Goal: Transaction & Acquisition: Book appointment/travel/reservation

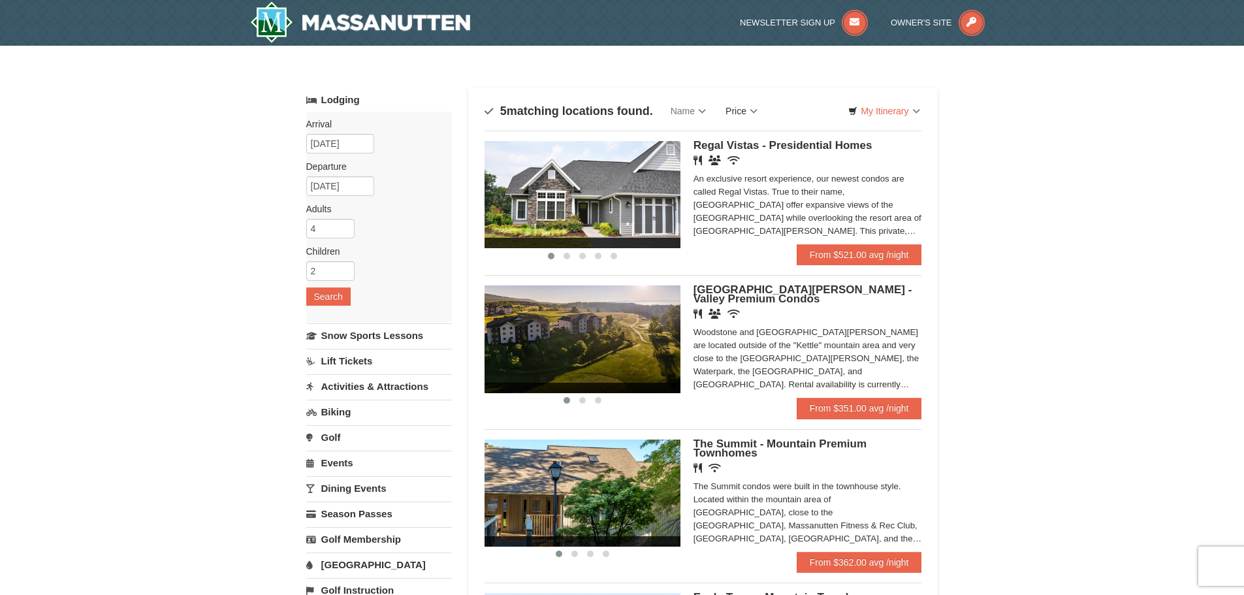
click at [752, 112] on link "Price" at bounding box center [742, 111] width 52 height 26
click at [759, 133] on link "Price (Low to High)" at bounding box center [768, 137] width 104 height 17
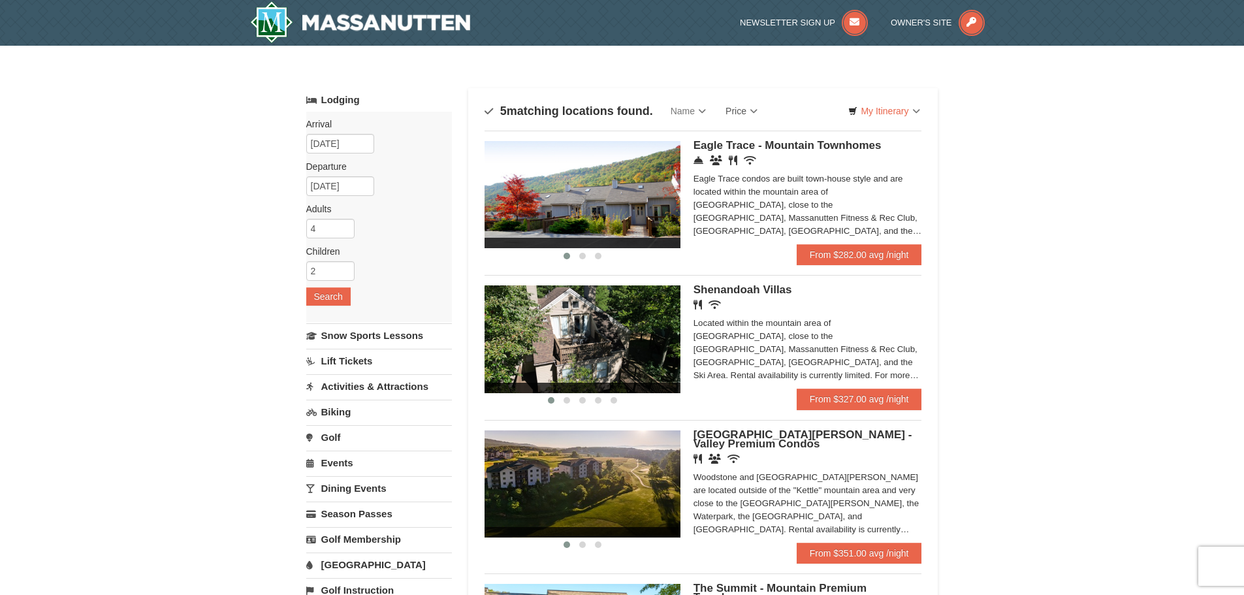
click at [857, 209] on div "Eagle Trace condos are built town-house style and are located within the mounta…" at bounding box center [807, 204] width 229 height 65
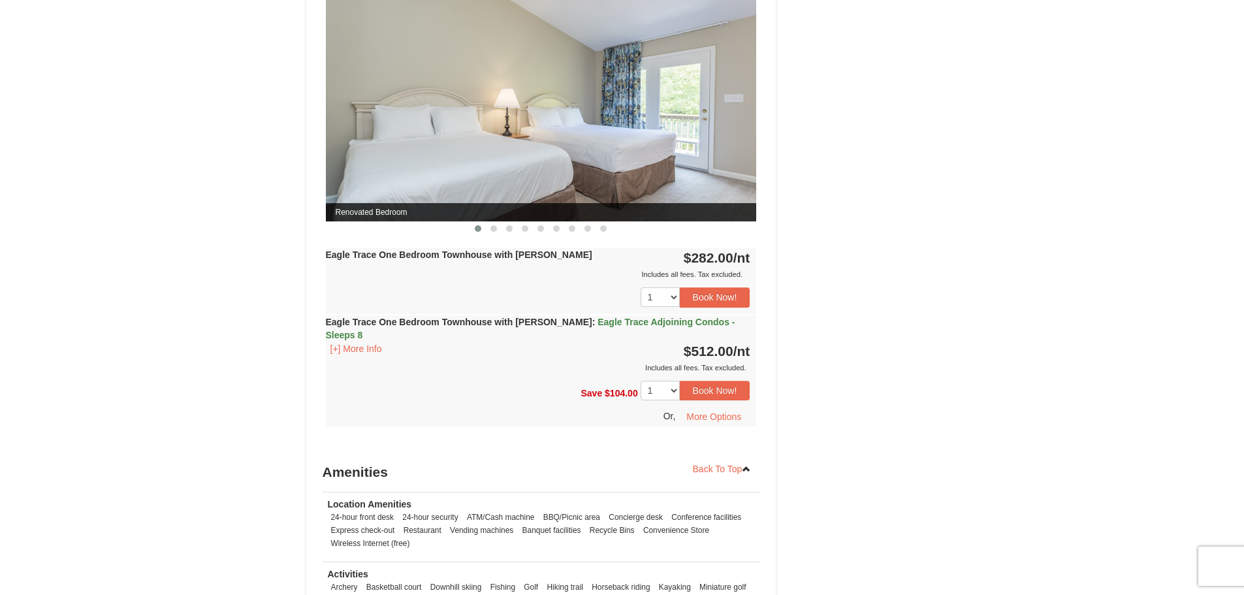
scroll to position [849, 0]
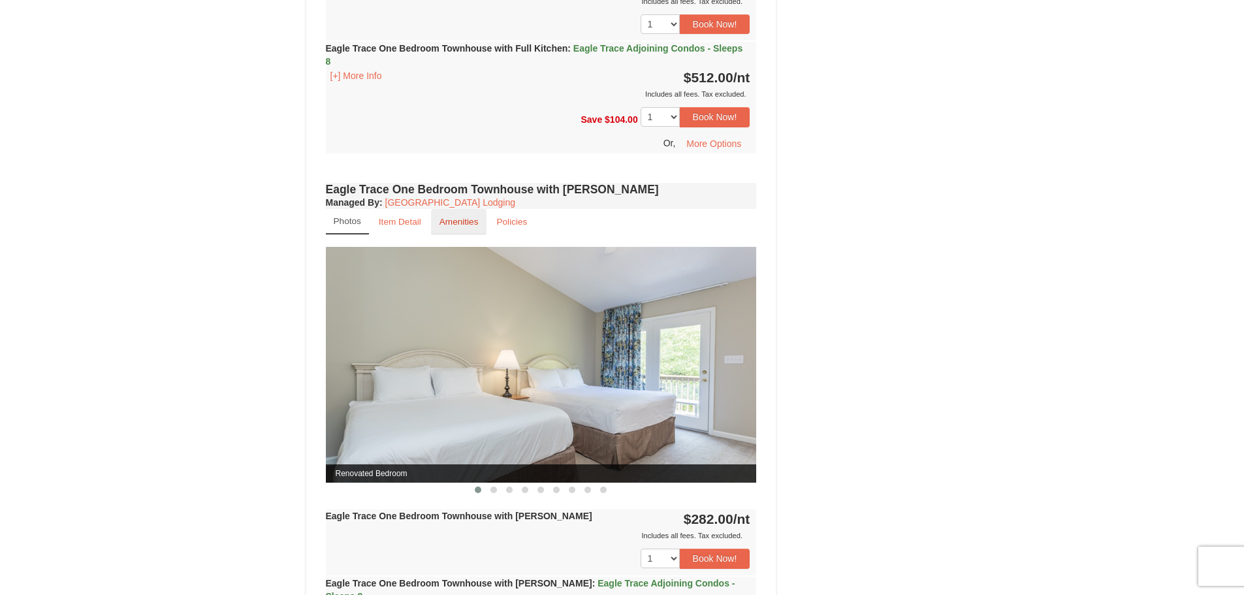
click at [466, 223] on small "Amenities" at bounding box center [458, 222] width 39 height 10
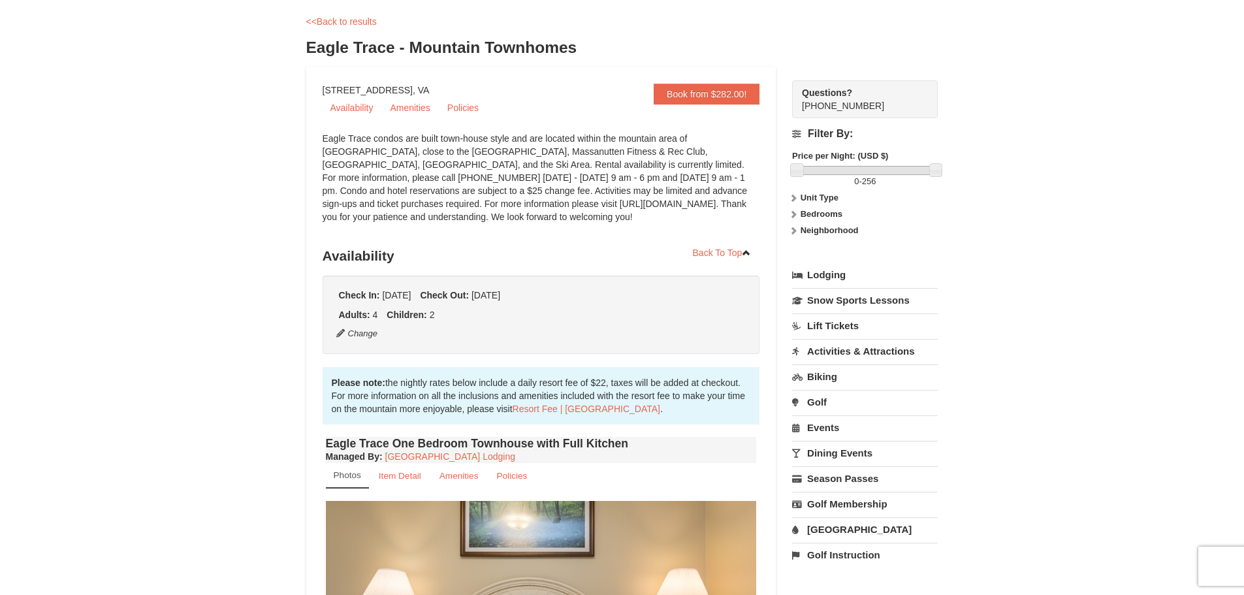
scroll to position [0, 0]
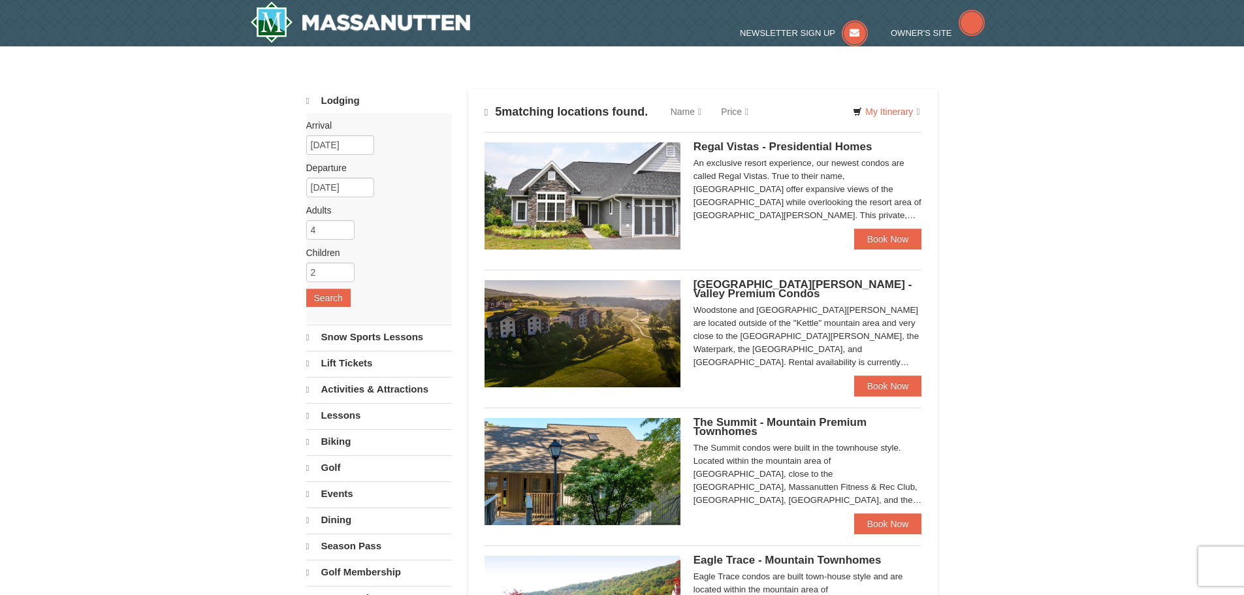
select select "9"
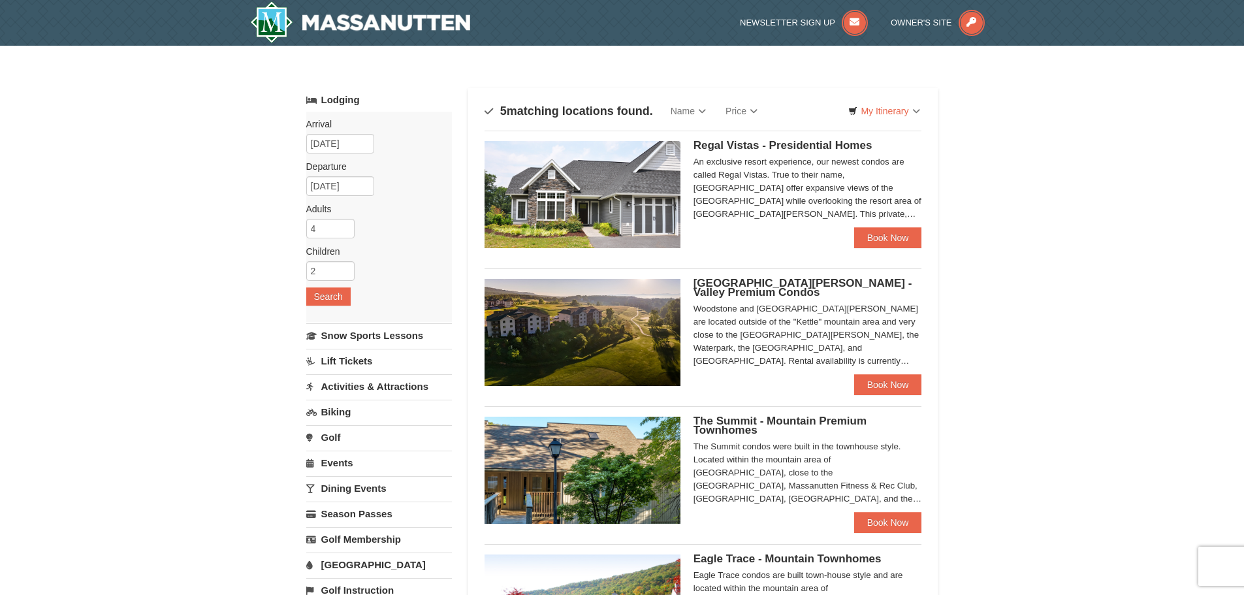
click at [620, 329] on img at bounding box center [583, 332] width 196 height 107
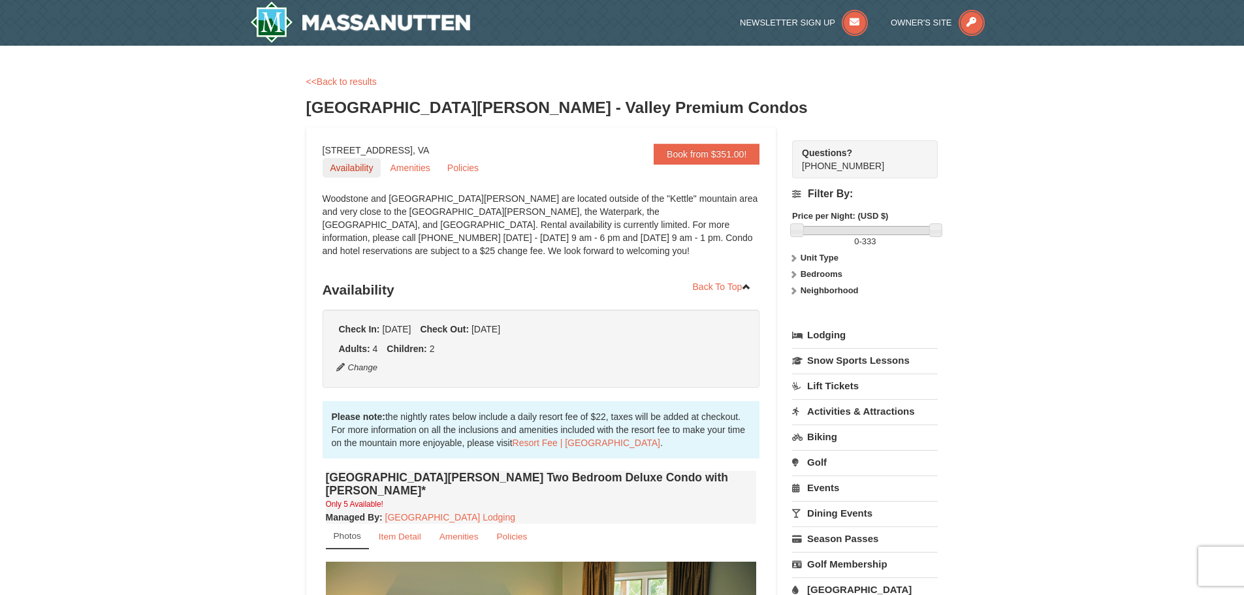
click at [367, 167] on link "Availability" at bounding box center [352, 168] width 59 height 20
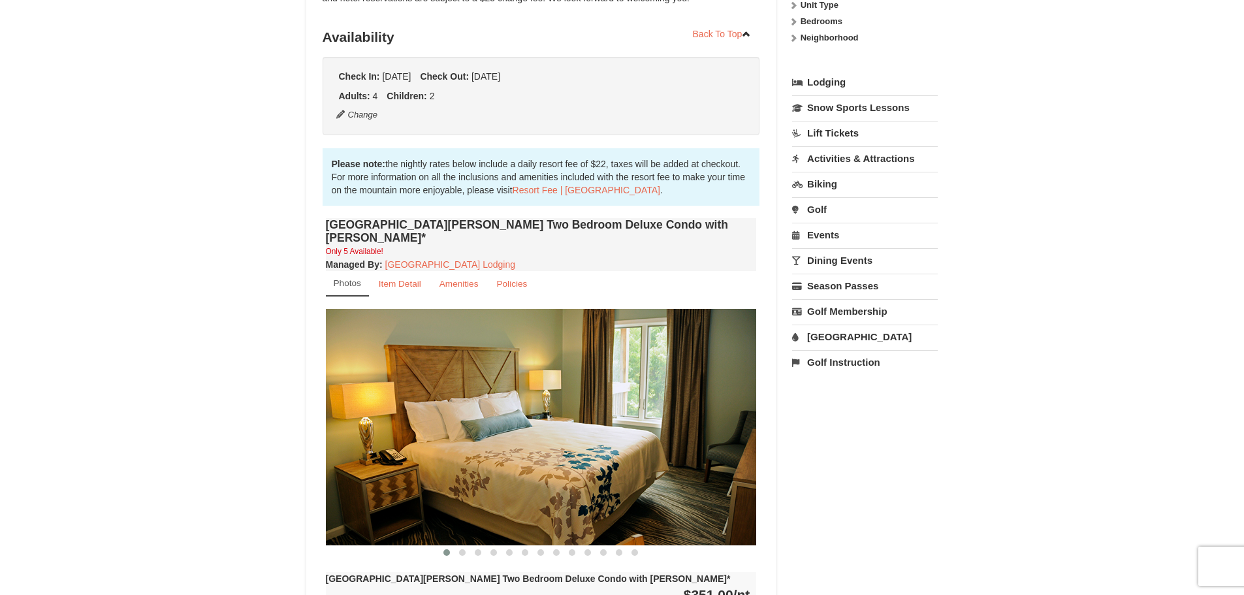
scroll to position [277, 0]
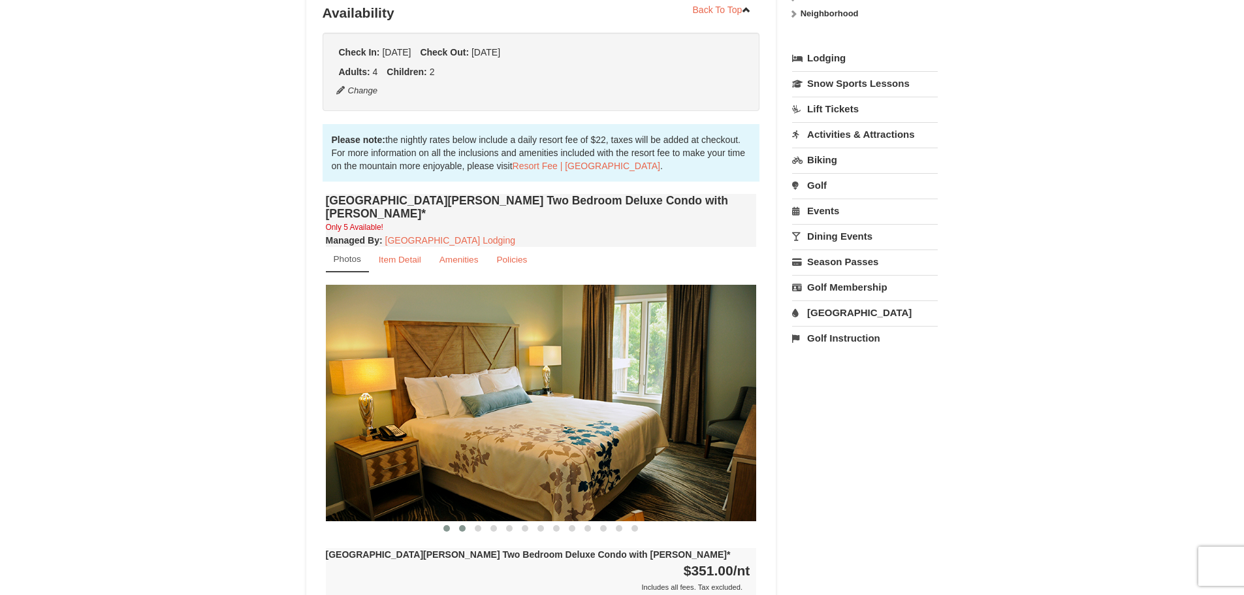
click at [462, 525] on span at bounding box center [462, 528] width 7 height 7
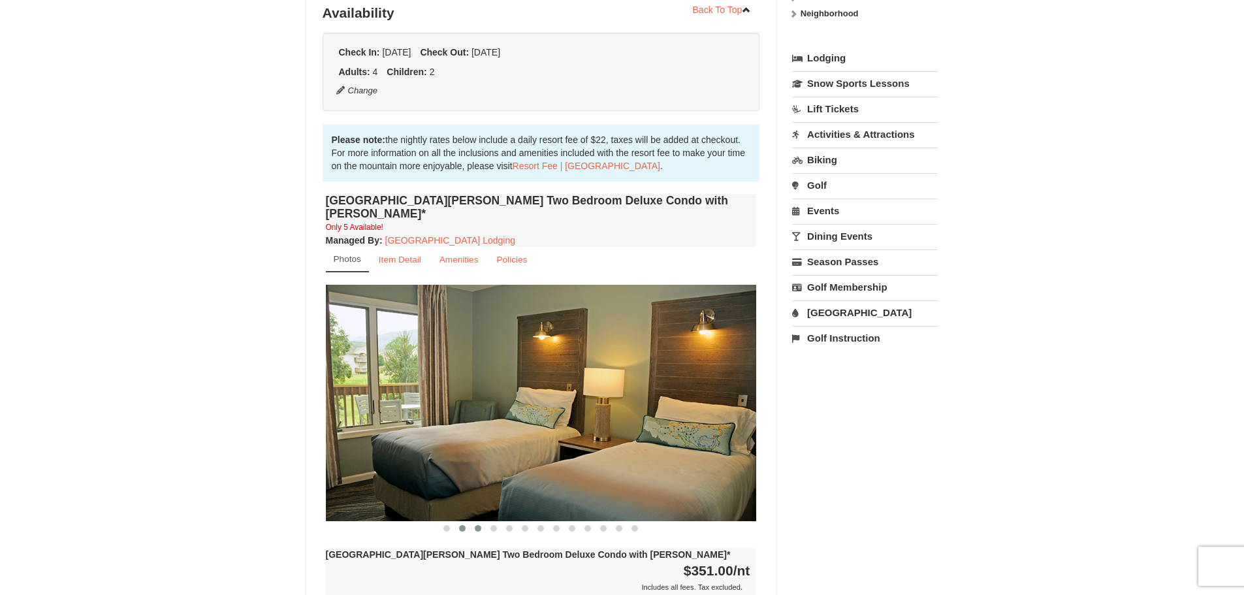
click at [476, 525] on span at bounding box center [478, 528] width 7 height 7
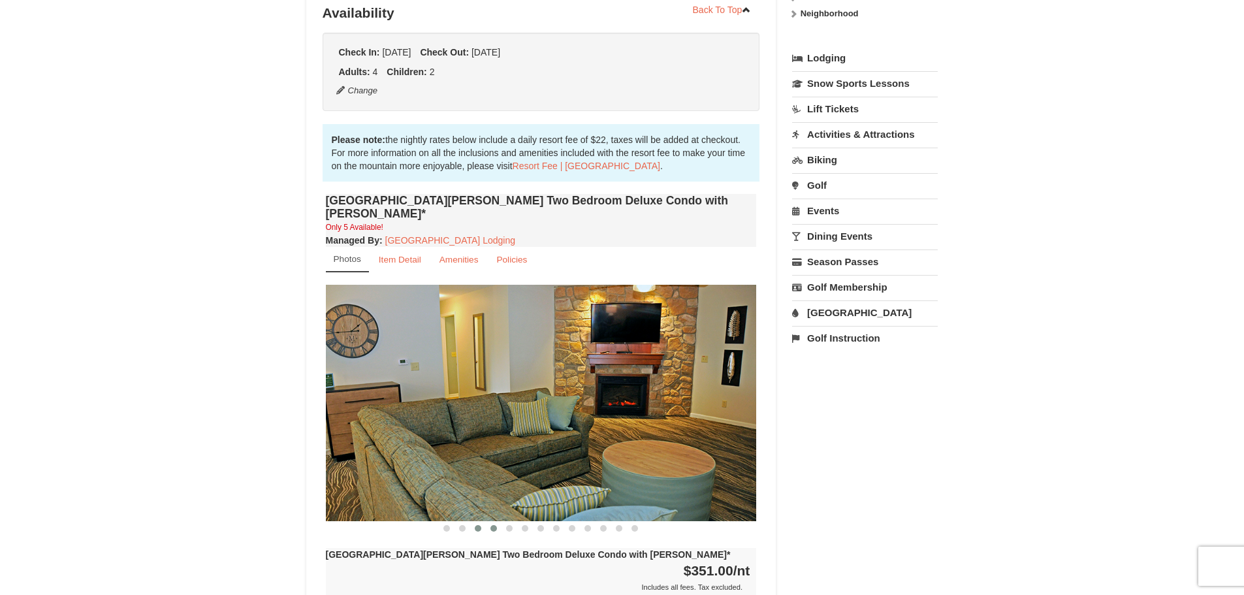
click at [492, 525] on span at bounding box center [493, 528] width 7 height 7
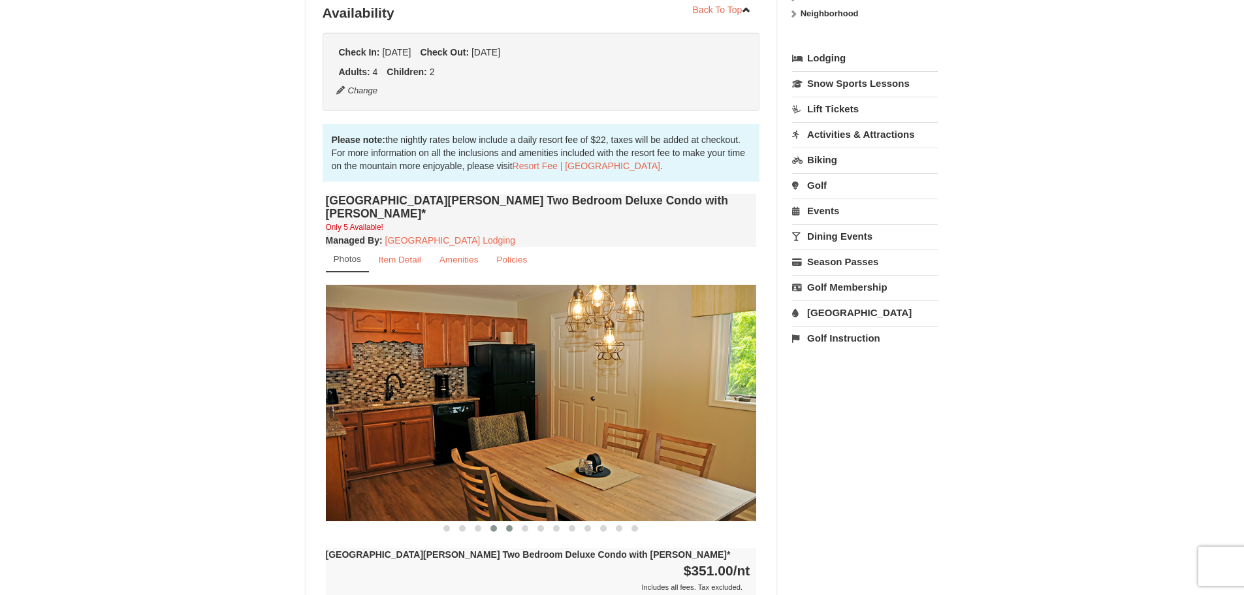
click at [507, 525] on span at bounding box center [509, 528] width 7 height 7
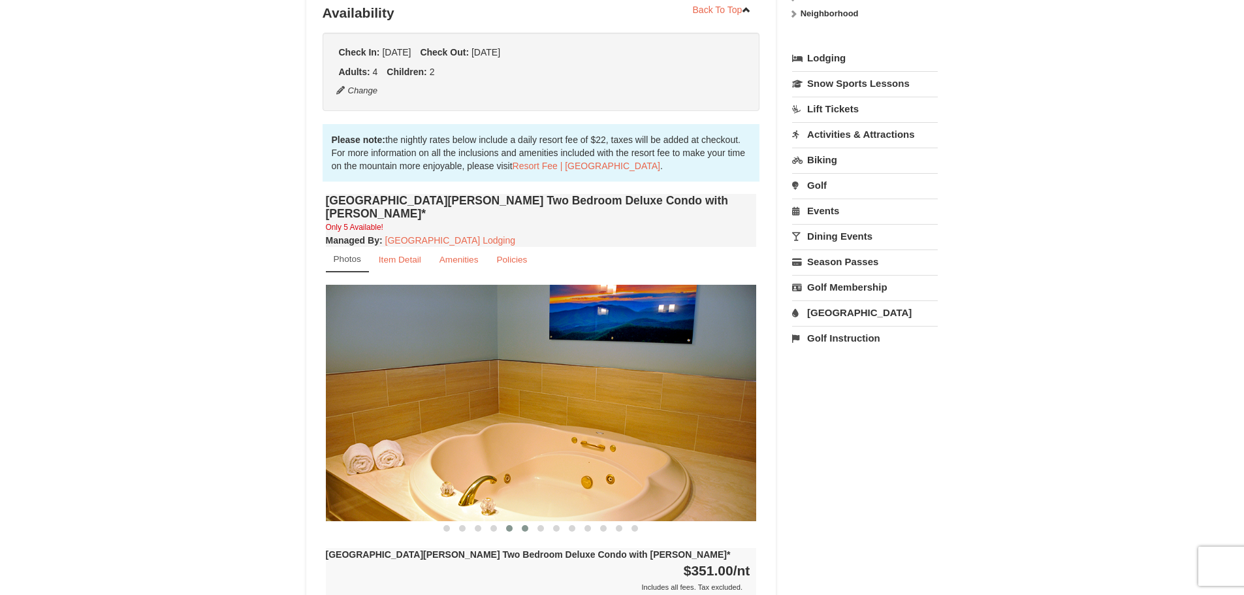
click at [524, 525] on span at bounding box center [525, 528] width 7 height 7
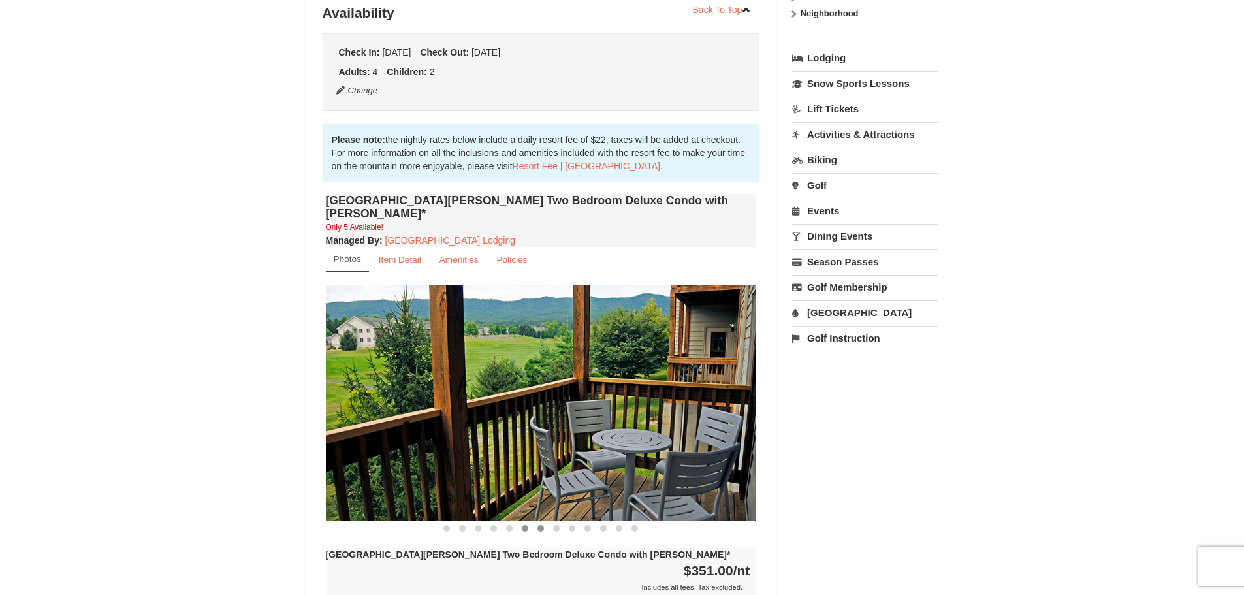
click at [536, 522] on button at bounding box center [541, 528] width 16 height 13
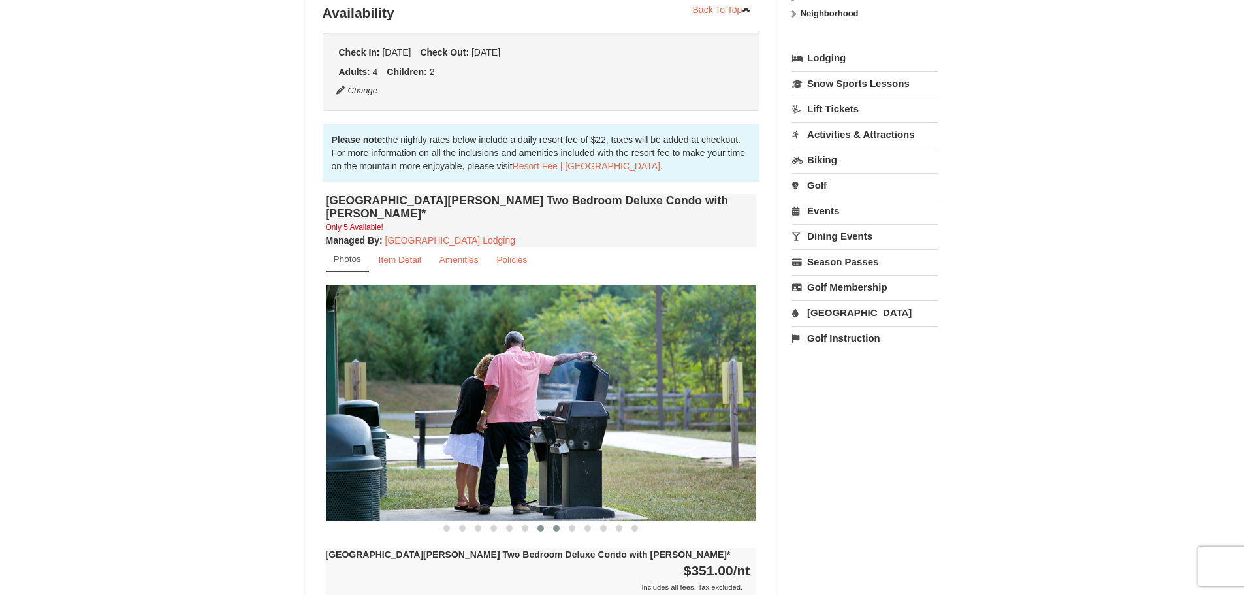
click at [553, 525] on span at bounding box center [556, 528] width 7 height 7
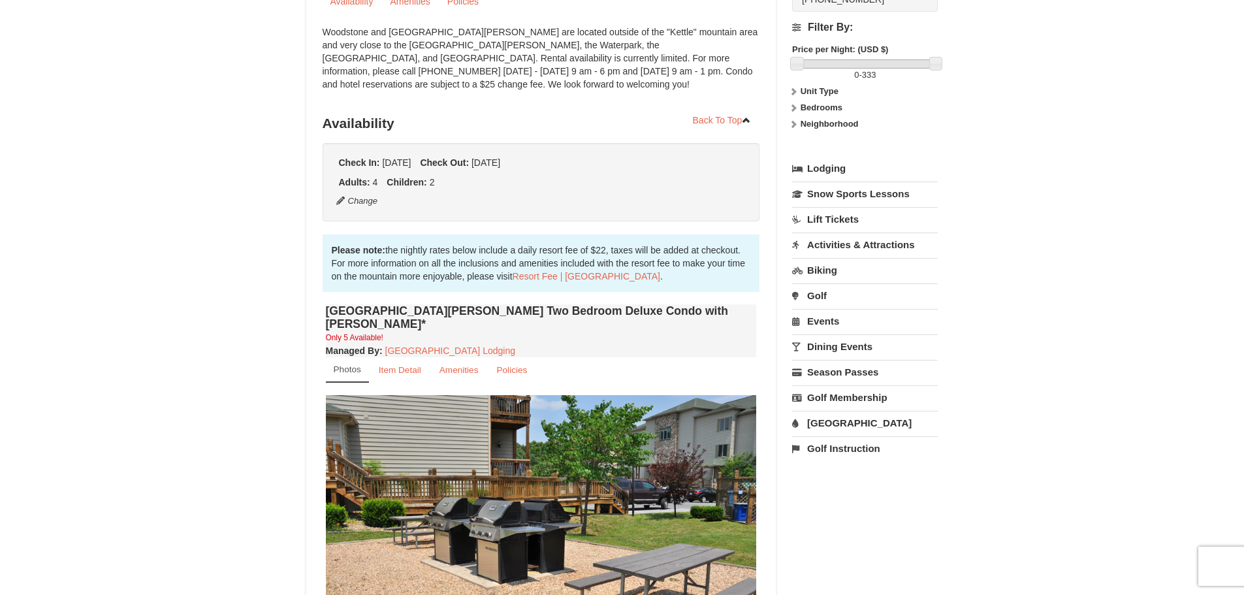
scroll to position [0, 0]
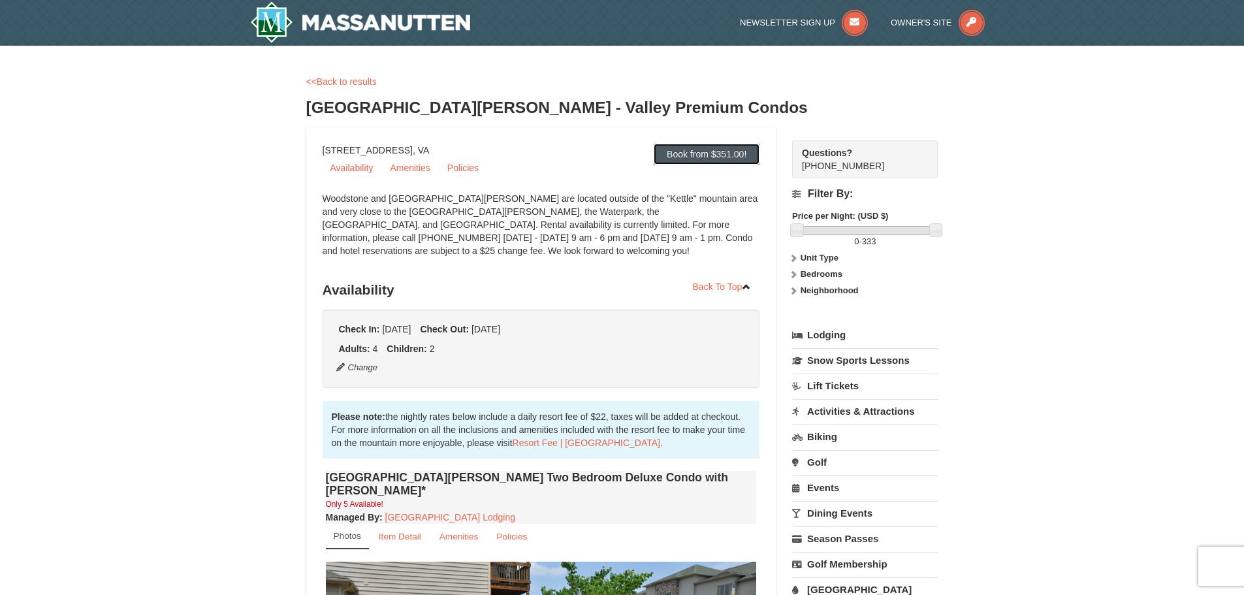
click at [729, 152] on link "Book from $351.00!" at bounding box center [707, 154] width 106 height 21
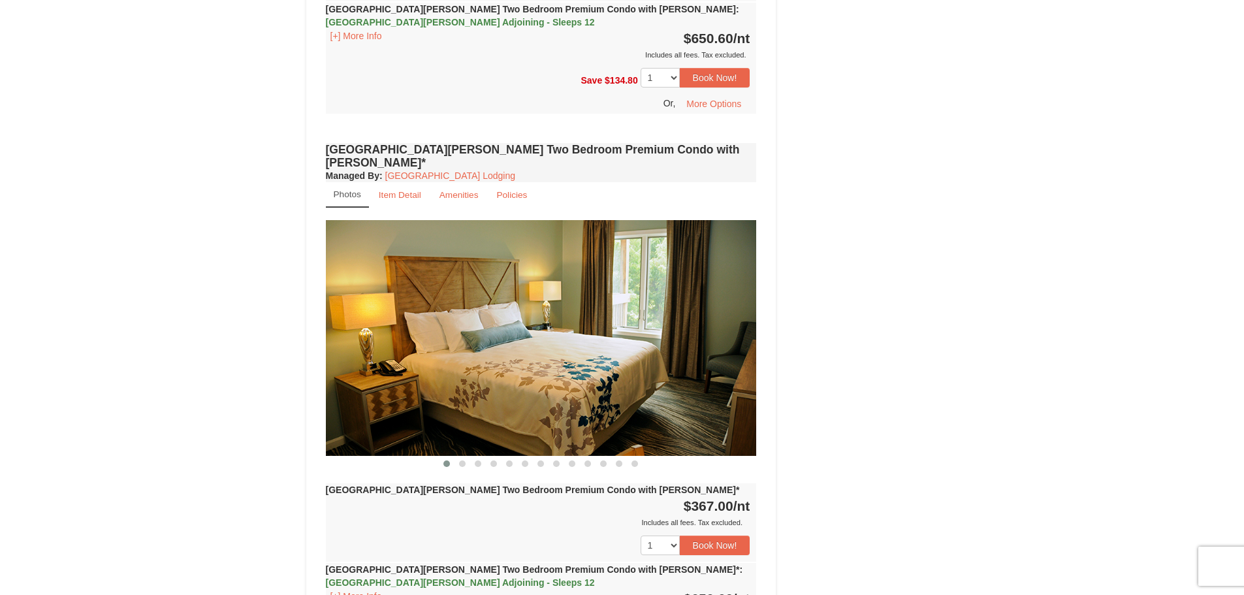
scroll to position [1256, 0]
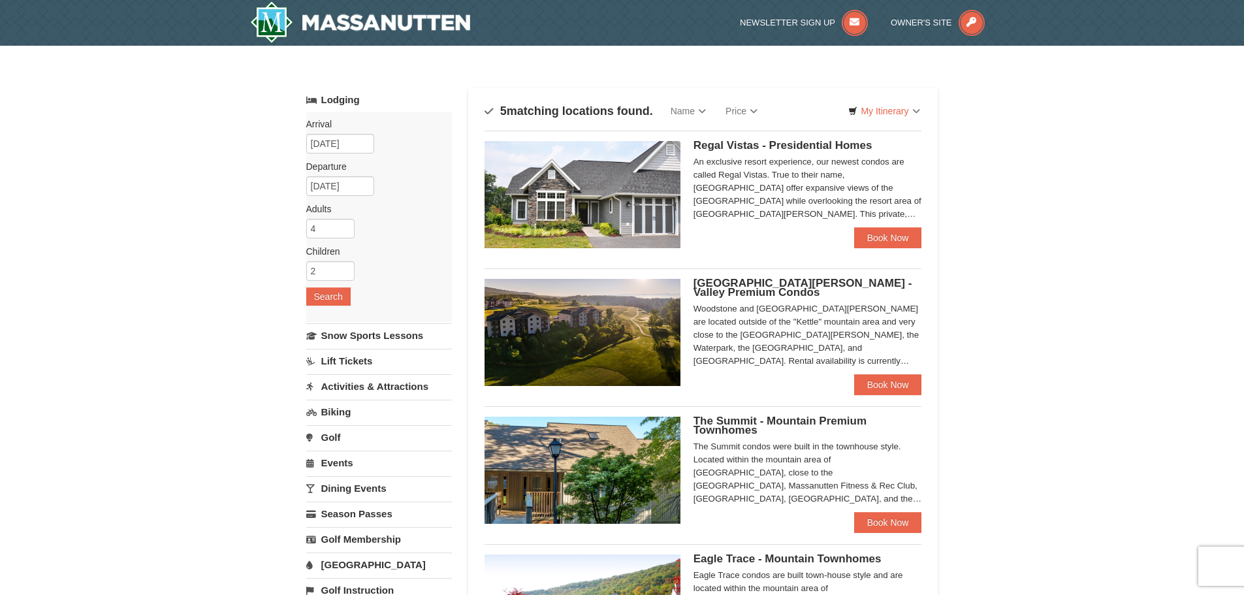
click at [646, 198] on img at bounding box center [583, 194] width 196 height 107
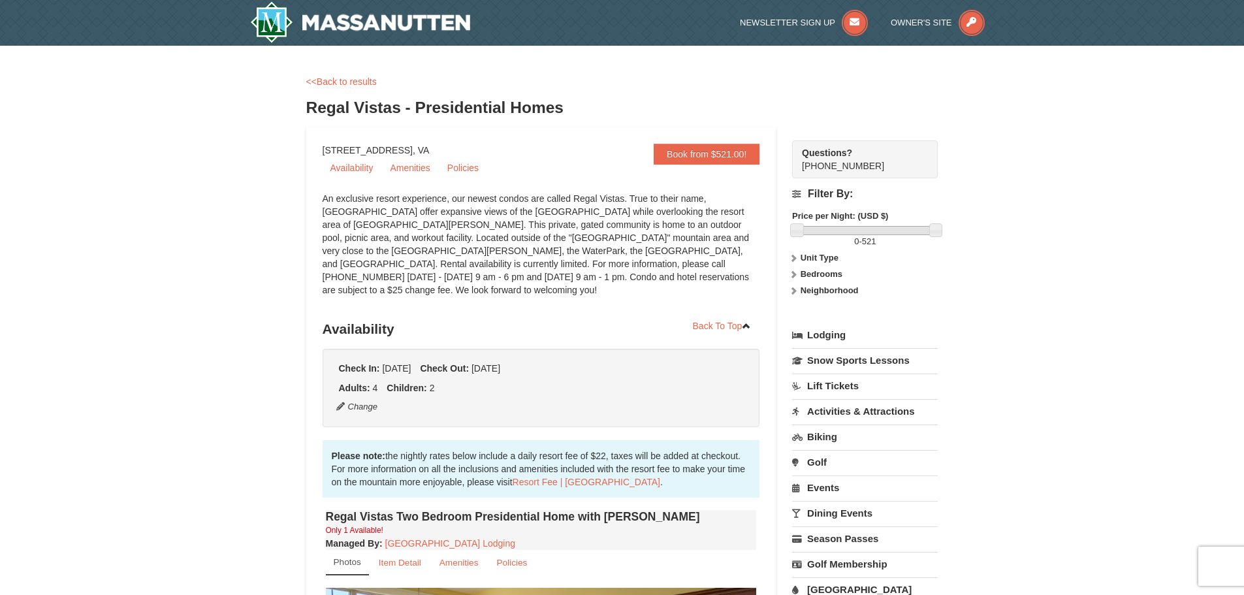
click at [595, 210] on div "An exclusive resort experience, our newest condos are called Regal Vistas. True…" at bounding box center [541, 251] width 437 height 118
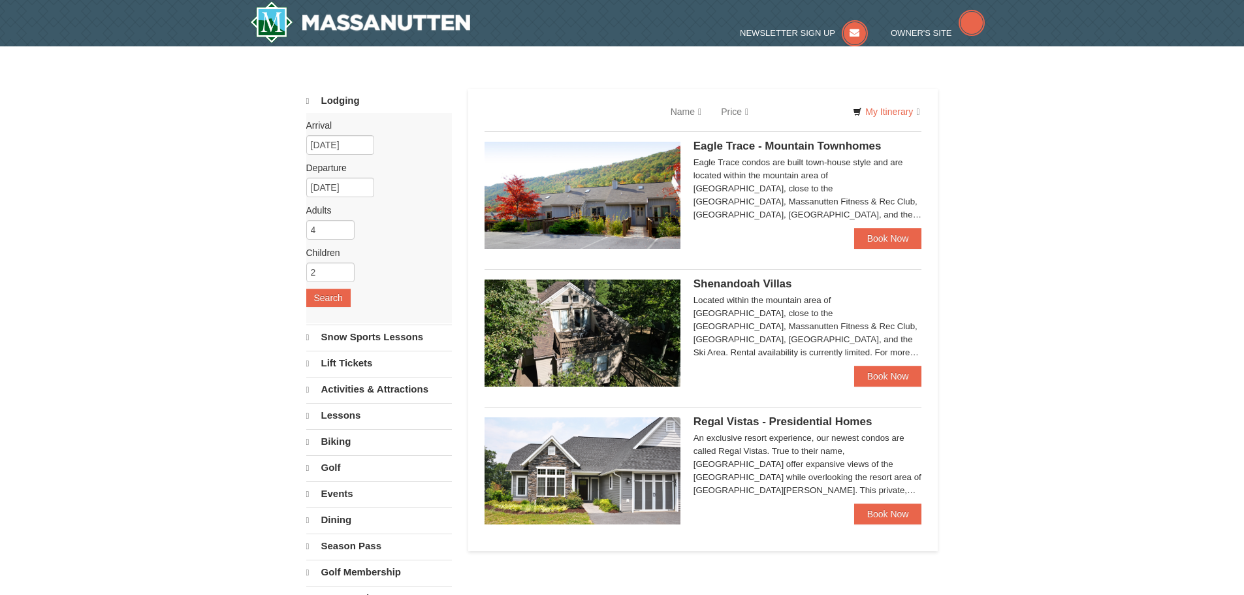
select select "9"
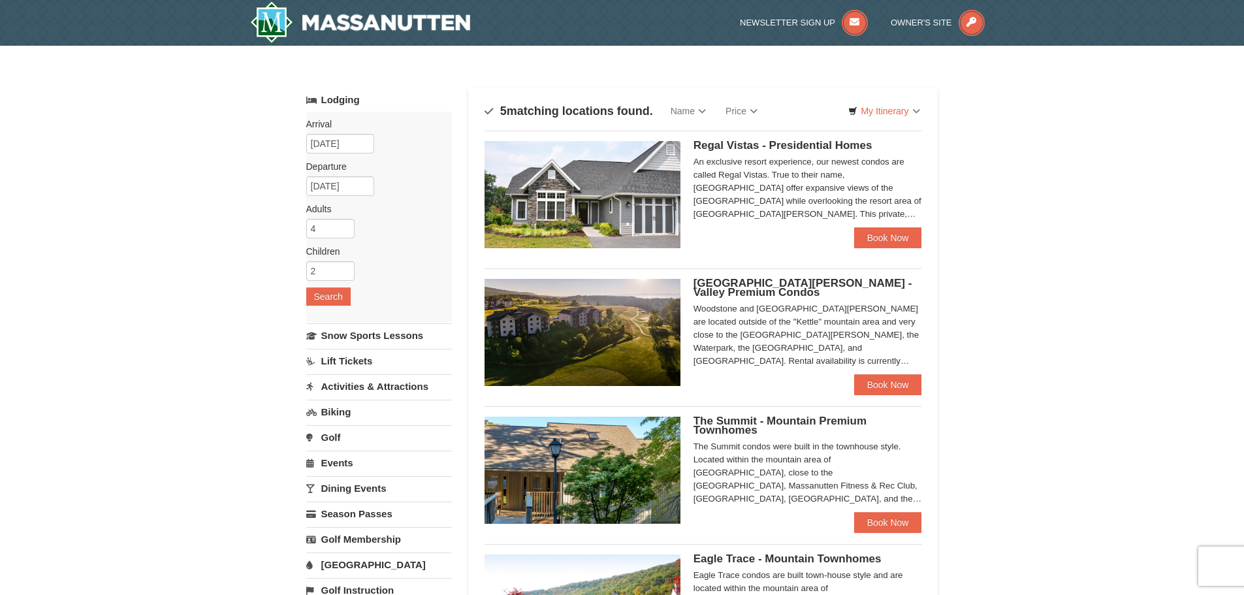
click at [635, 298] on img at bounding box center [583, 332] width 196 height 107
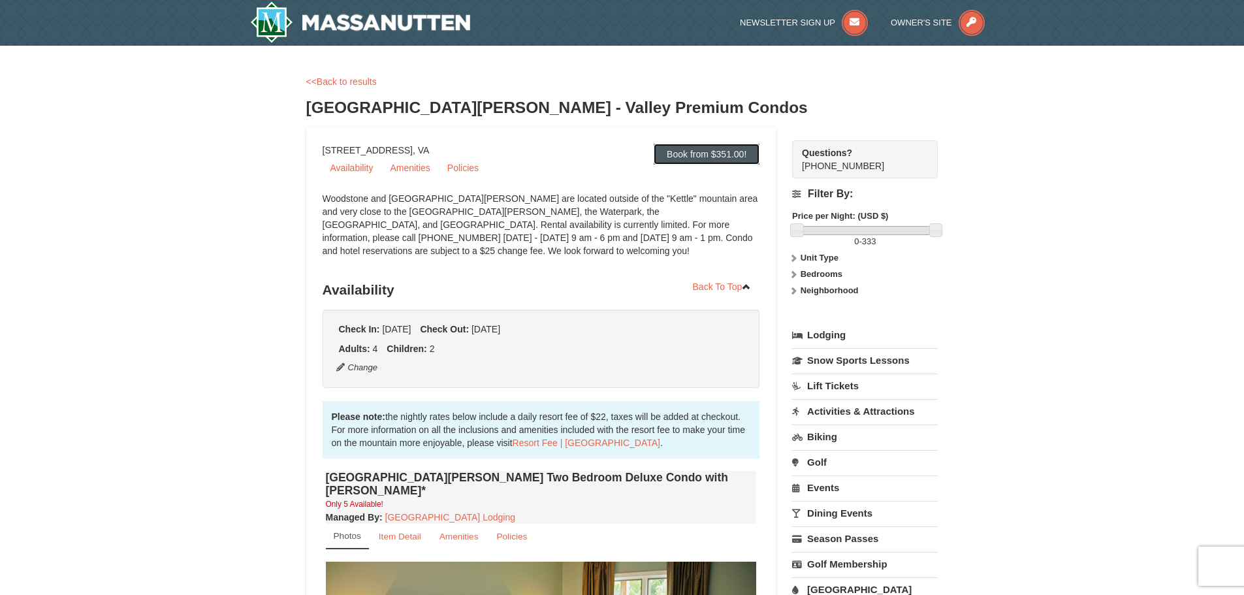
click at [729, 155] on link "Book from $351.00!" at bounding box center [707, 154] width 106 height 21
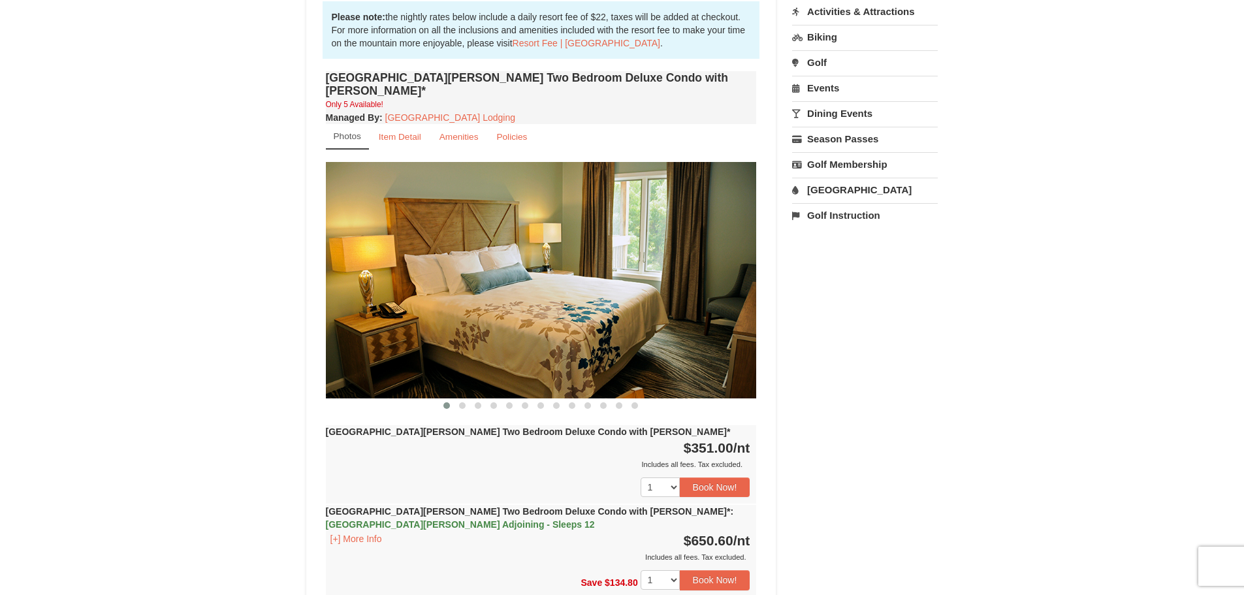
scroll to position [473, 0]
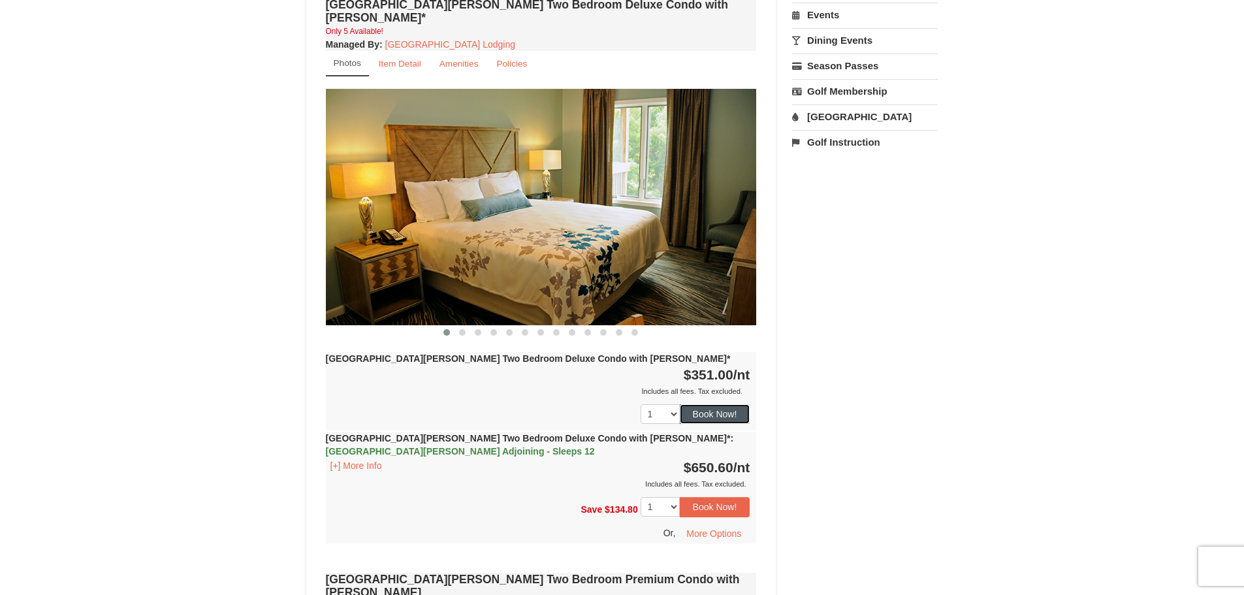
click at [731, 404] on button "Book Now!" at bounding box center [715, 414] width 71 height 20
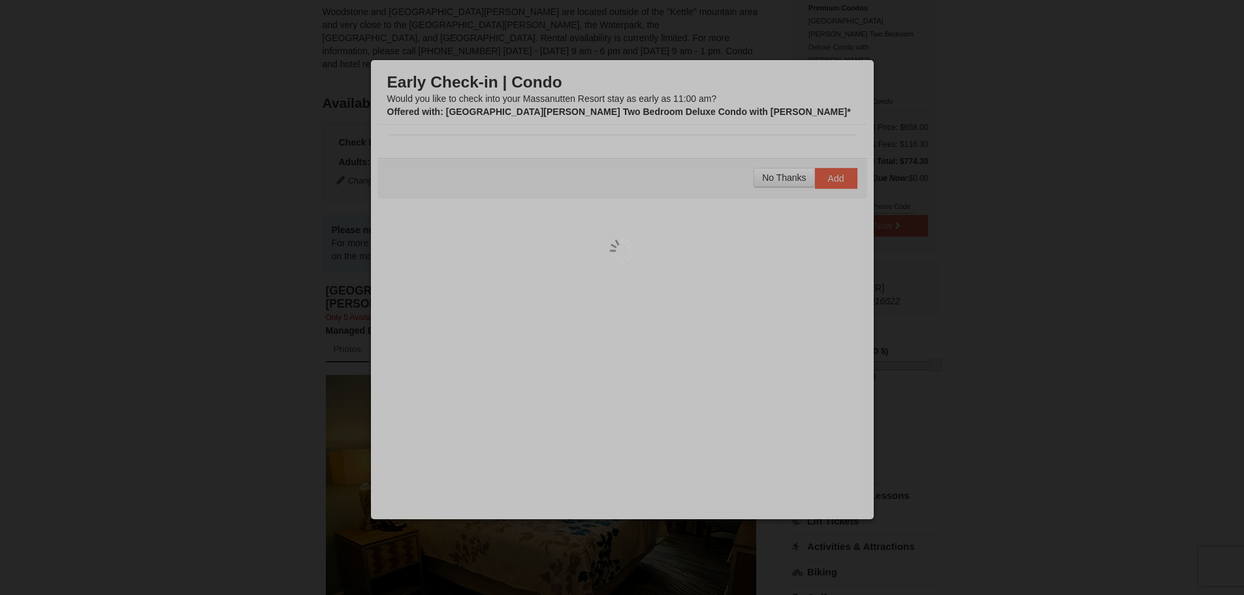
scroll to position [127, 0]
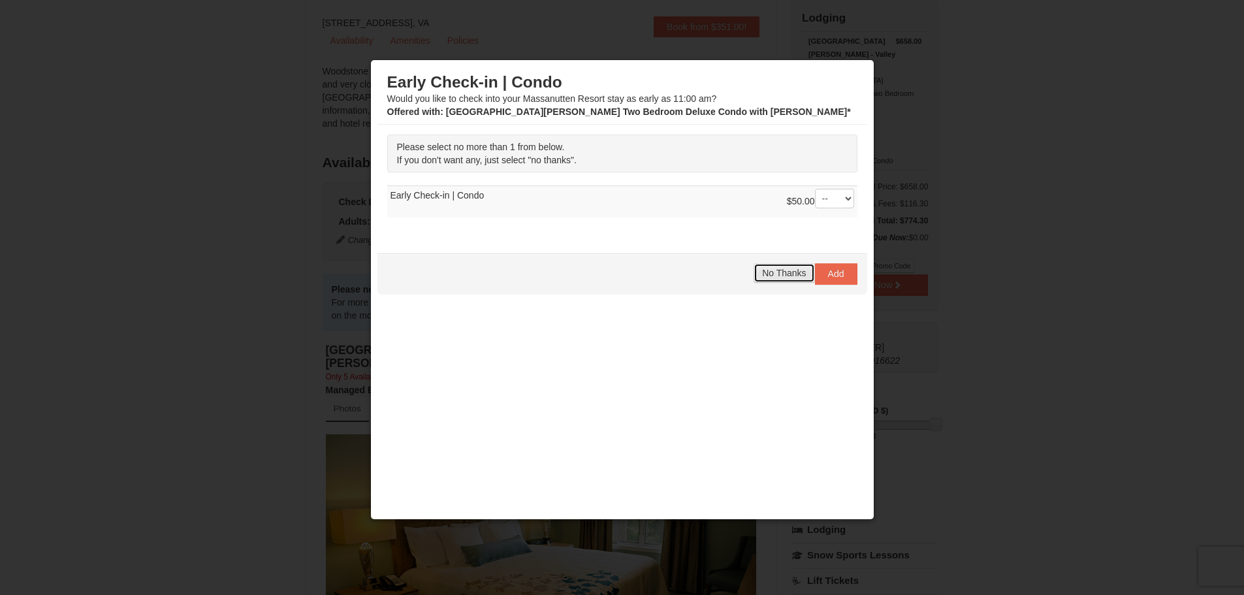
click at [787, 271] on span "No Thanks" at bounding box center [784, 273] width 44 height 10
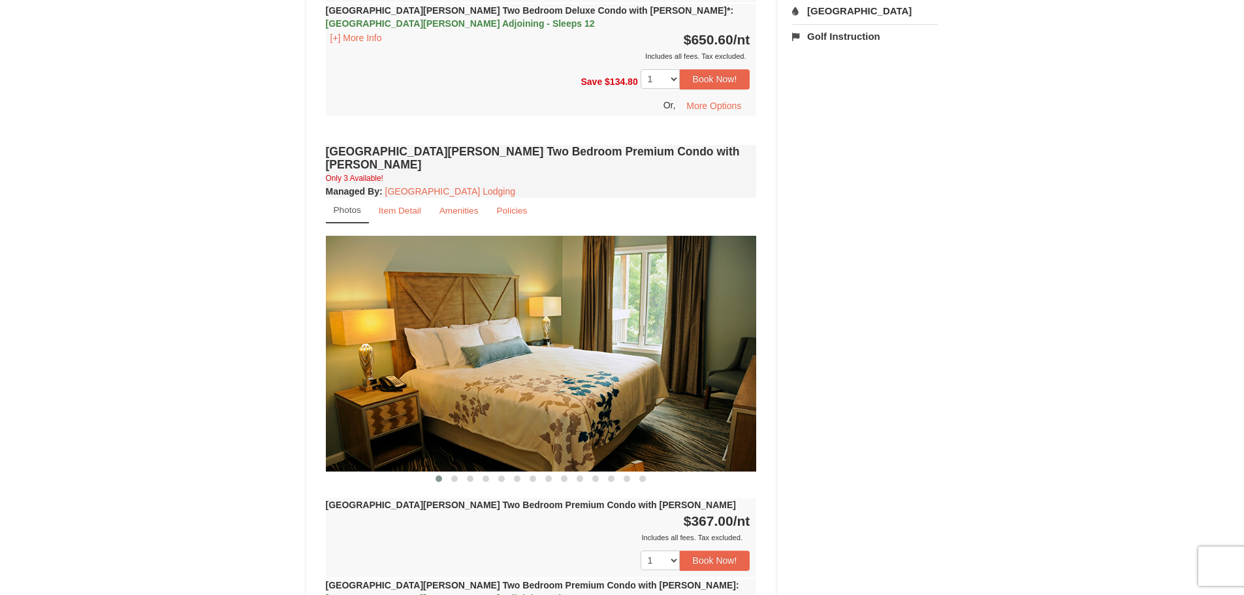
scroll to position [914, 0]
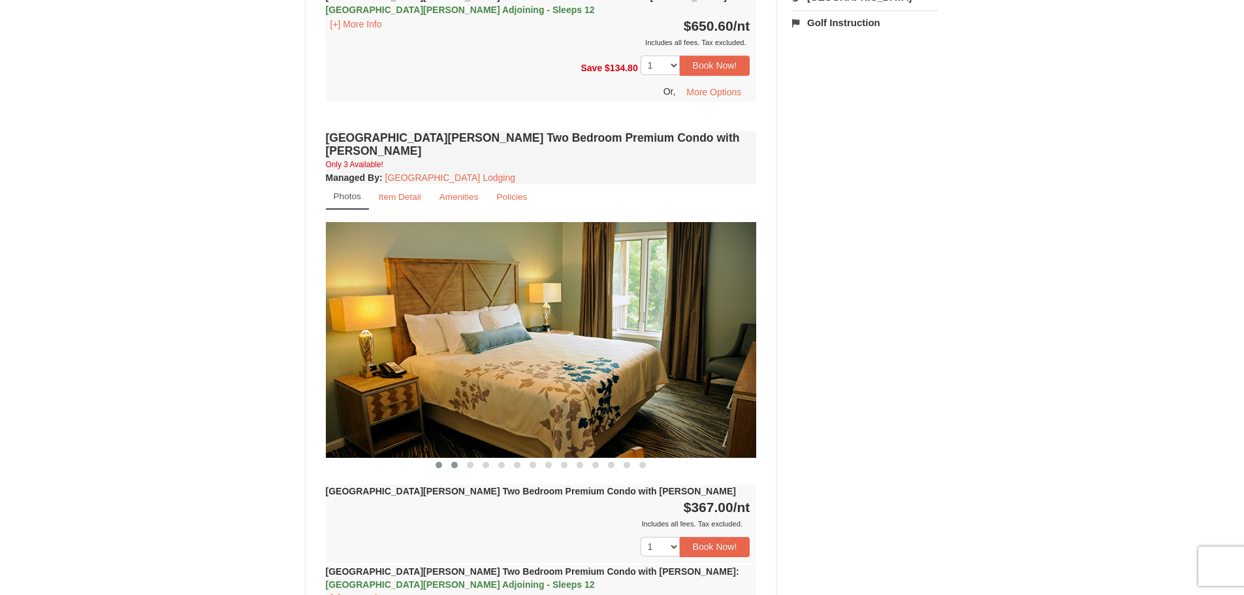
click at [454, 462] on span at bounding box center [454, 465] width 7 height 7
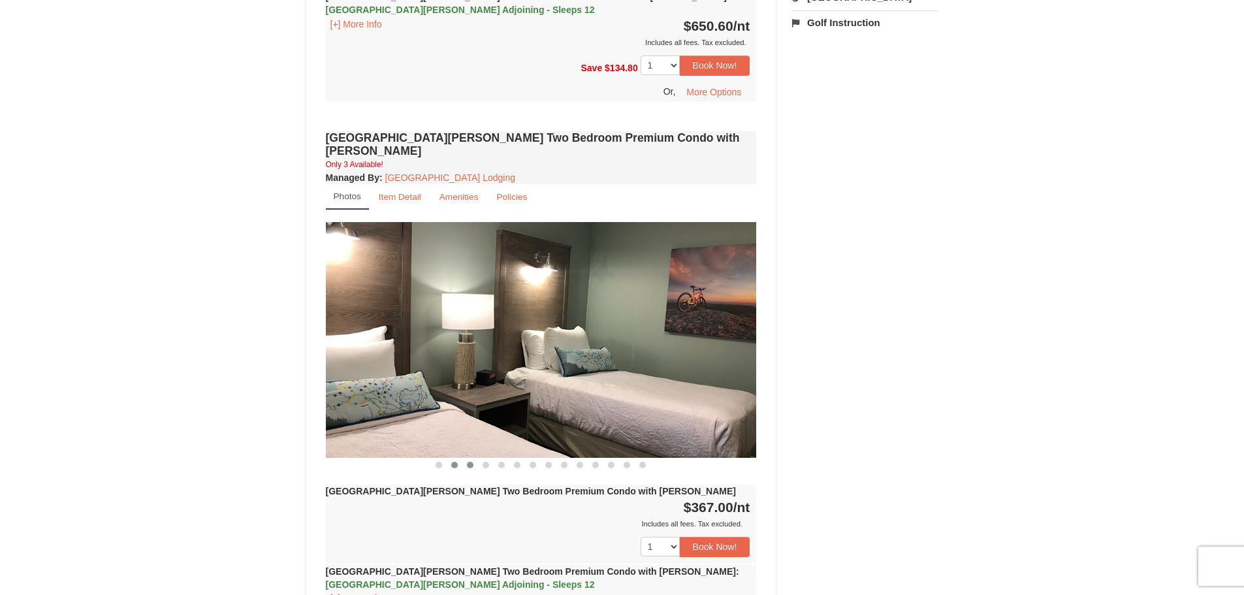
click at [468, 462] on span at bounding box center [470, 465] width 7 height 7
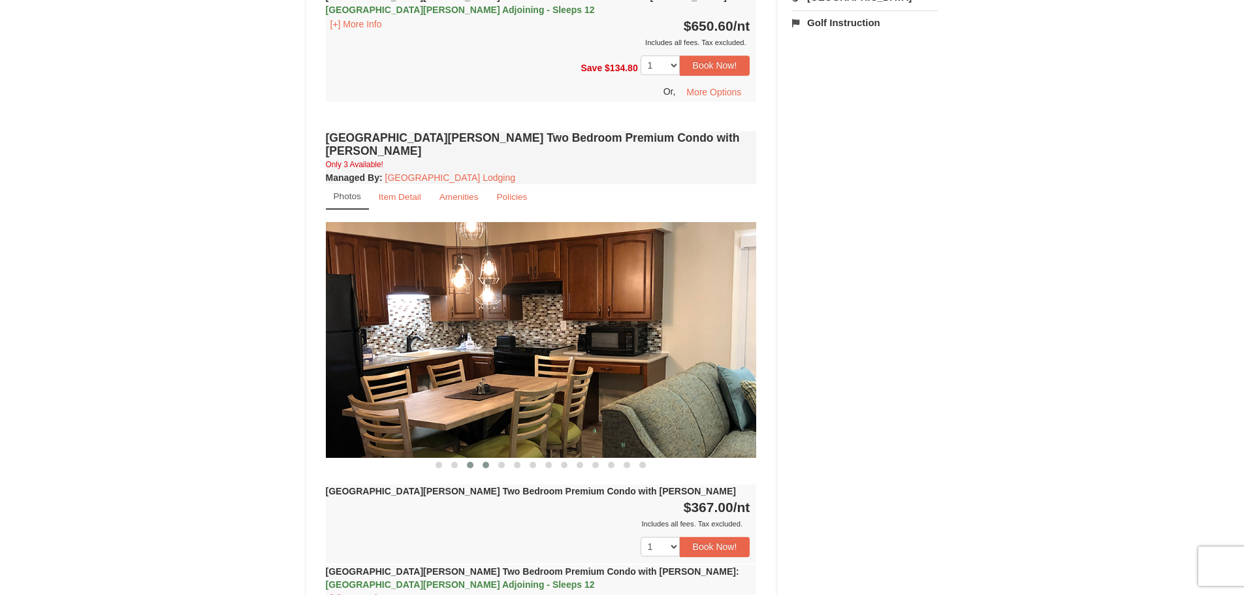
click at [484, 462] on span at bounding box center [486, 465] width 7 height 7
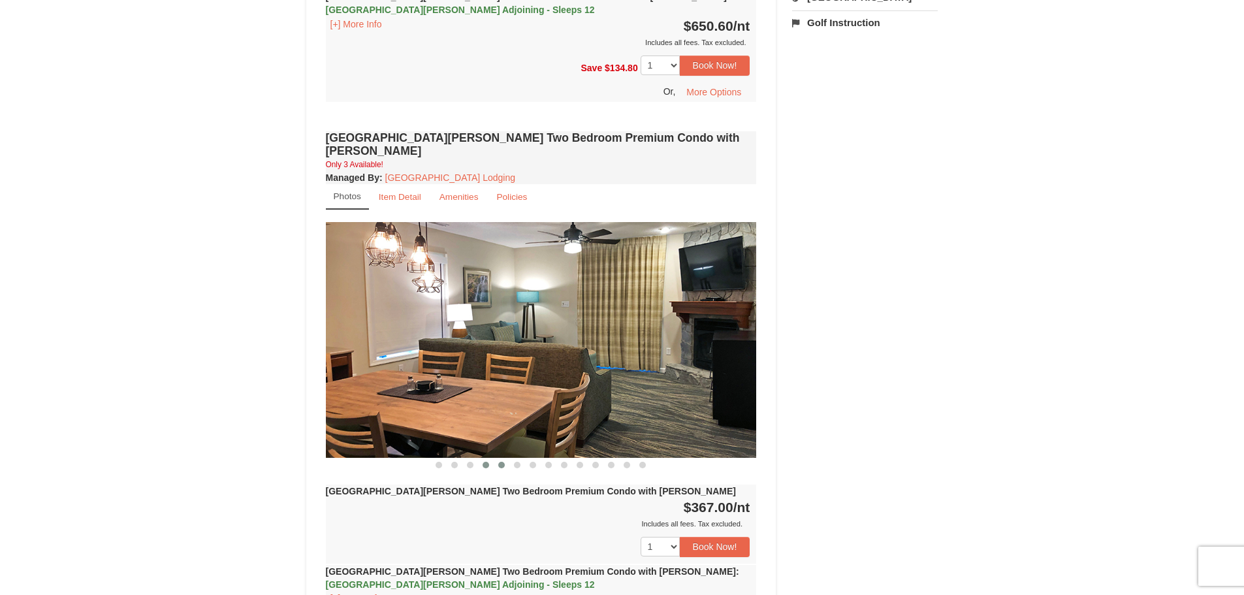
click at [498, 462] on span at bounding box center [501, 465] width 7 height 7
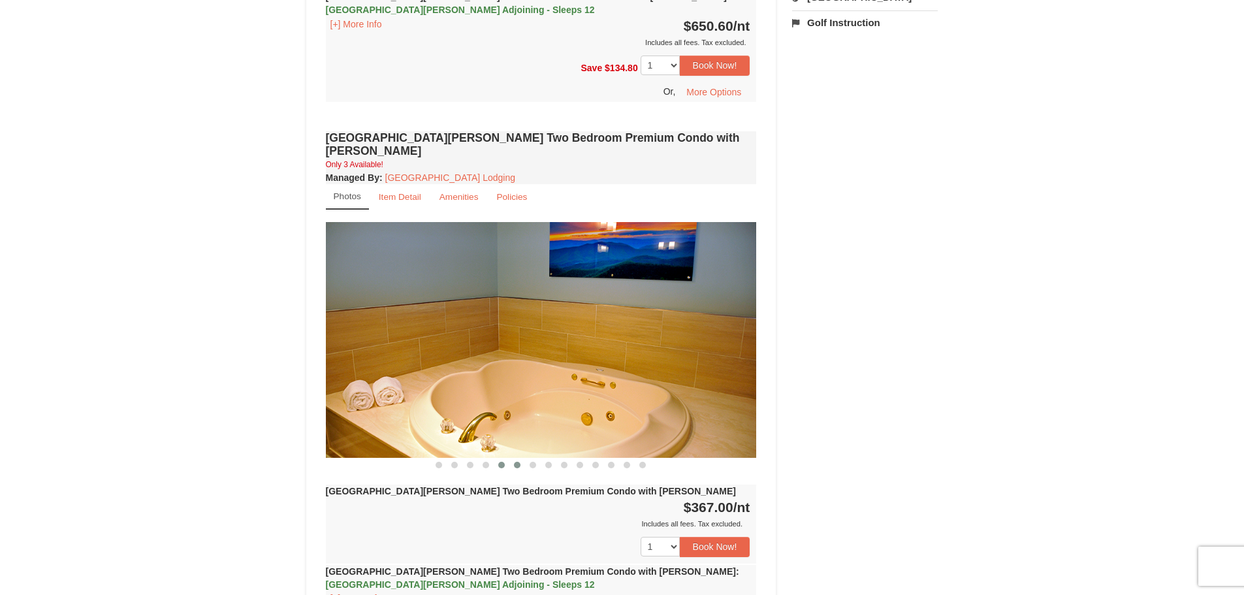
click at [516, 462] on span at bounding box center [517, 465] width 7 height 7
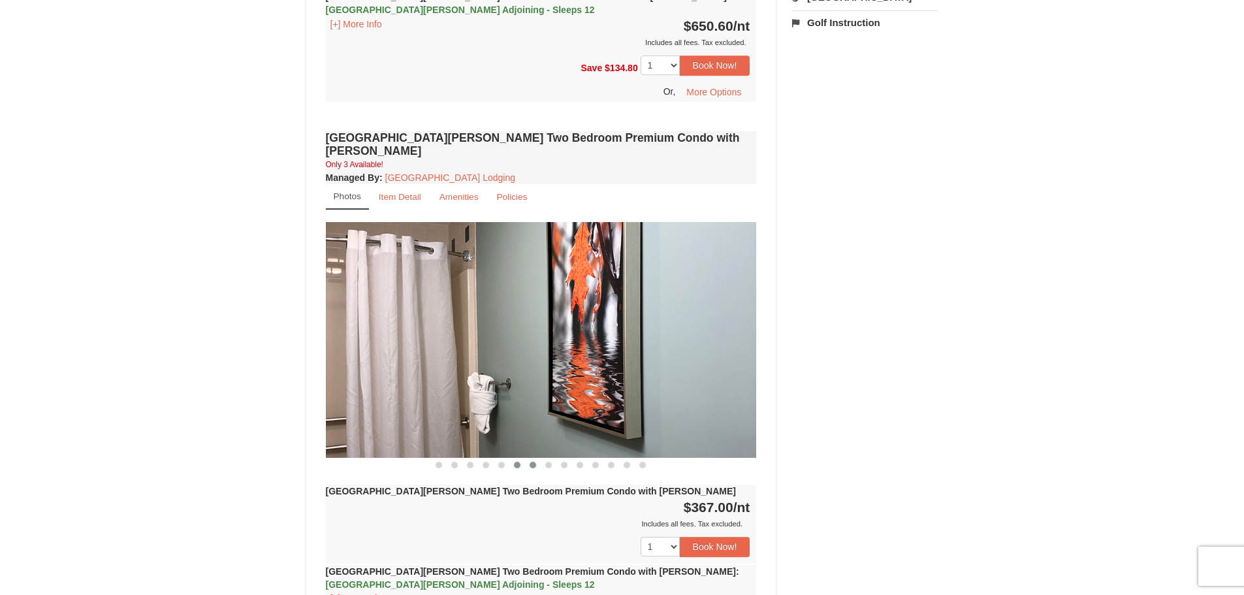
click at [533, 462] on span at bounding box center [533, 465] width 7 height 7
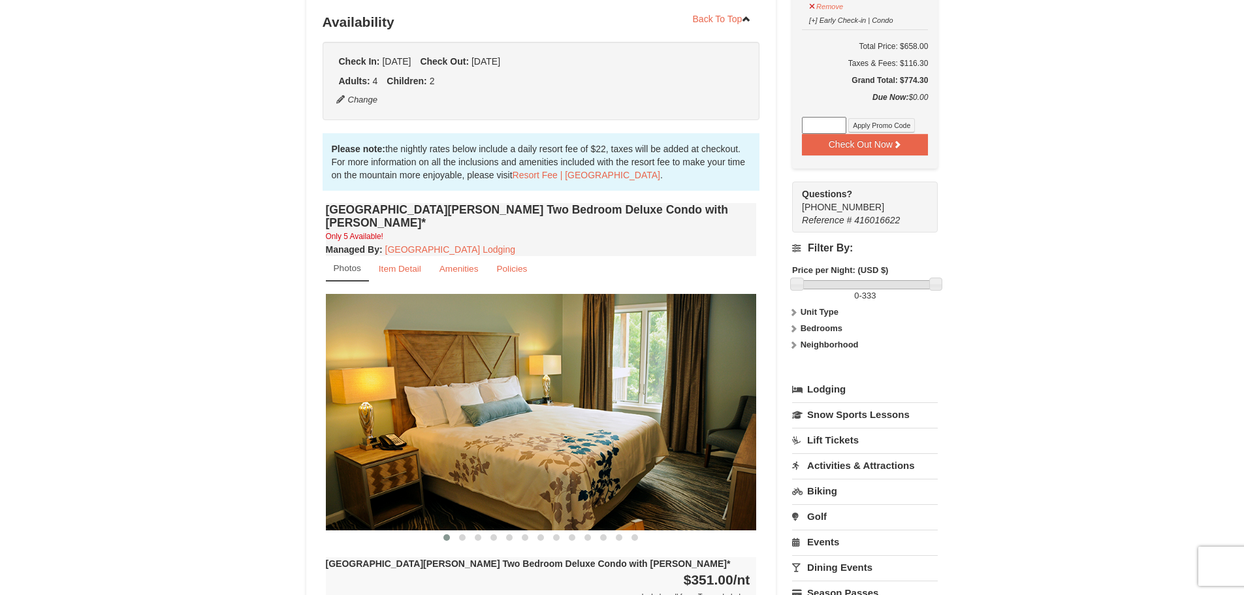
scroll to position [326, 0]
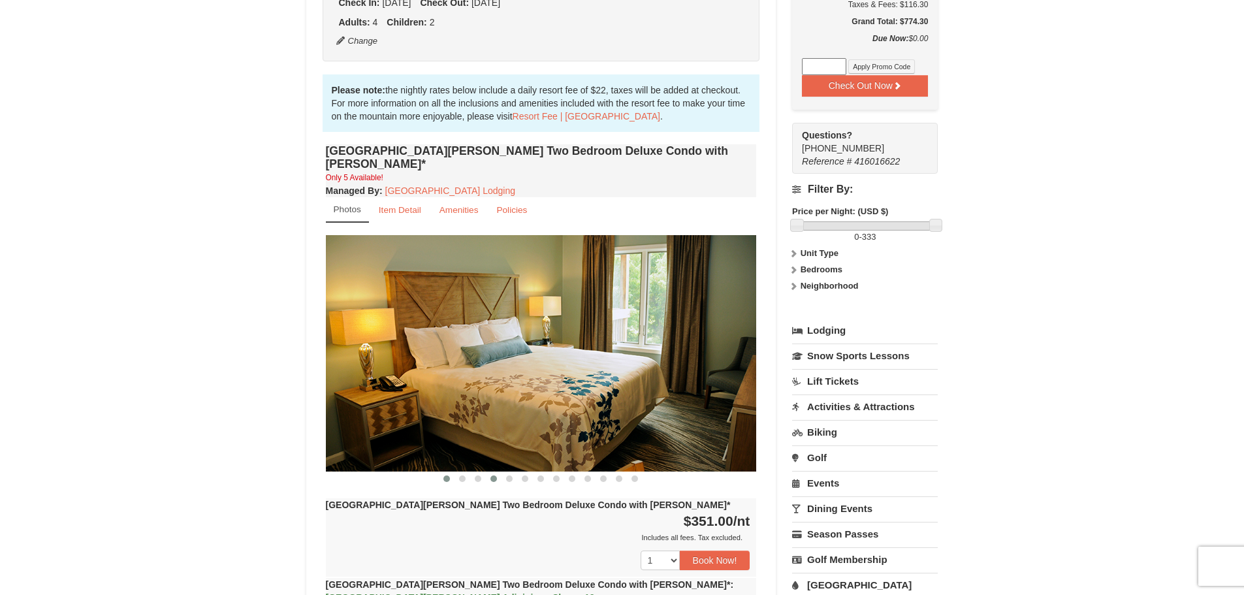
click at [492, 475] on span at bounding box center [493, 478] width 7 height 7
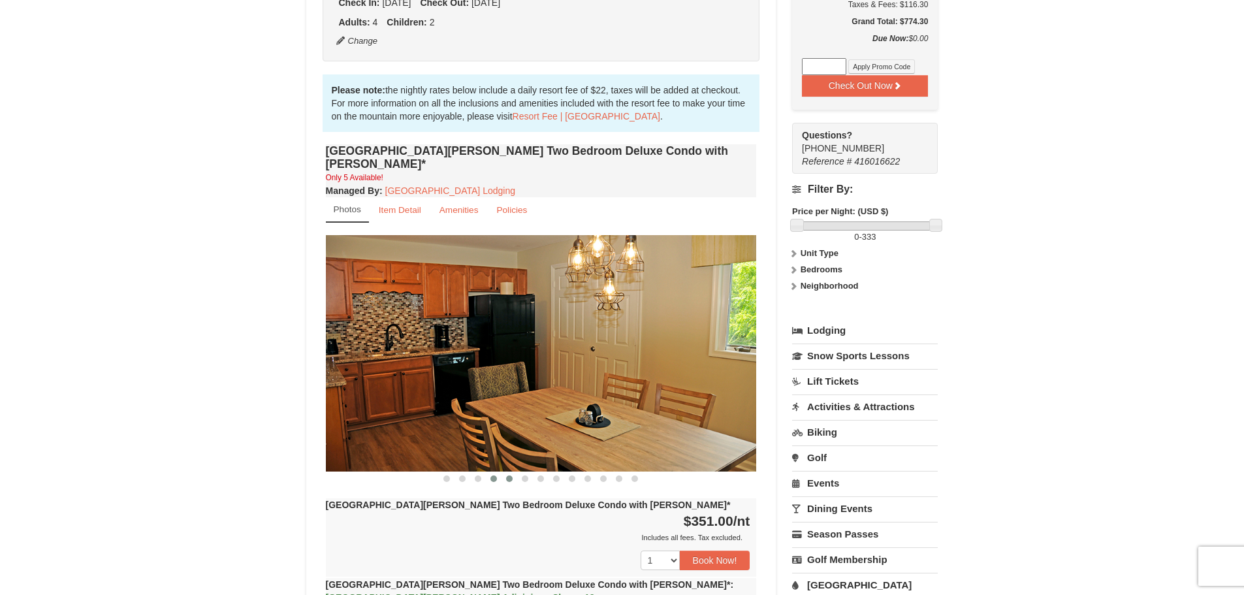
click at [506, 475] on span at bounding box center [509, 478] width 7 height 7
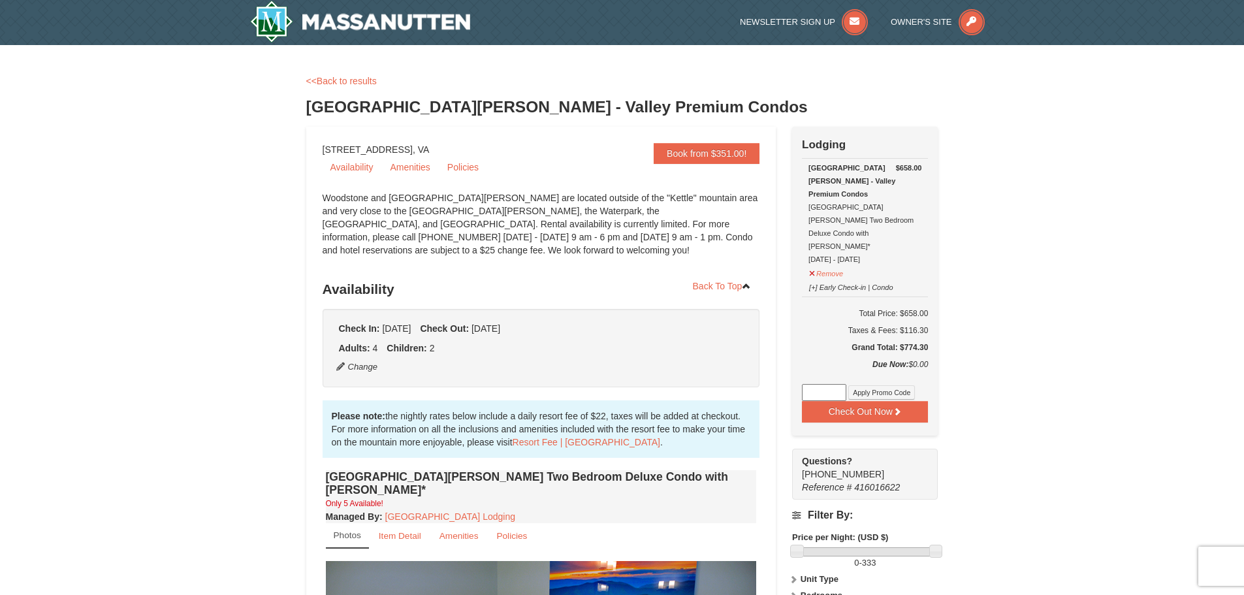
scroll to position [0, 0]
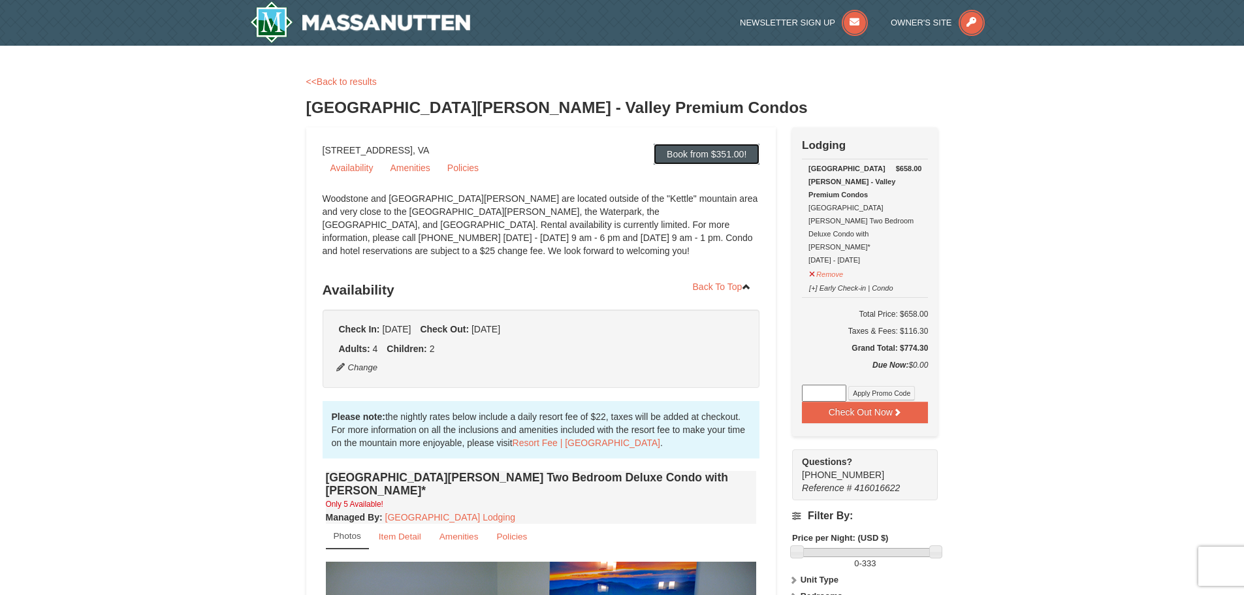
click at [708, 153] on link "Book from $351.00!" at bounding box center [707, 154] width 106 height 21
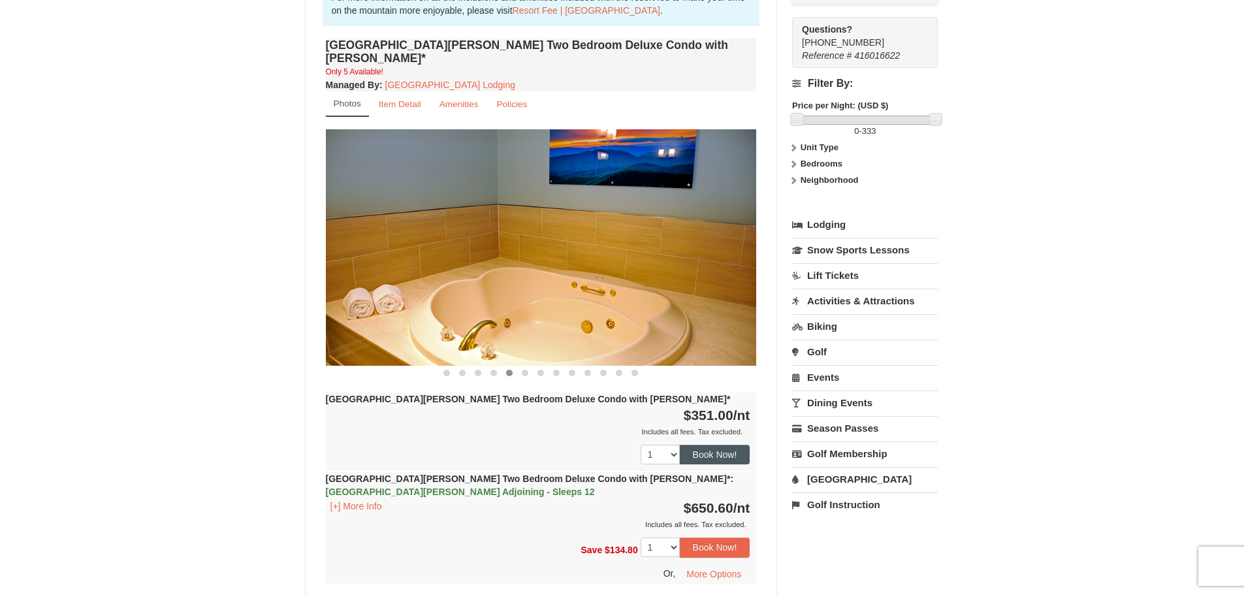
scroll to position [473, 0]
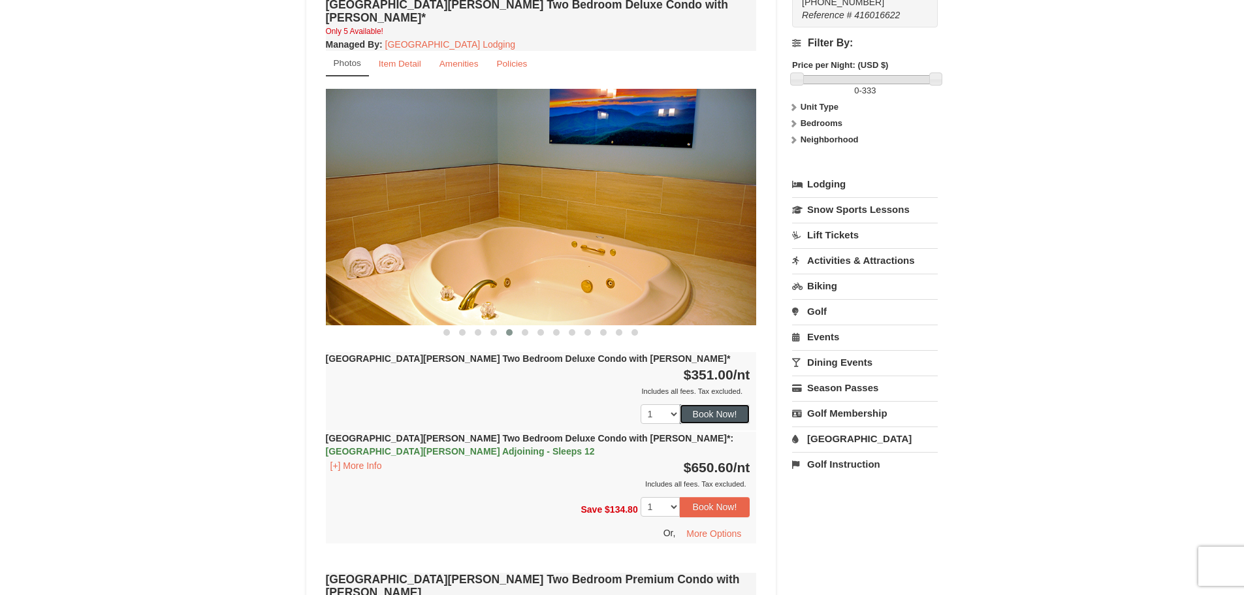
click at [727, 404] on button "Book Now!" at bounding box center [715, 414] width 71 height 20
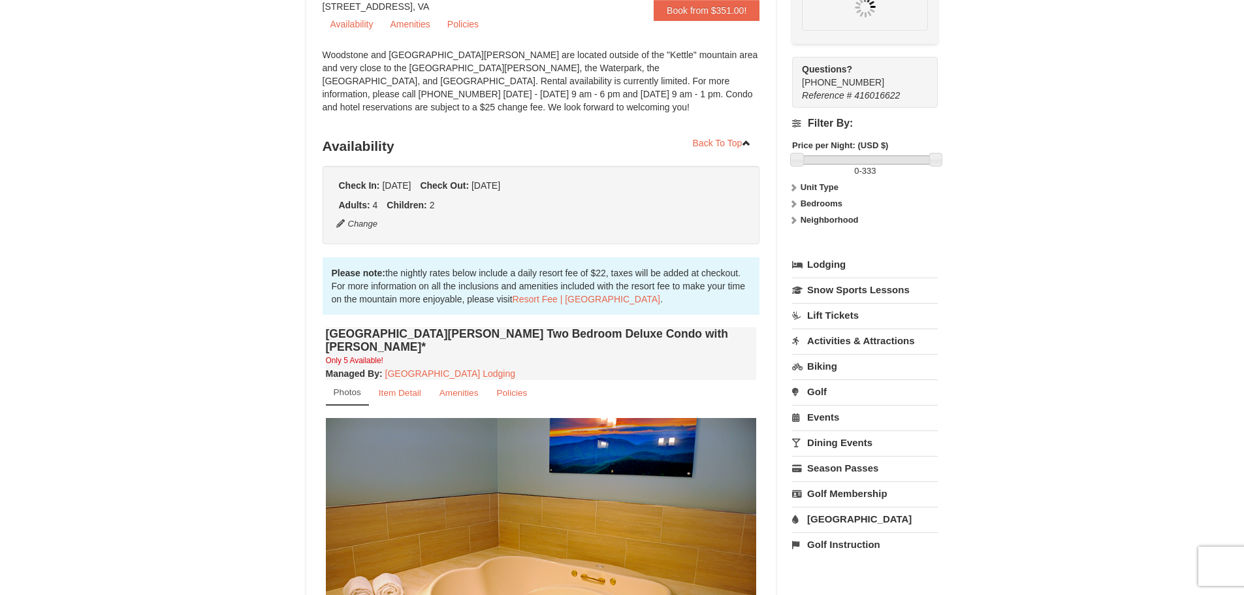
scroll to position [127, 0]
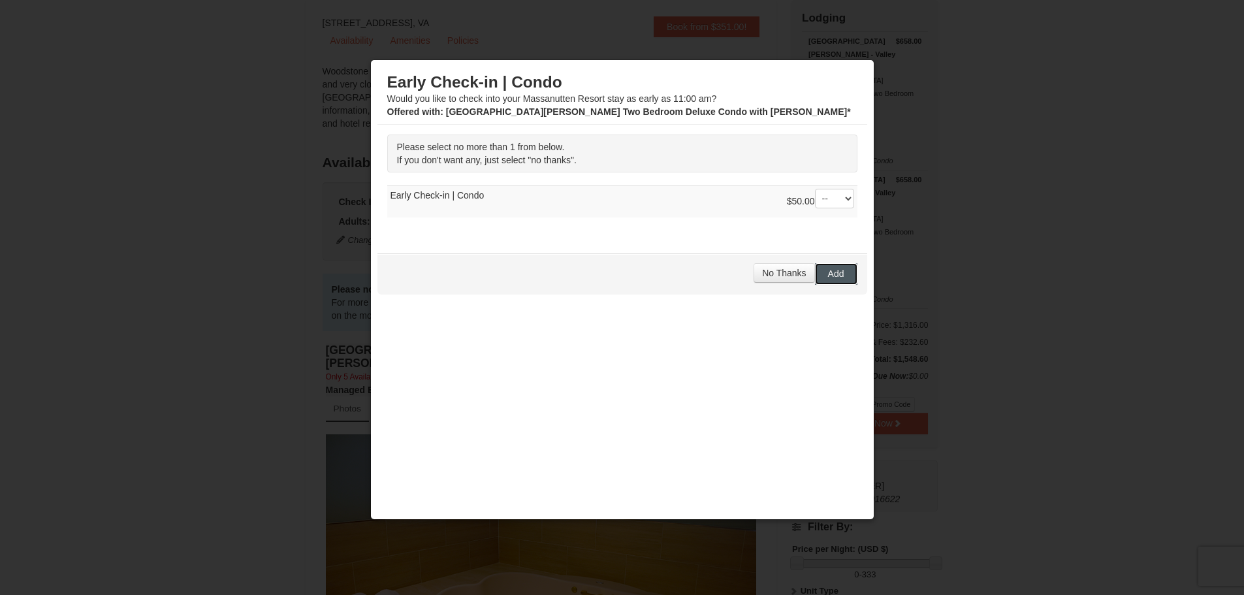
click at [836, 276] on button "Add" at bounding box center [836, 273] width 42 height 21
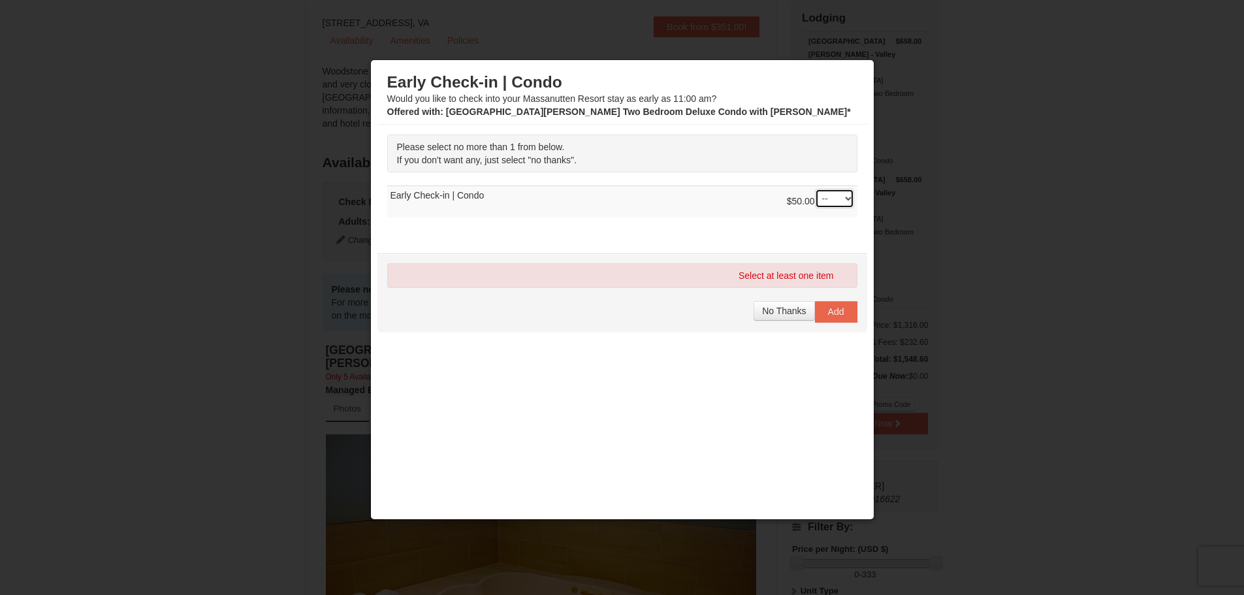
click at [837, 195] on select "-- 01" at bounding box center [834, 199] width 39 height 20
click at [815, 189] on select "-- 01" at bounding box center [834, 199] width 39 height 20
click at [789, 309] on span "No Thanks" at bounding box center [784, 311] width 44 height 10
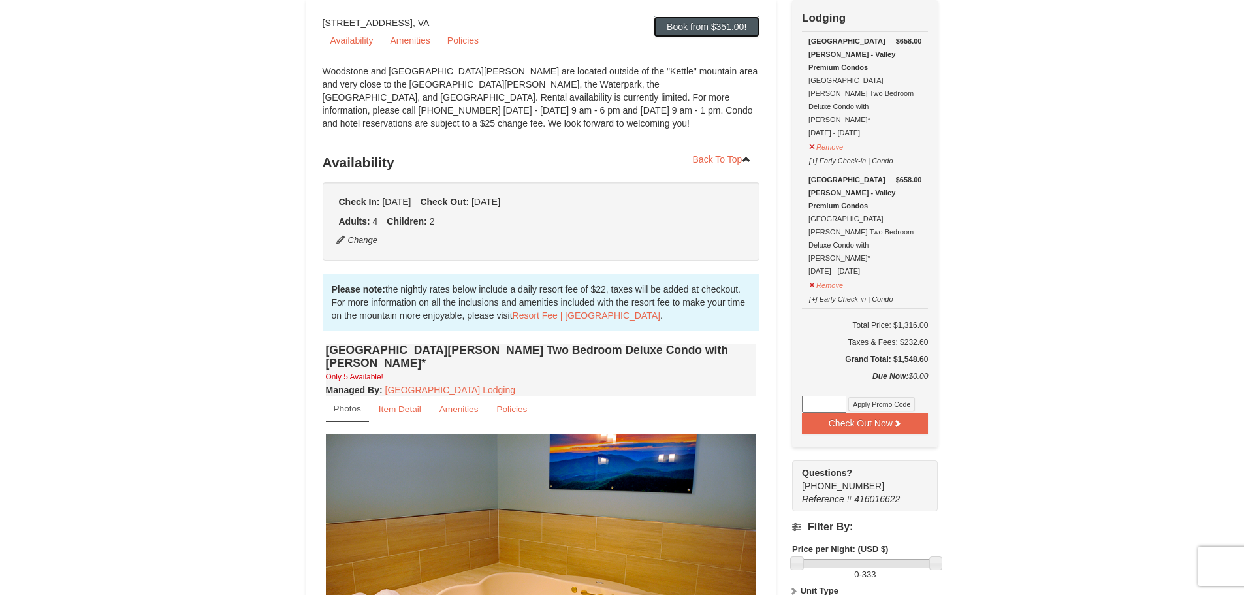
click at [715, 25] on link "Book from $351.00!" at bounding box center [707, 26] width 106 height 21
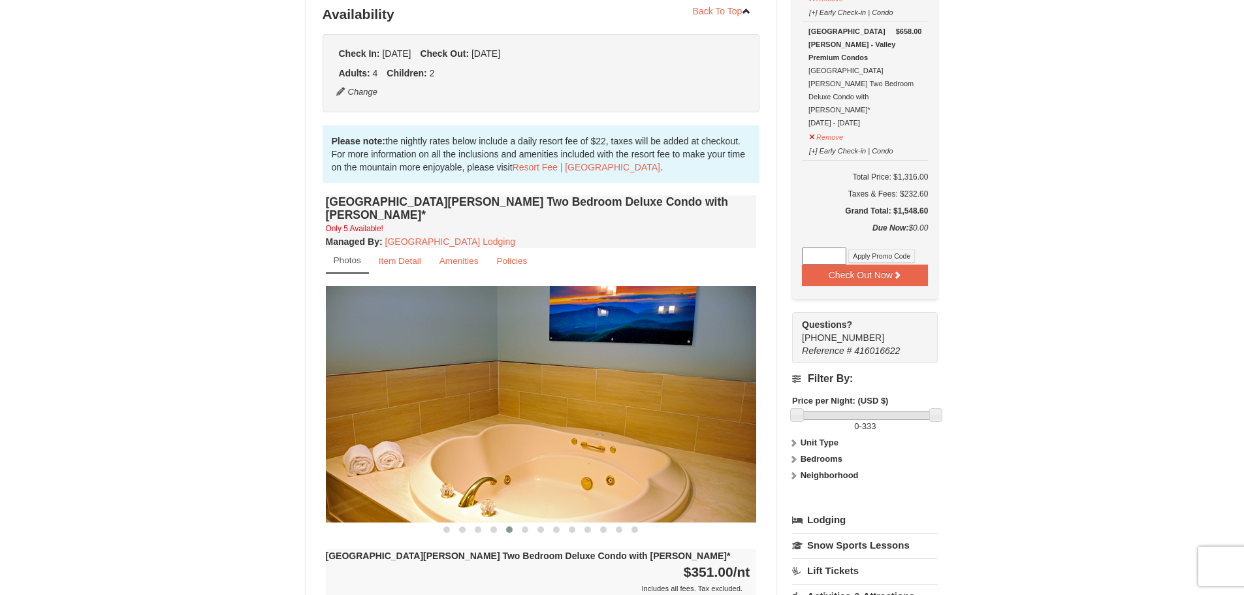
scroll to position [277, 0]
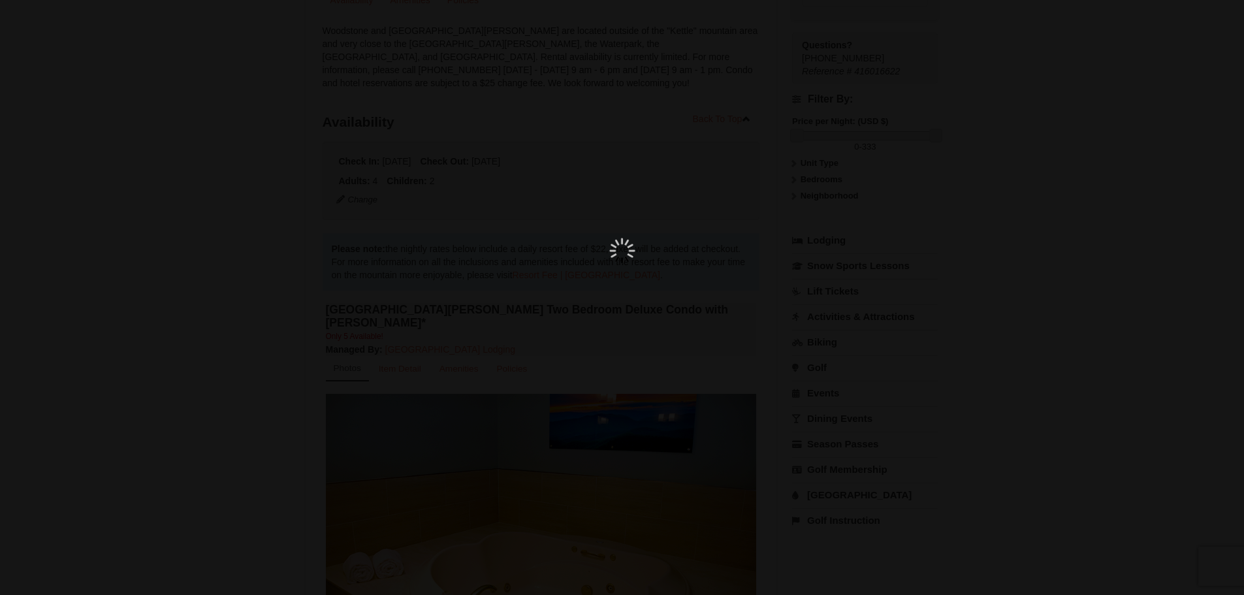
scroll to position [127, 0]
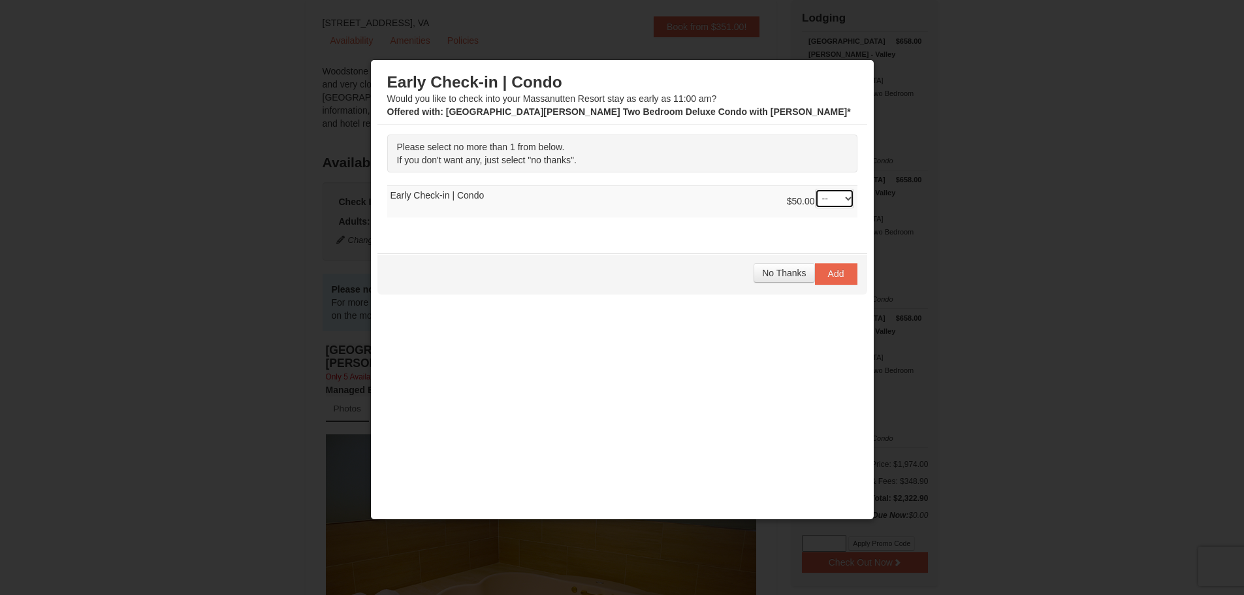
click at [841, 201] on select "-- 01" at bounding box center [834, 199] width 39 height 20
click at [815, 189] on select "-- 01" at bounding box center [834, 199] width 39 height 20
click at [838, 200] on select "-- 01" at bounding box center [834, 199] width 39 height 20
select select "1"
click at [815, 189] on select "-- 01" at bounding box center [834, 199] width 39 height 20
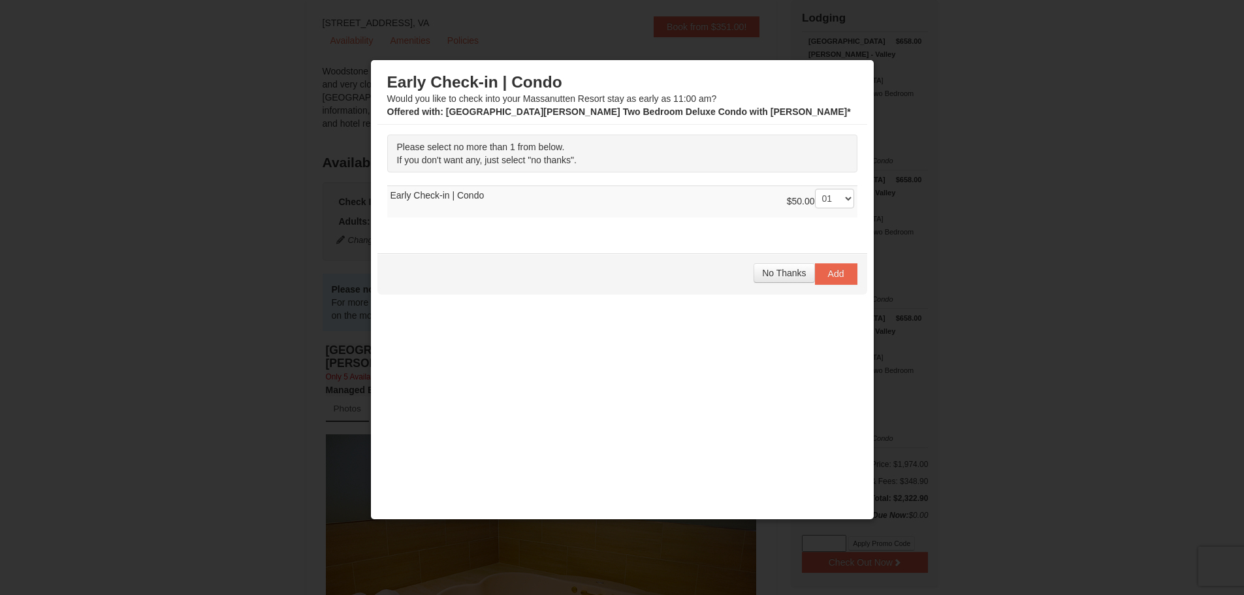
click at [1002, 263] on div at bounding box center [622, 297] width 1244 height 595
click at [772, 275] on span "No Thanks" at bounding box center [784, 273] width 44 height 10
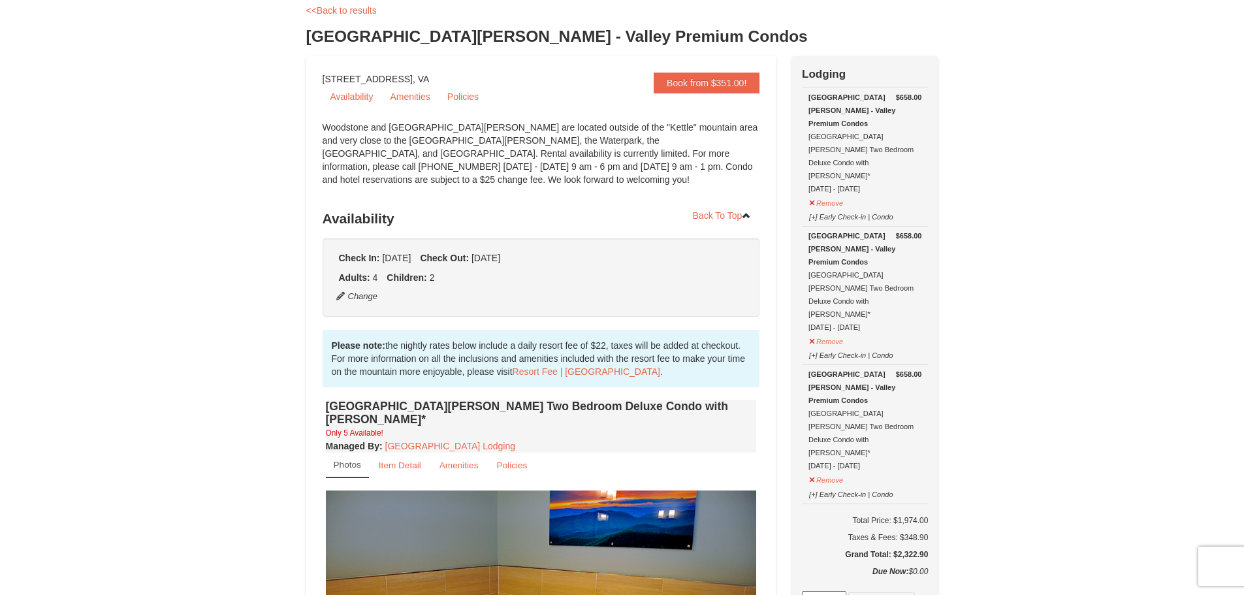
scroll to position [0, 0]
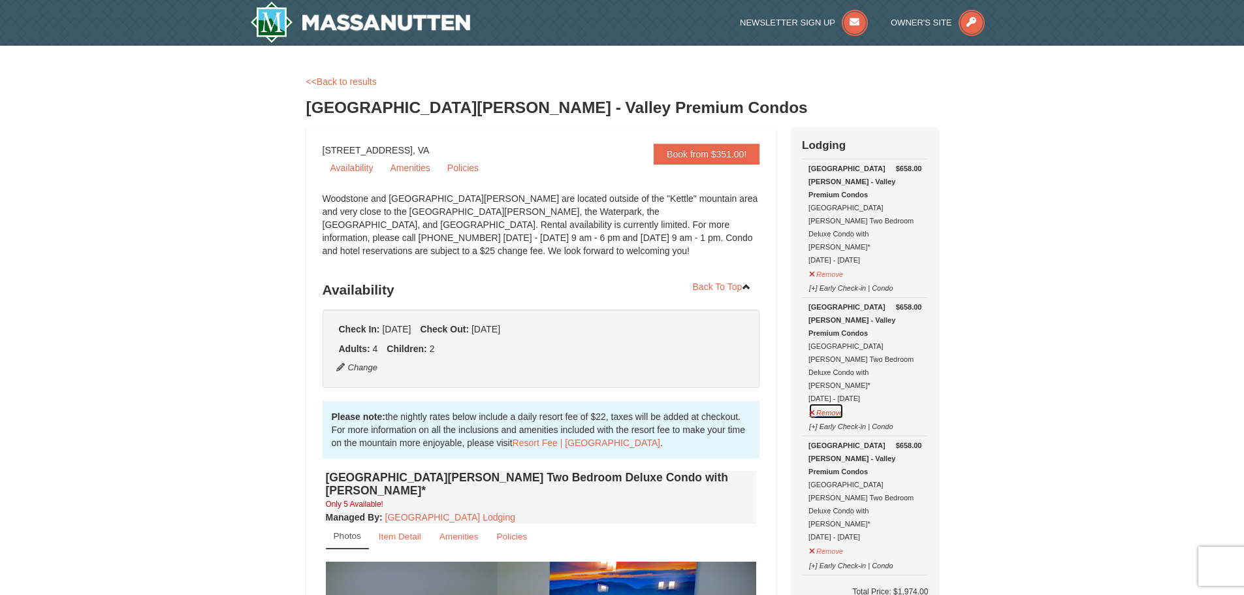
click at [842, 403] on button "Remove" at bounding box center [825, 411] width 35 height 16
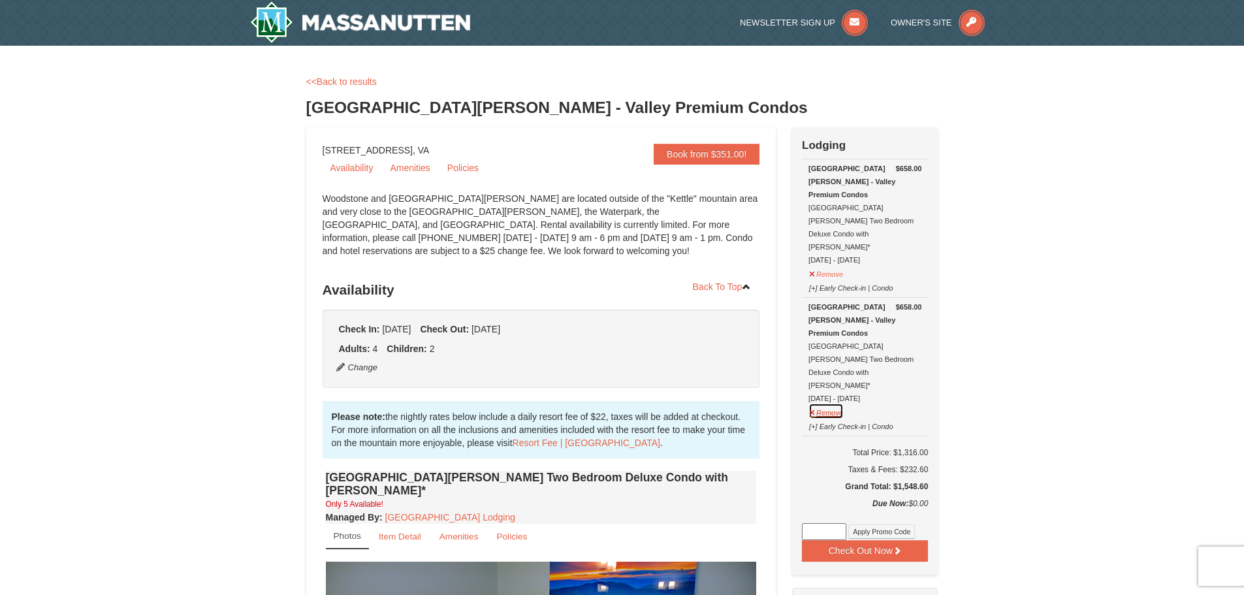
click at [833, 403] on button "Remove" at bounding box center [825, 411] width 35 height 16
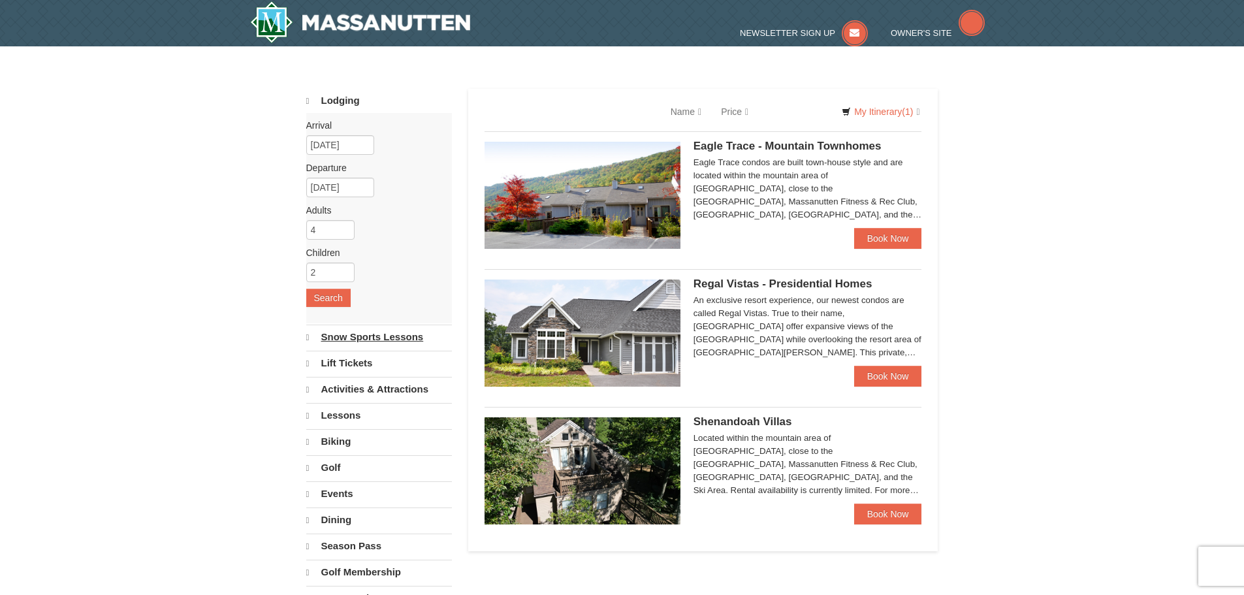
select select "9"
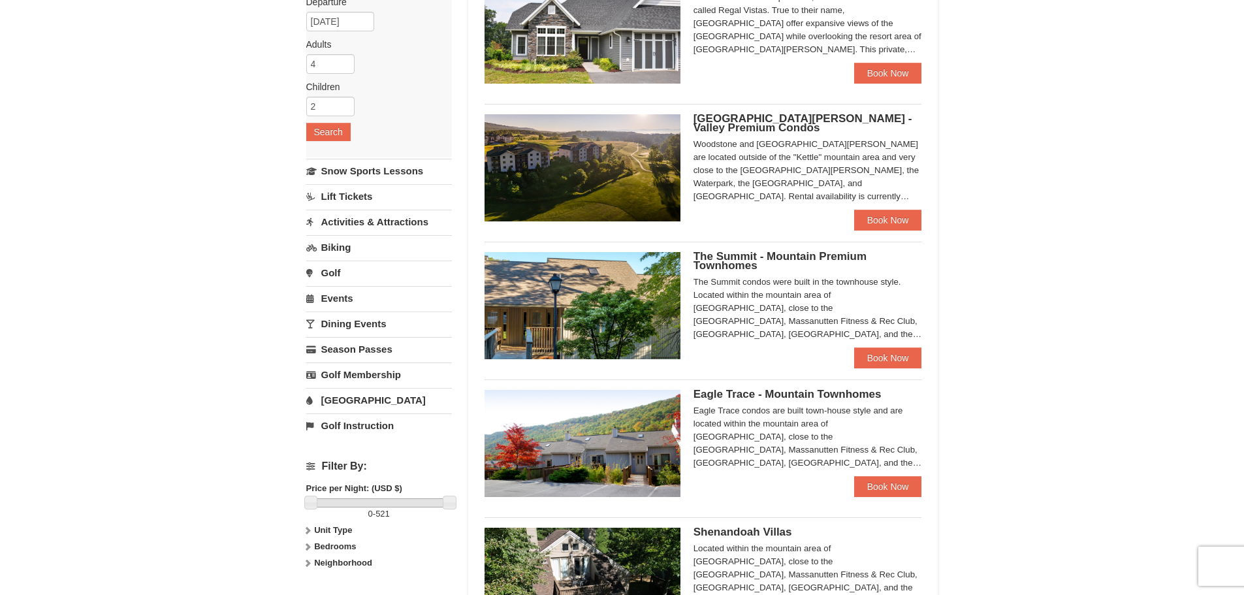
scroll to position [196, 0]
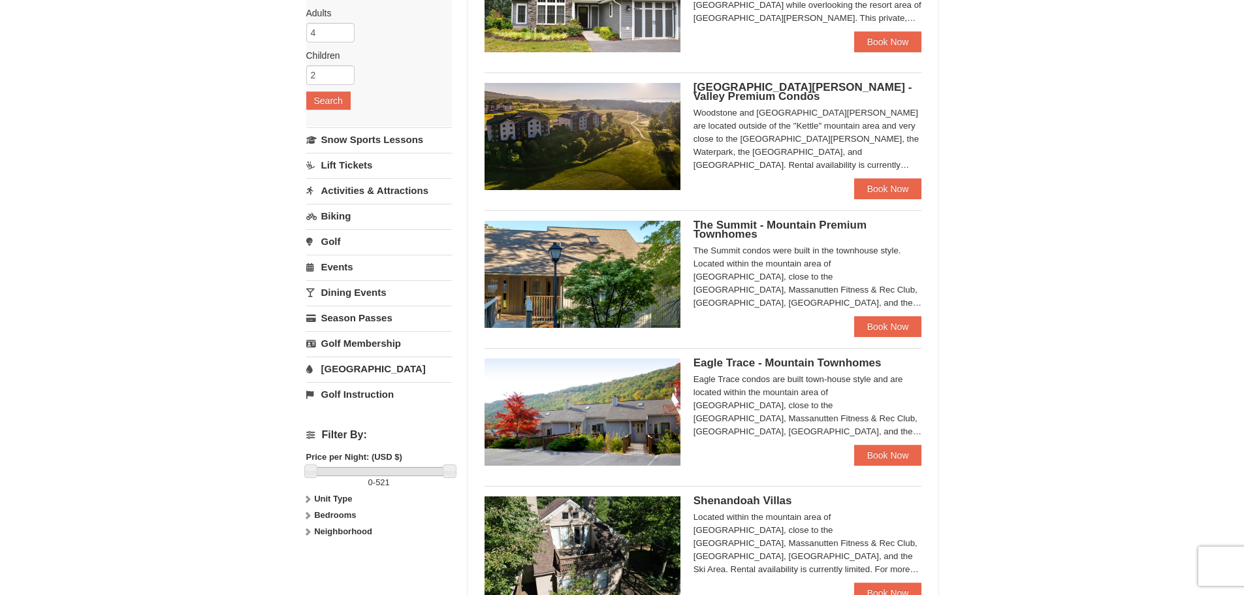
click at [632, 278] on img at bounding box center [583, 274] width 196 height 107
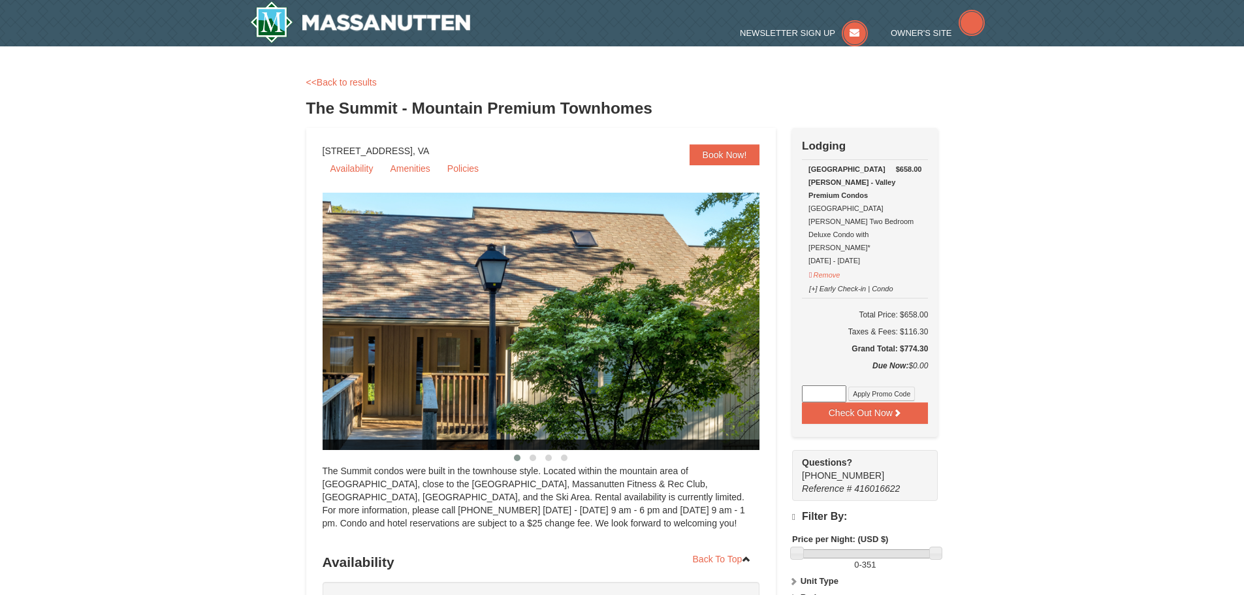
scroll to position [10, 0]
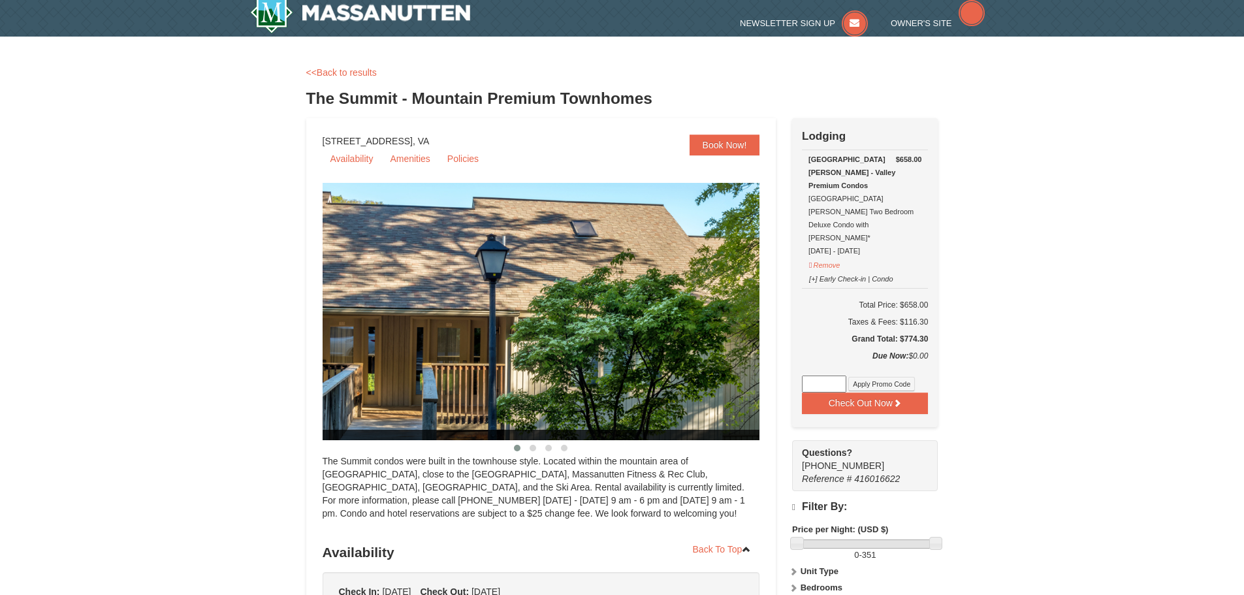
select select "9"
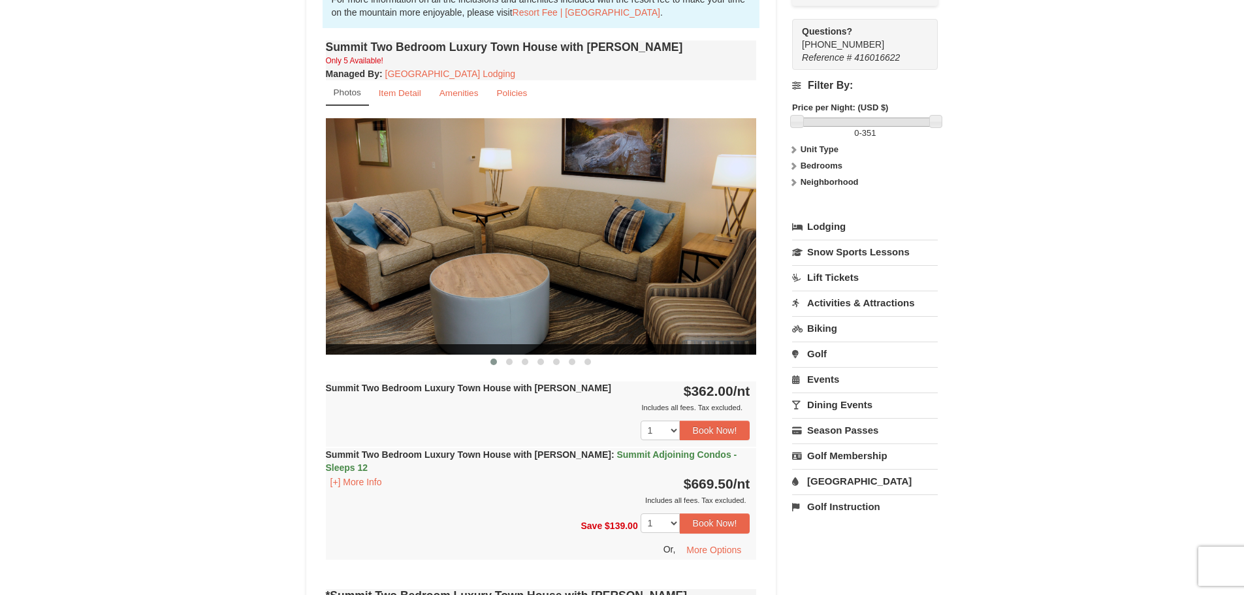
scroll to position [391, 0]
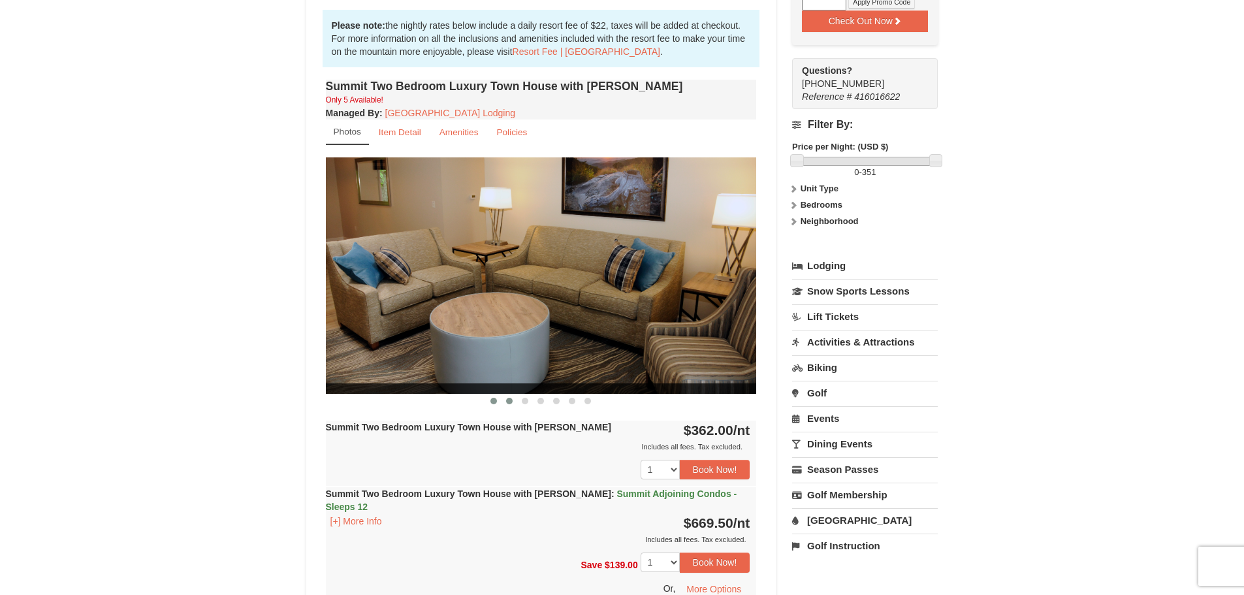
click at [509, 403] on span at bounding box center [509, 401] width 7 height 7
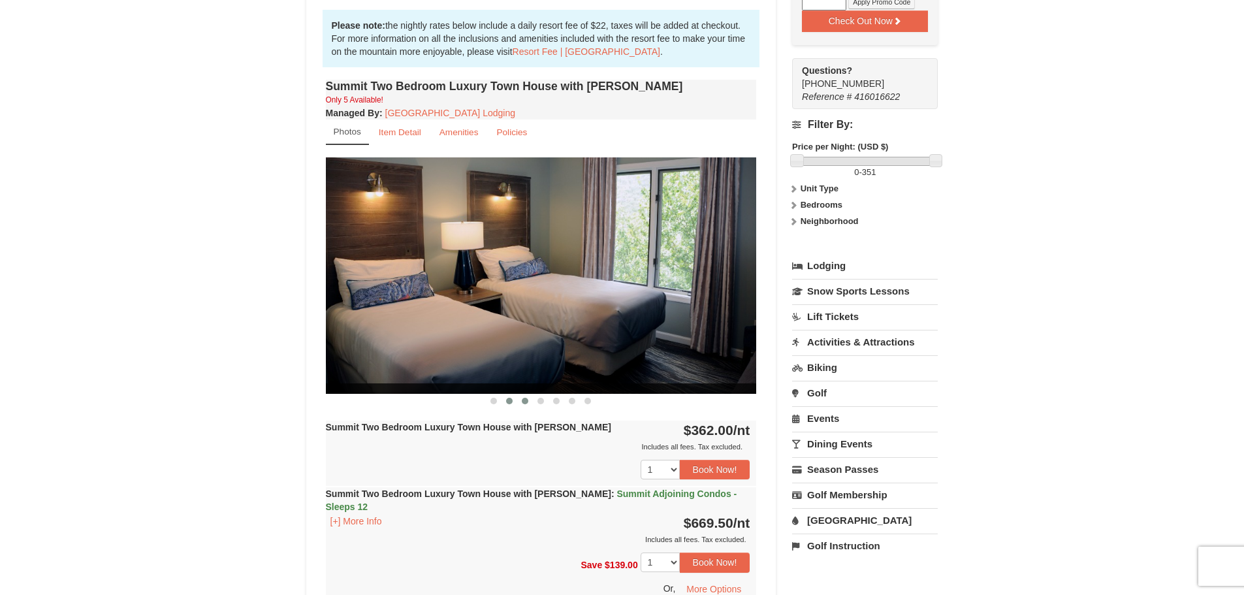
click at [526, 401] on span at bounding box center [525, 401] width 7 height 7
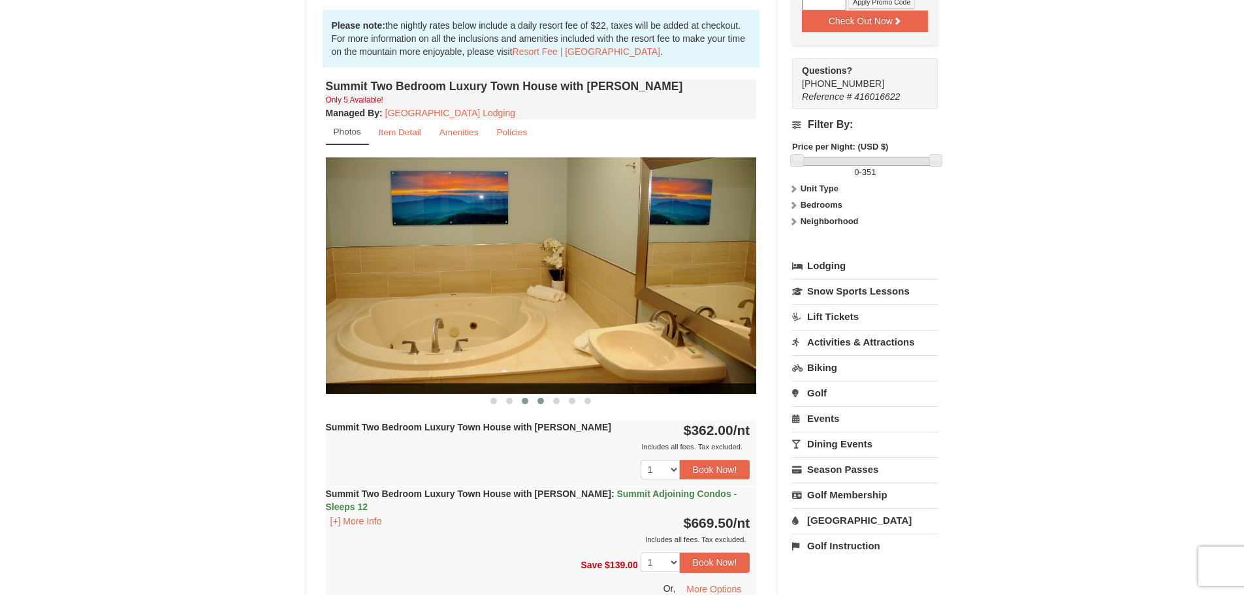
click at [542, 400] on span at bounding box center [540, 401] width 7 height 7
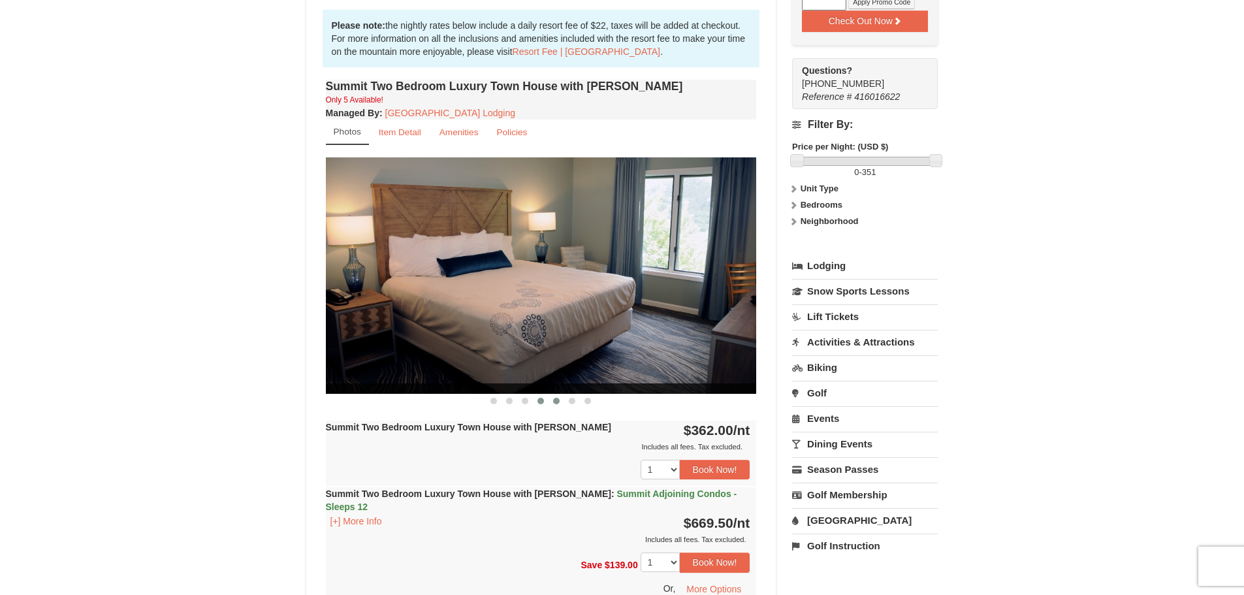
click at [554, 400] on span at bounding box center [556, 401] width 7 height 7
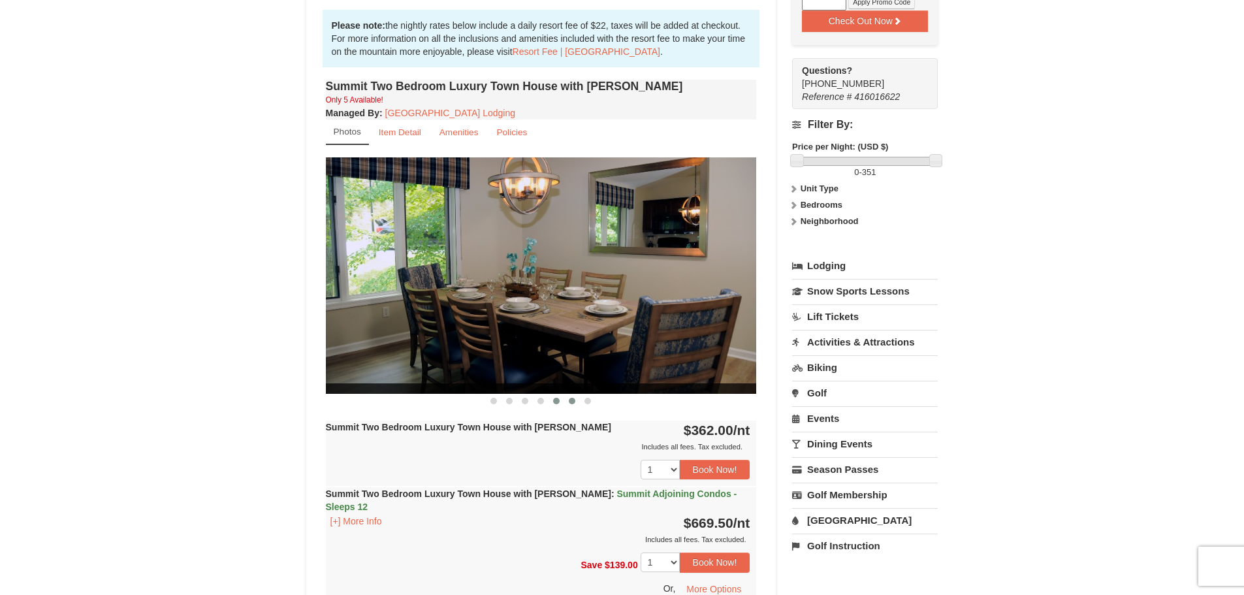
click at [569, 399] on span at bounding box center [572, 401] width 7 height 7
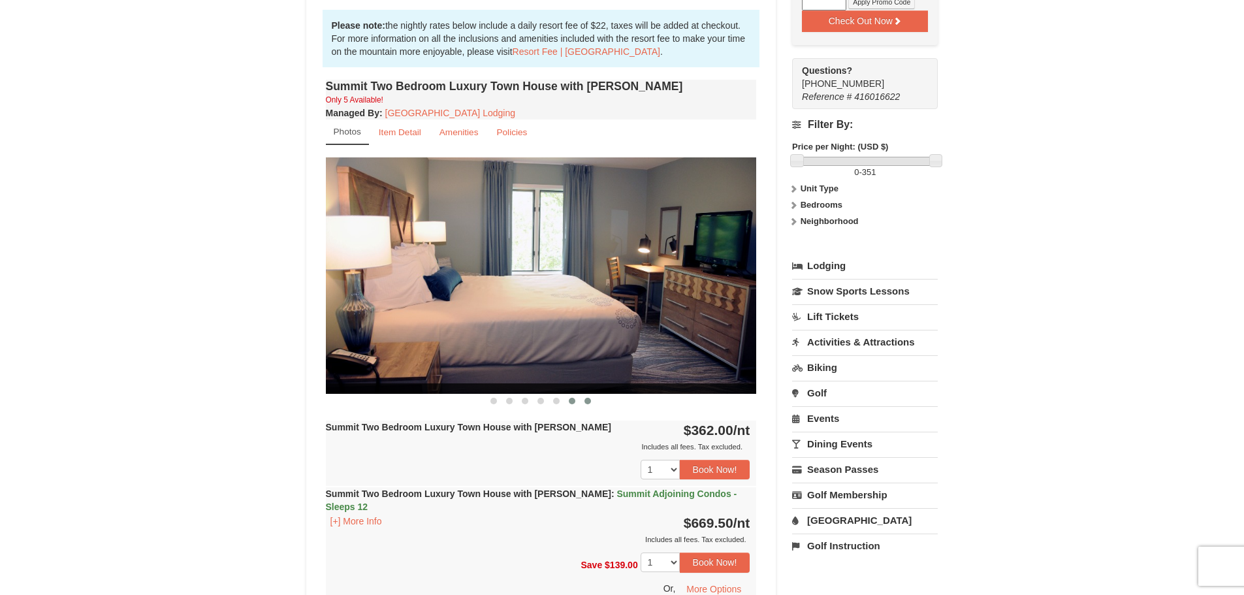
click at [588, 401] on span at bounding box center [587, 401] width 7 height 7
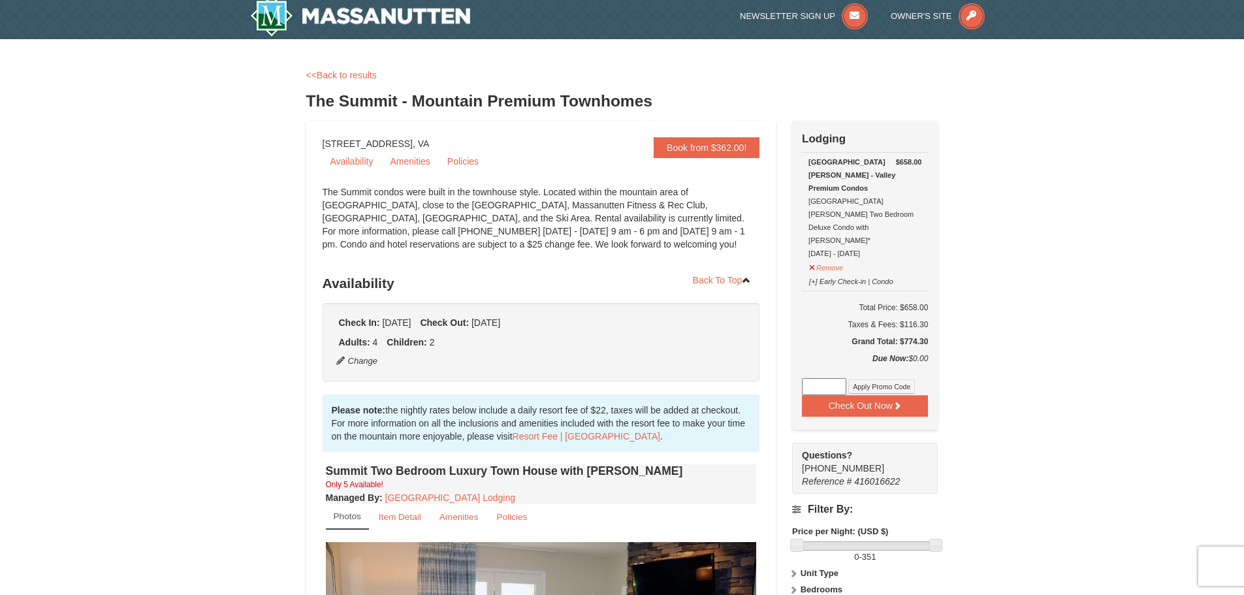
scroll to position [0, 0]
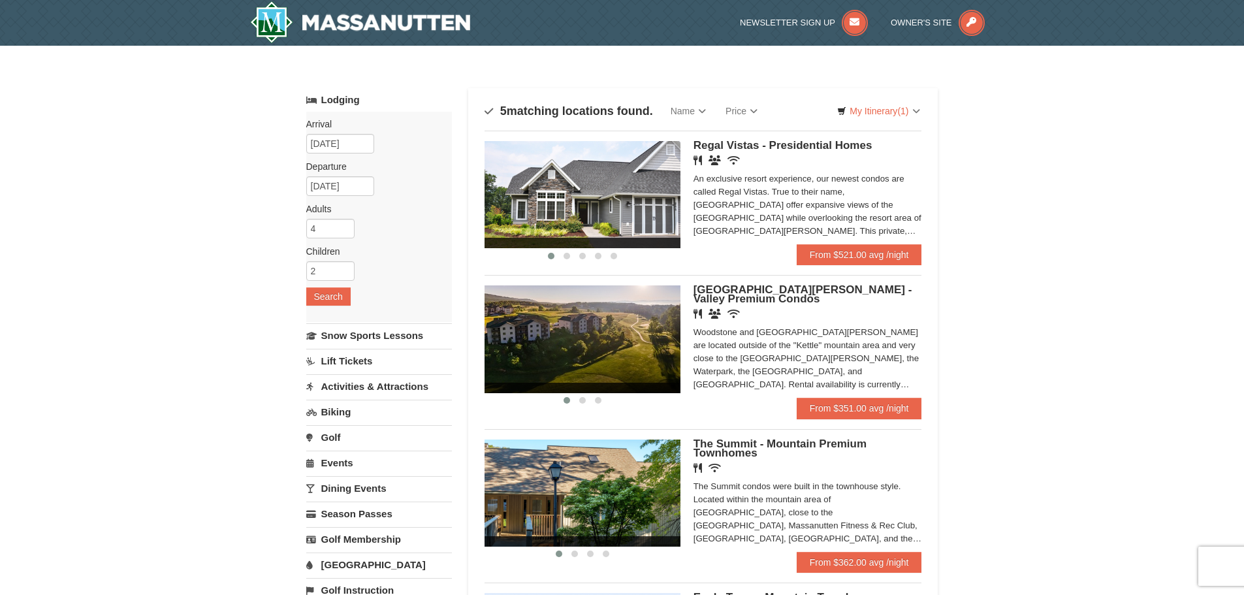
scroll to position [196, 0]
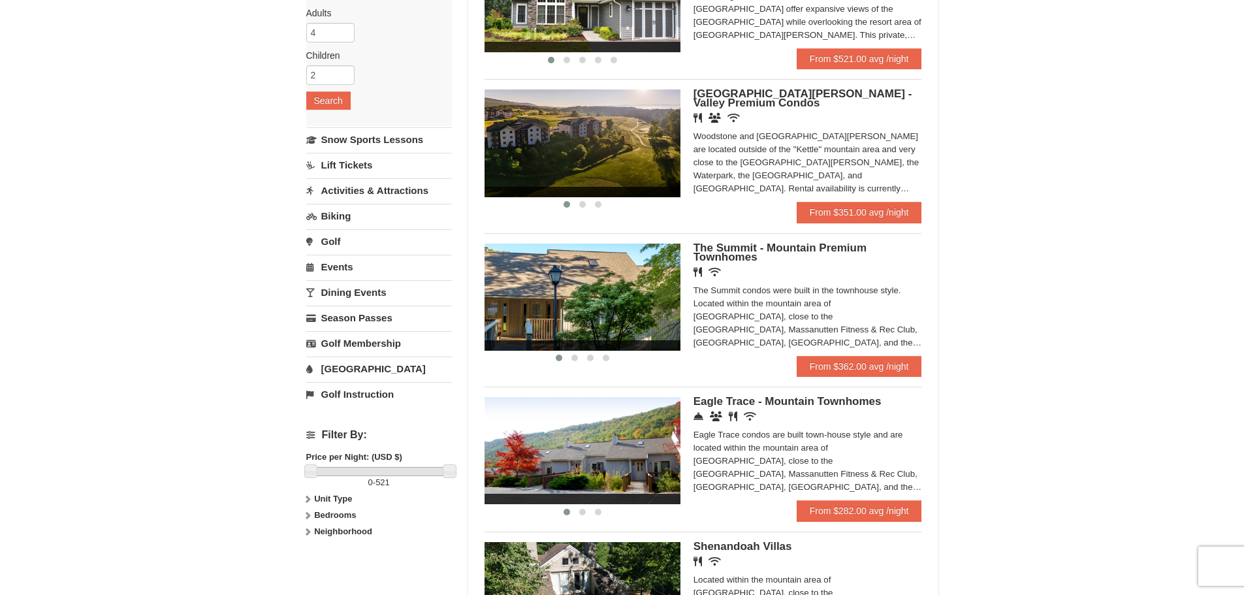
click at [622, 138] on img at bounding box center [583, 142] width 196 height 107
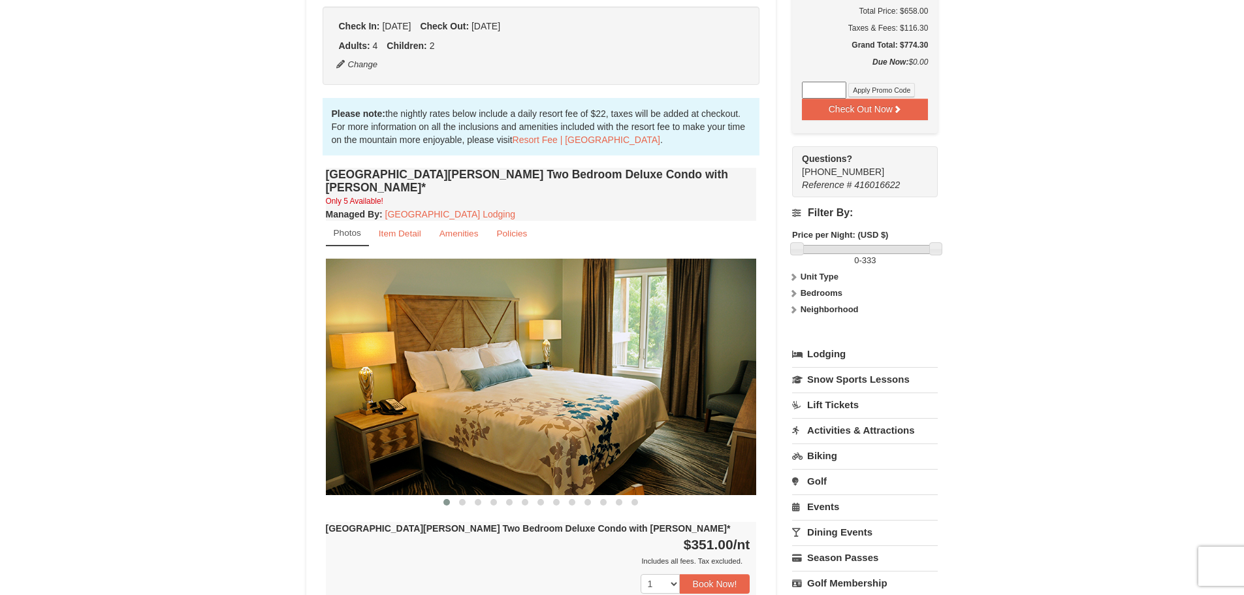
scroll to position [326, 0]
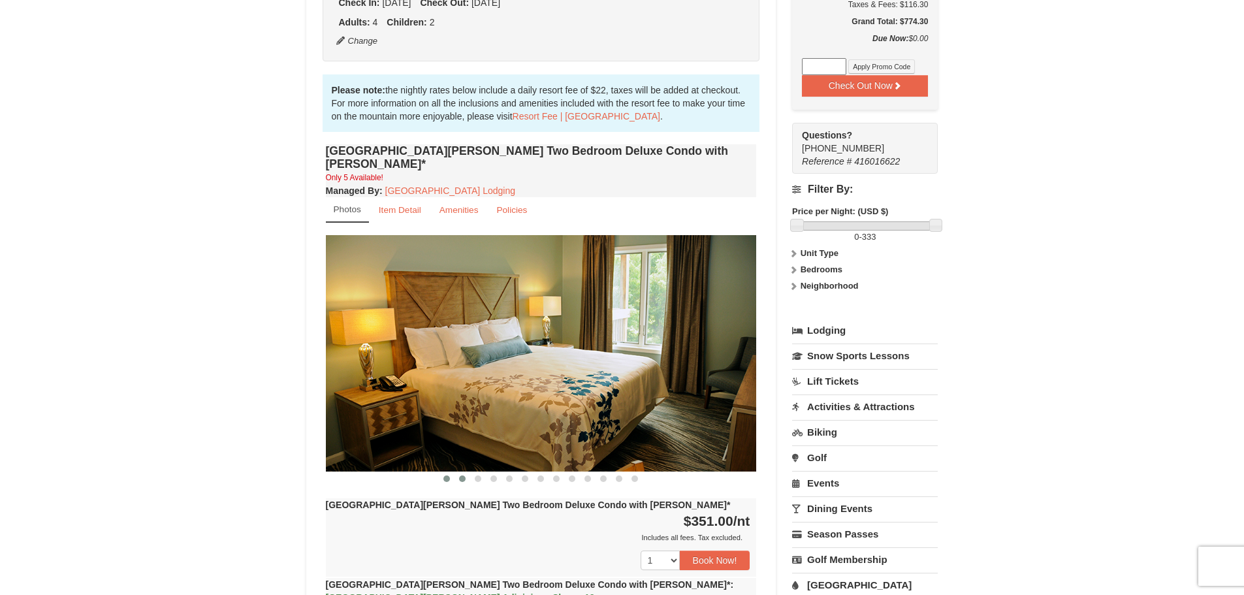
click at [464, 475] on span at bounding box center [462, 478] width 7 height 7
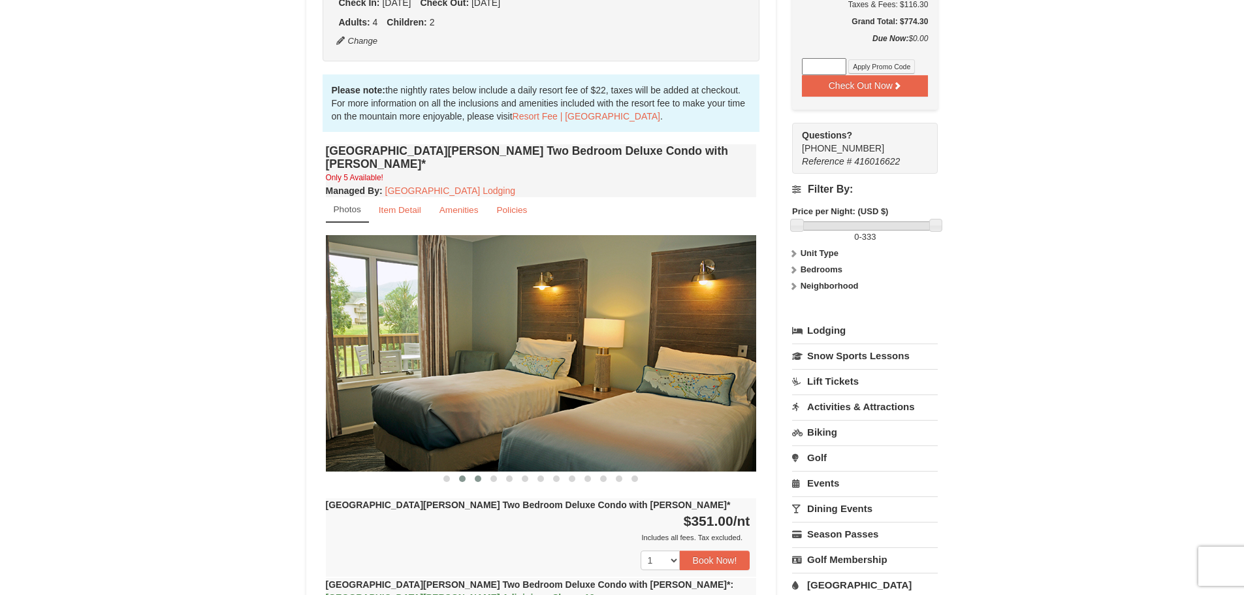
click at [478, 475] on span at bounding box center [478, 478] width 7 height 7
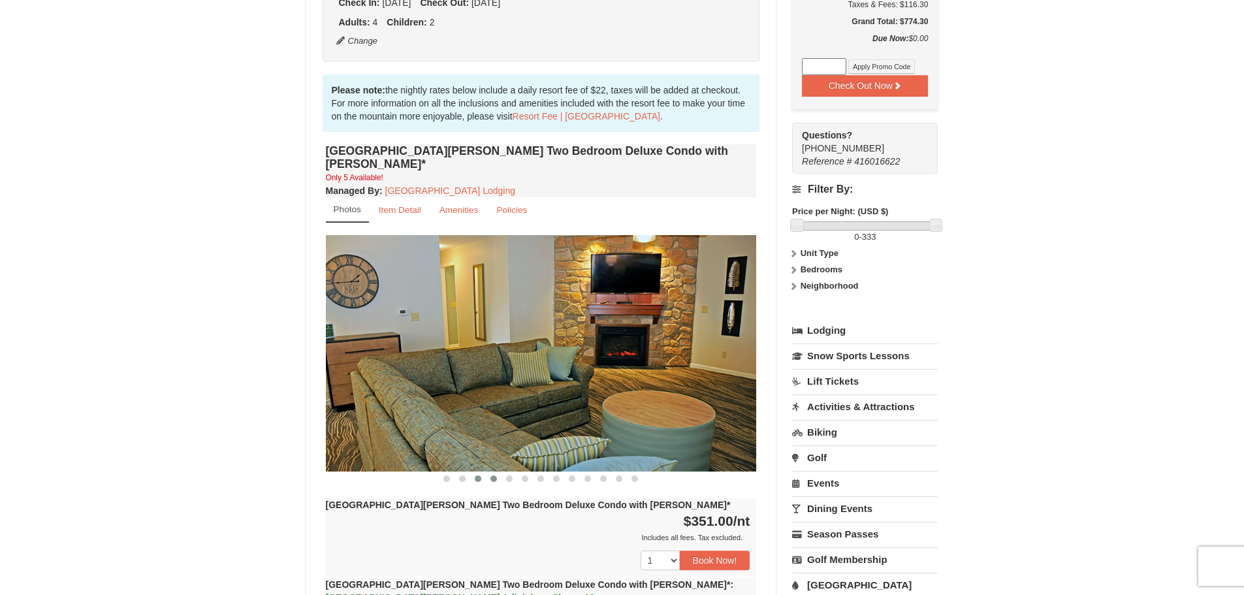
click at [492, 475] on span at bounding box center [493, 478] width 7 height 7
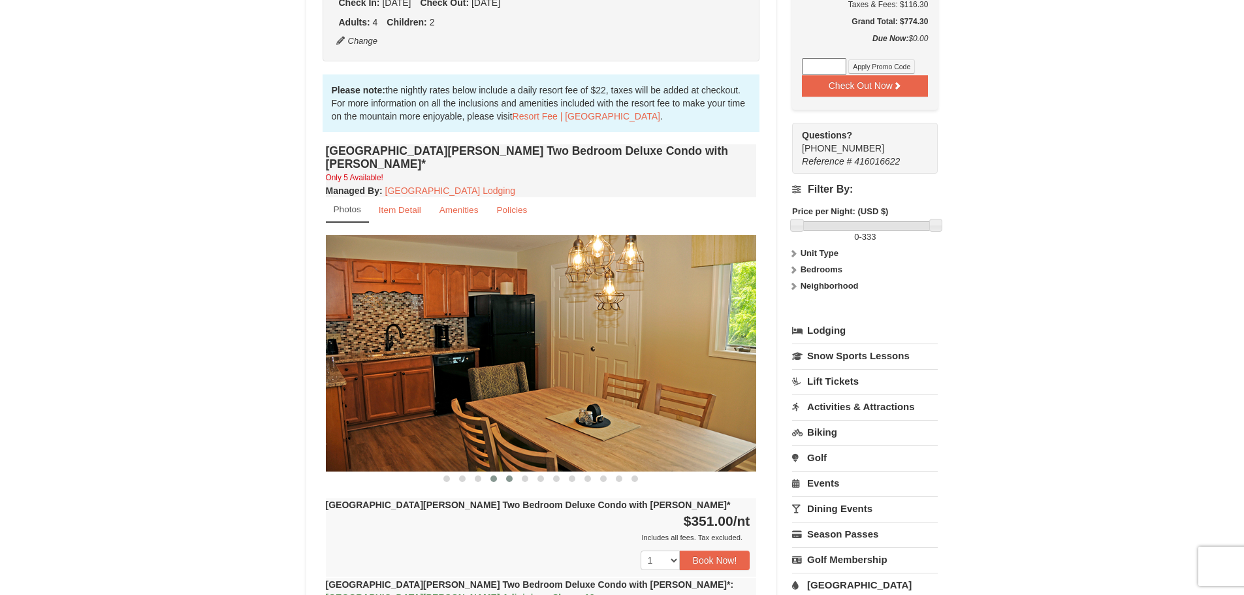
click at [511, 475] on span at bounding box center [509, 478] width 7 height 7
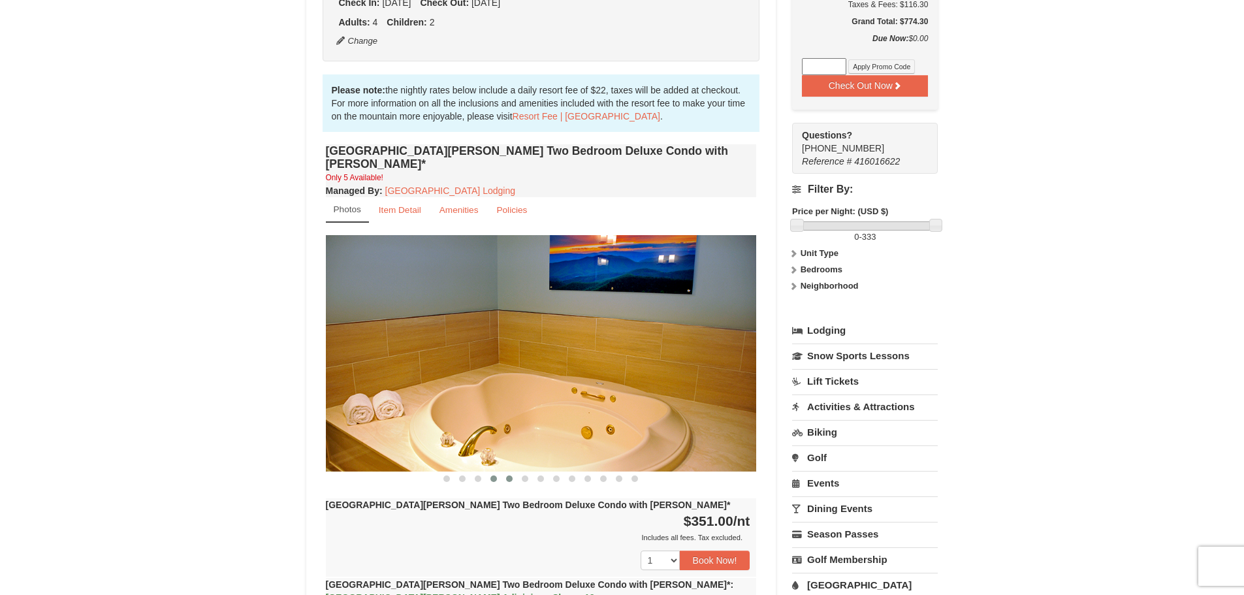
click at [492, 472] on button at bounding box center [494, 478] width 16 height 13
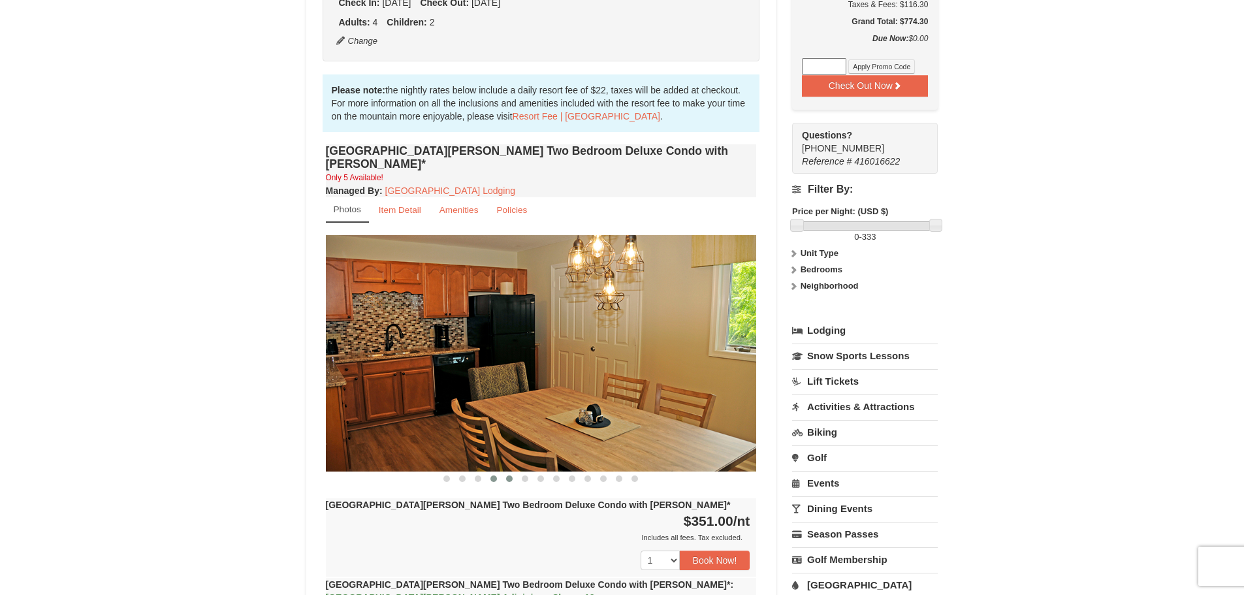
click at [509, 475] on span at bounding box center [509, 478] width 7 height 7
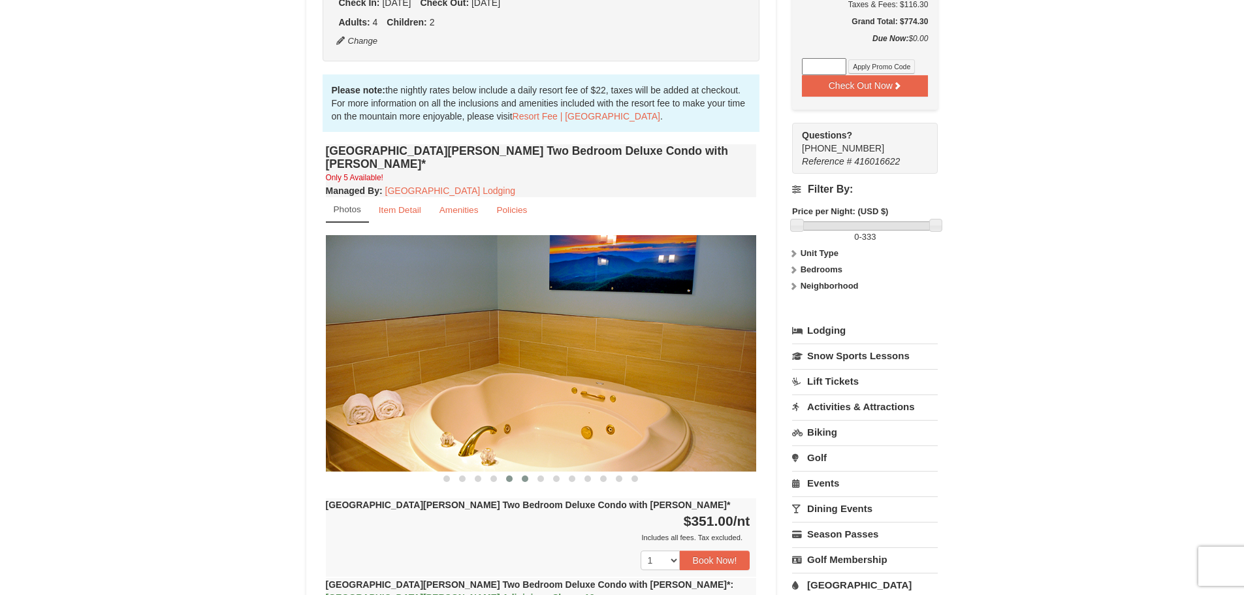
click at [522, 475] on span at bounding box center [525, 478] width 7 height 7
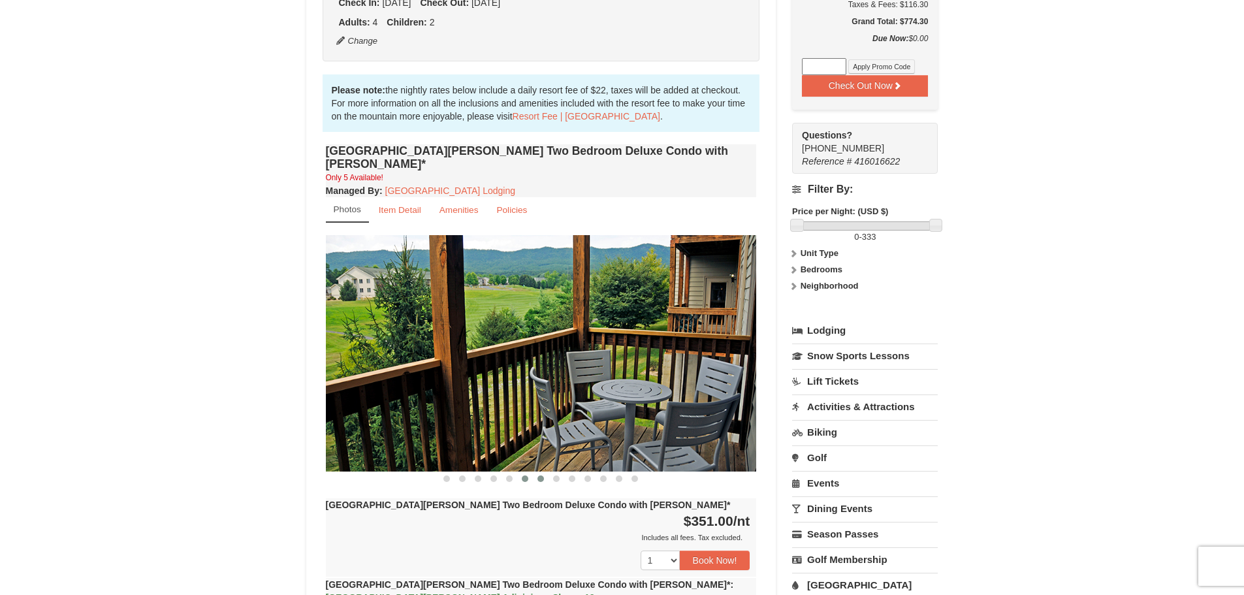
click at [543, 475] on span at bounding box center [540, 478] width 7 height 7
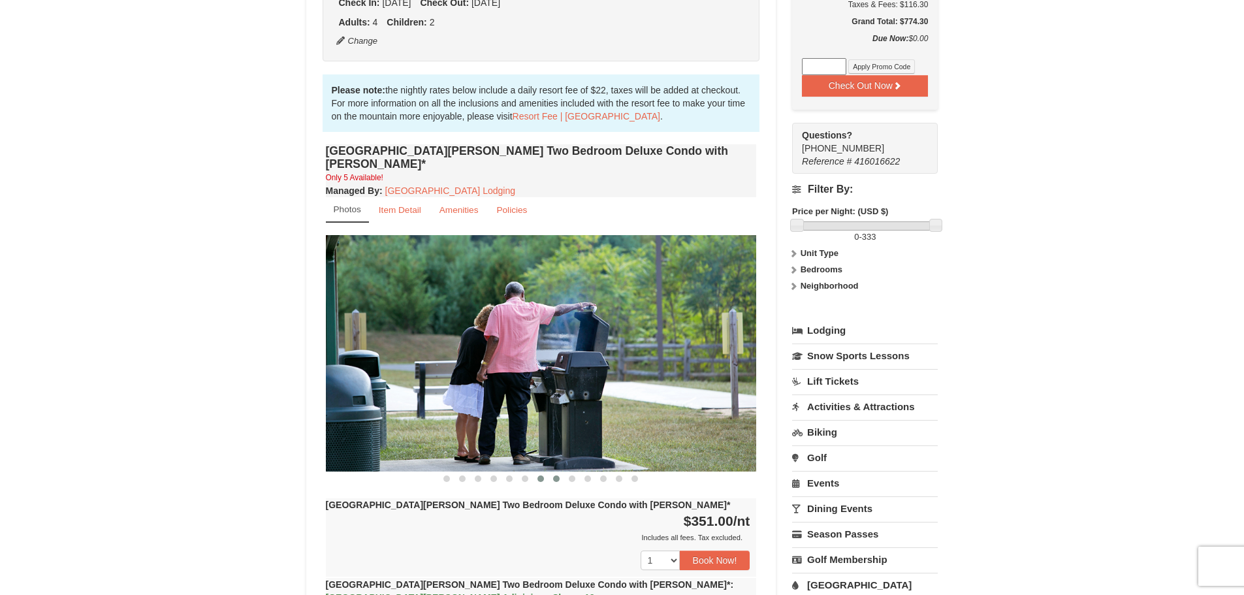
click at [555, 475] on span at bounding box center [556, 478] width 7 height 7
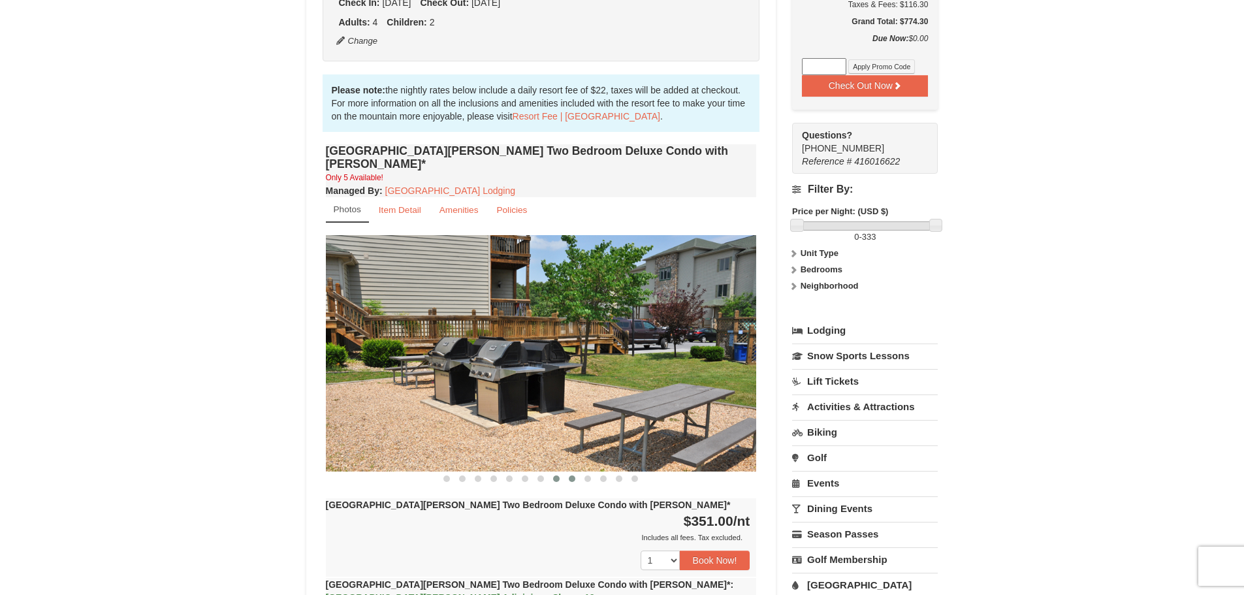
click at [566, 472] on button at bounding box center [572, 478] width 16 height 13
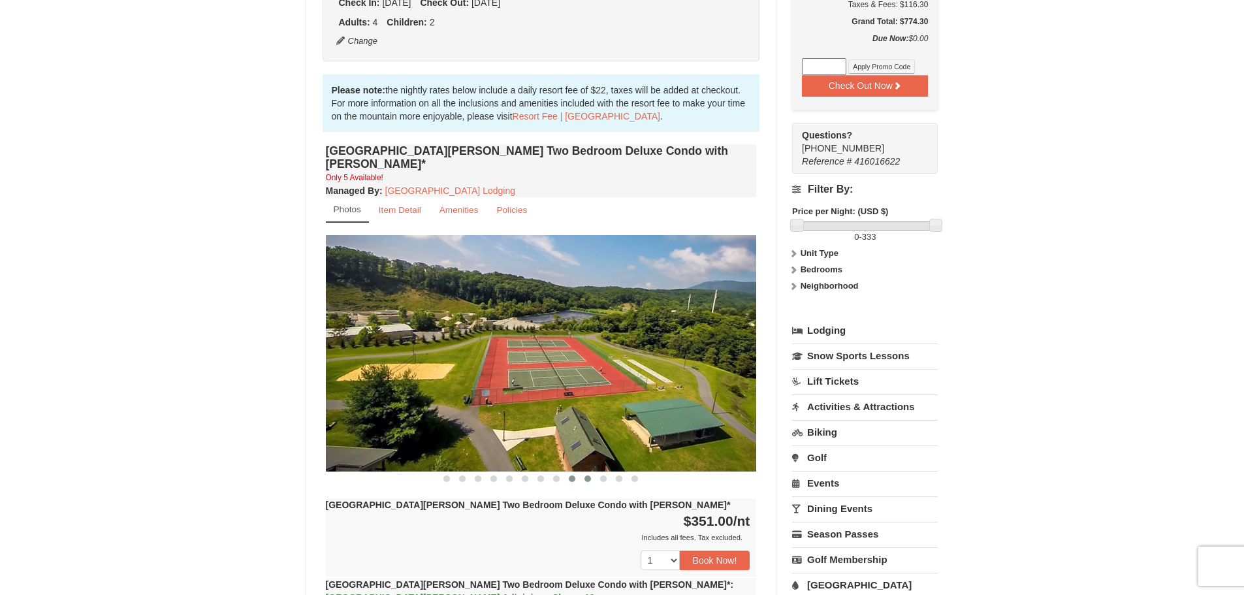
click at [587, 475] on span at bounding box center [587, 478] width 7 height 7
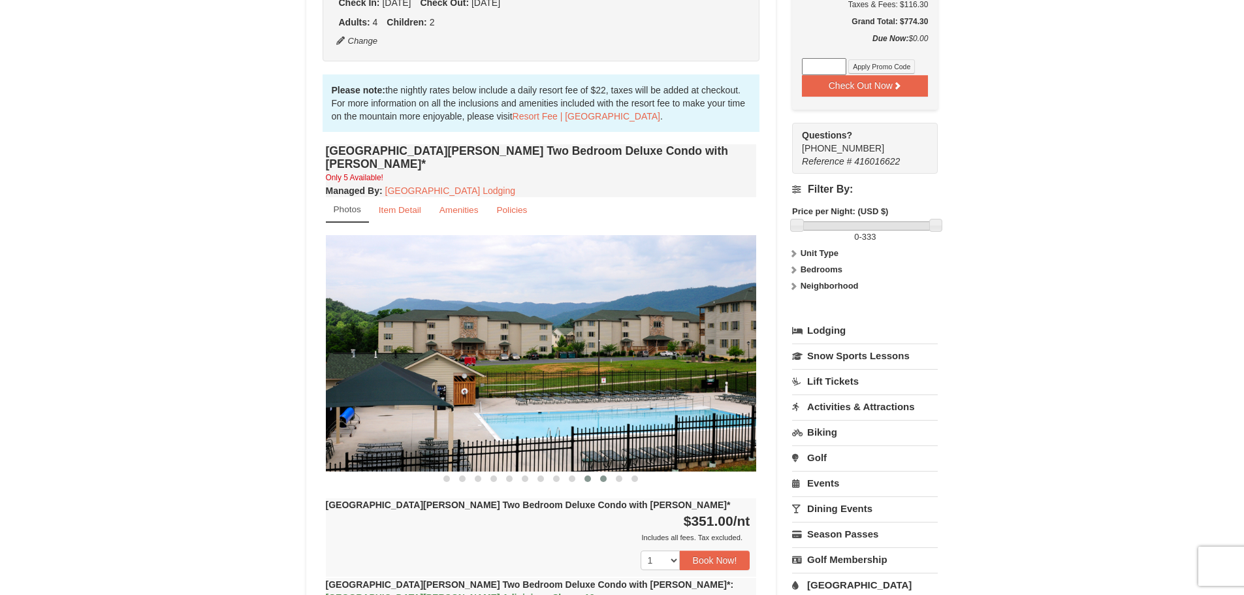
click at [597, 472] on button at bounding box center [604, 478] width 16 height 13
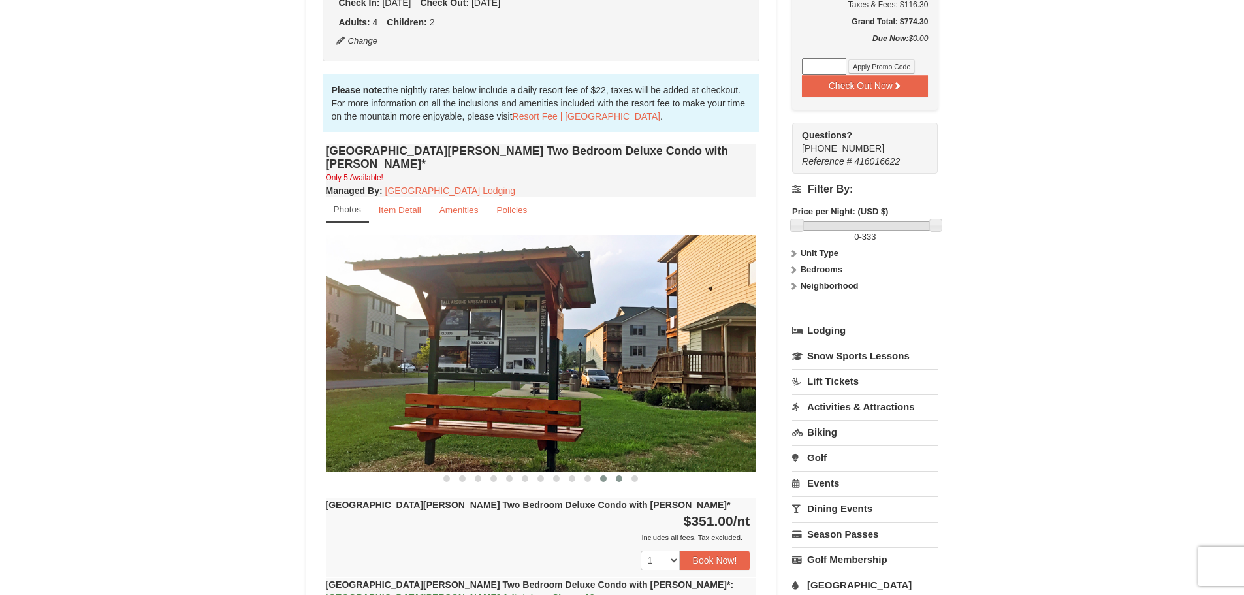
click at [615, 472] on button at bounding box center [619, 478] width 16 height 13
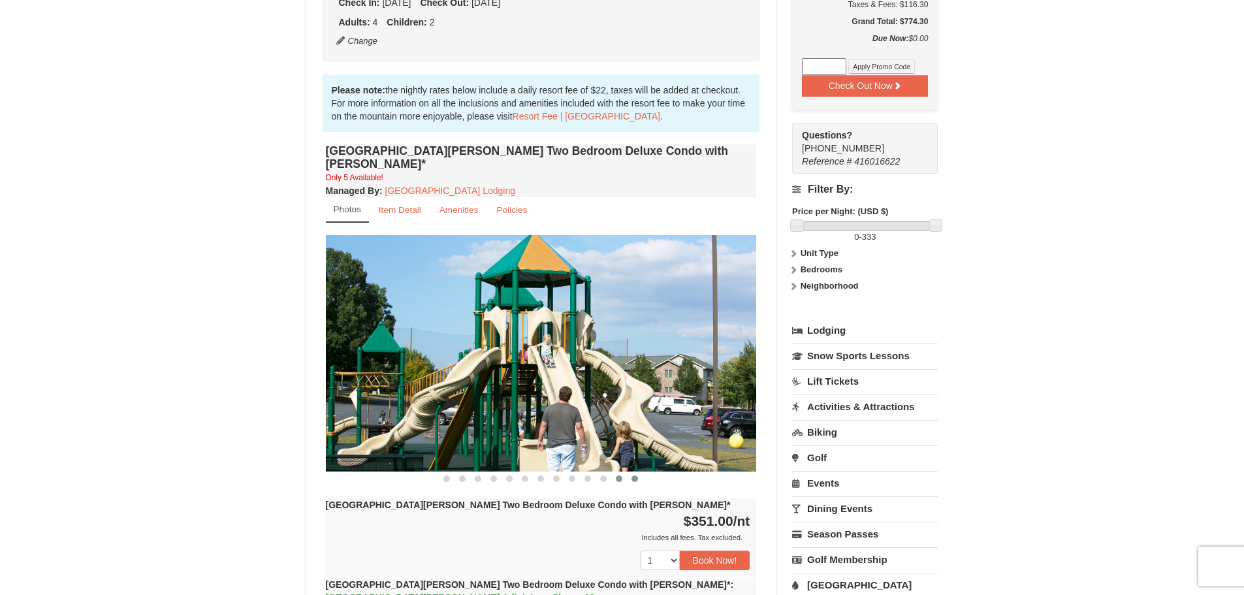
click at [632, 475] on span at bounding box center [634, 478] width 7 height 7
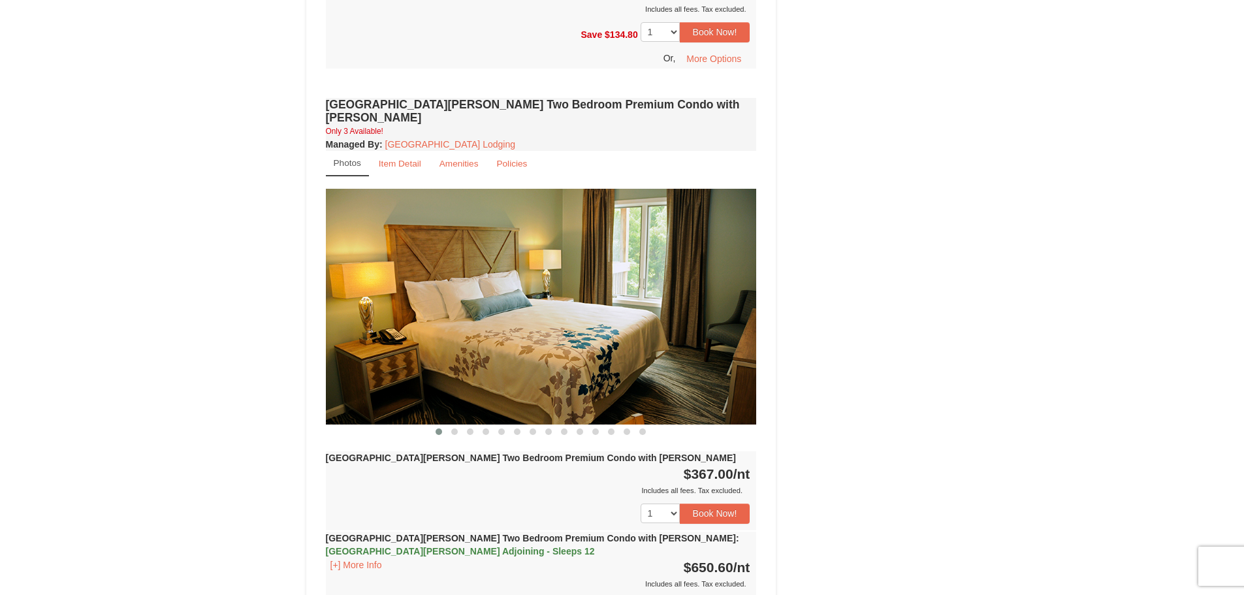
scroll to position [914, 0]
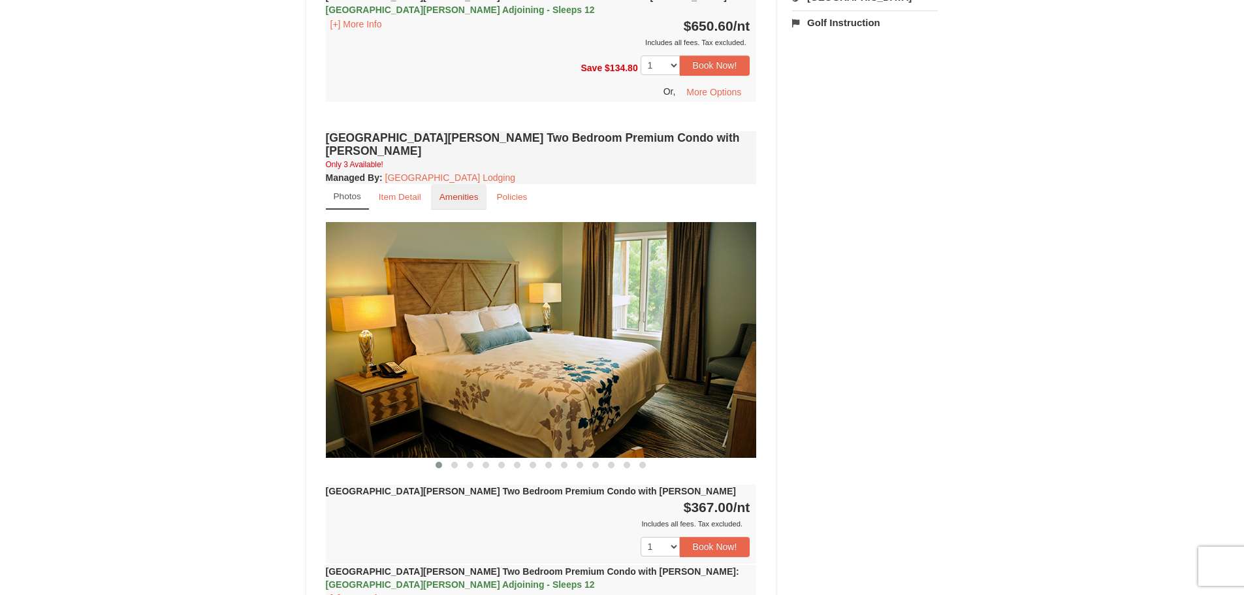
click at [450, 192] on small "Amenities" at bounding box center [458, 197] width 39 height 10
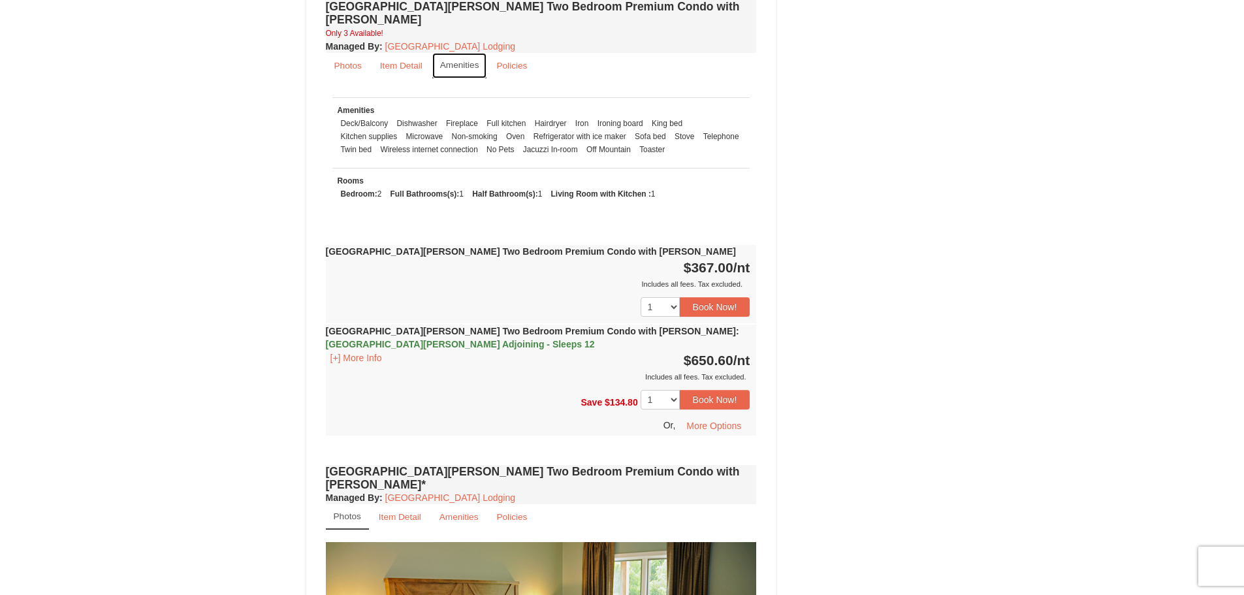
scroll to position [1241, 0]
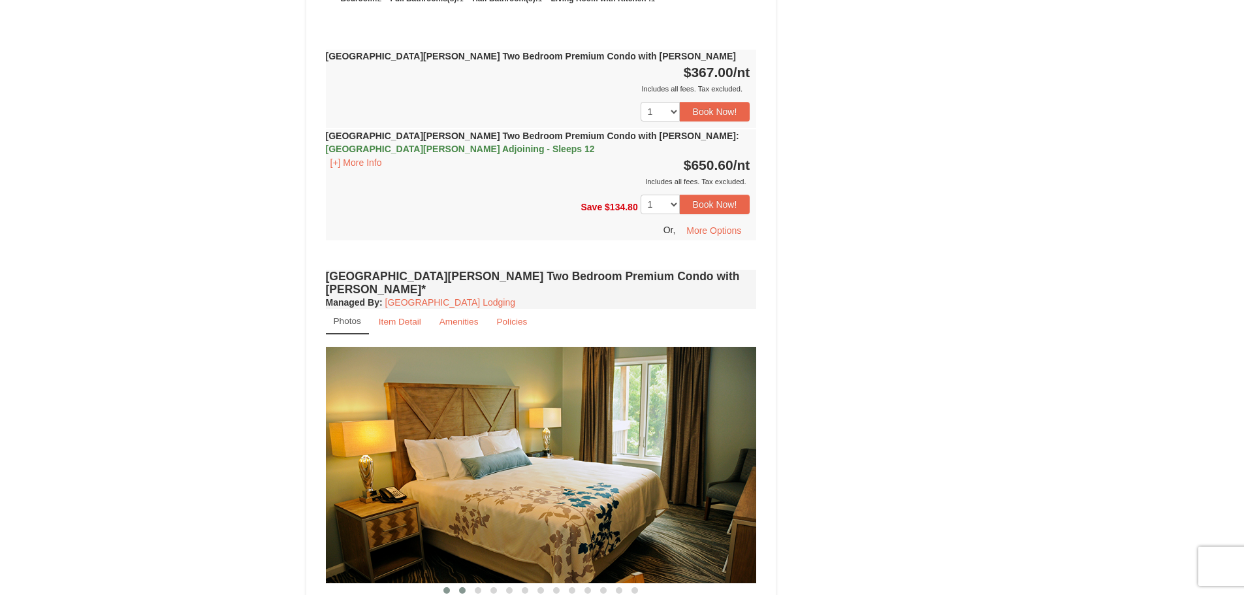
click at [461, 587] on span at bounding box center [462, 590] width 7 height 7
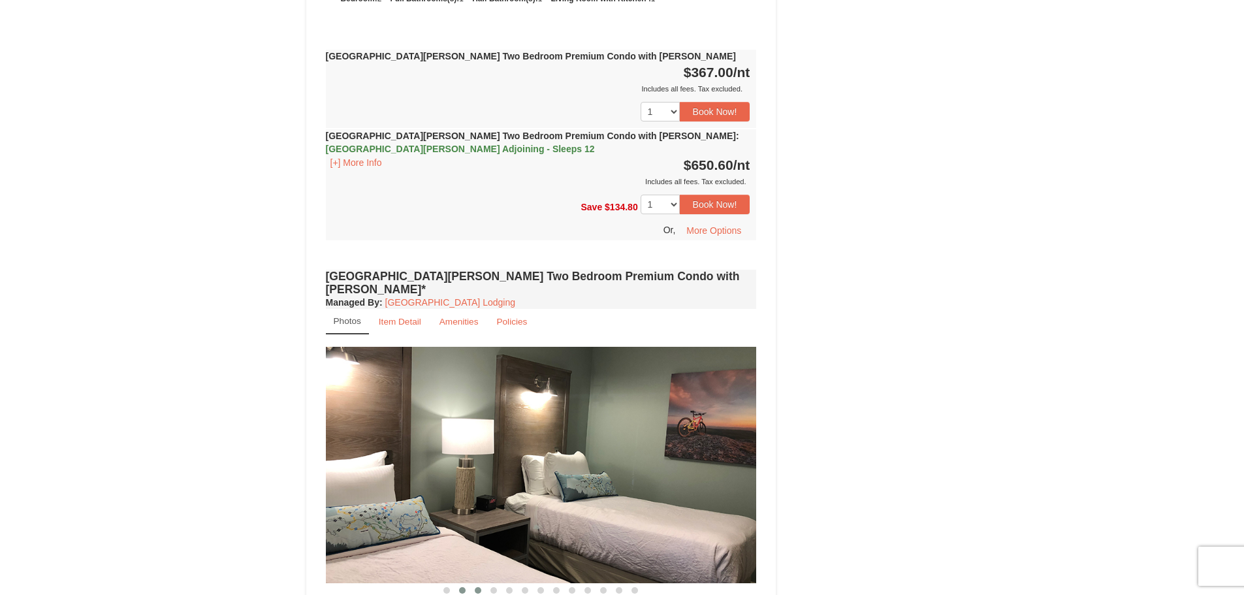
click at [480, 587] on span at bounding box center [478, 590] width 7 height 7
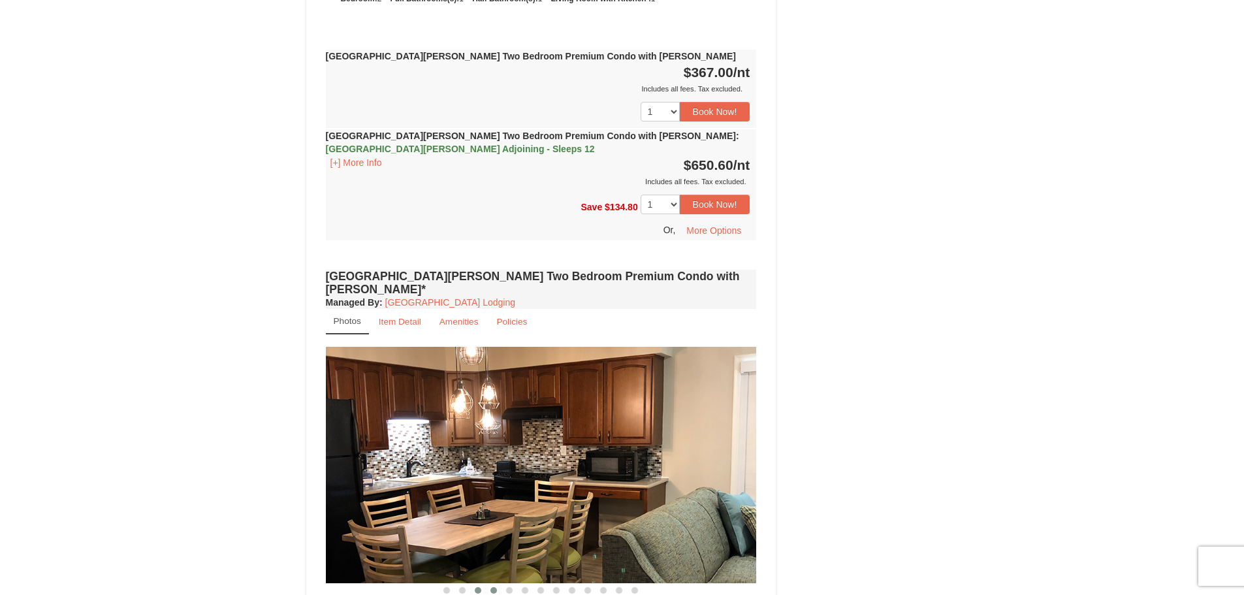
click at [491, 587] on span at bounding box center [493, 590] width 7 height 7
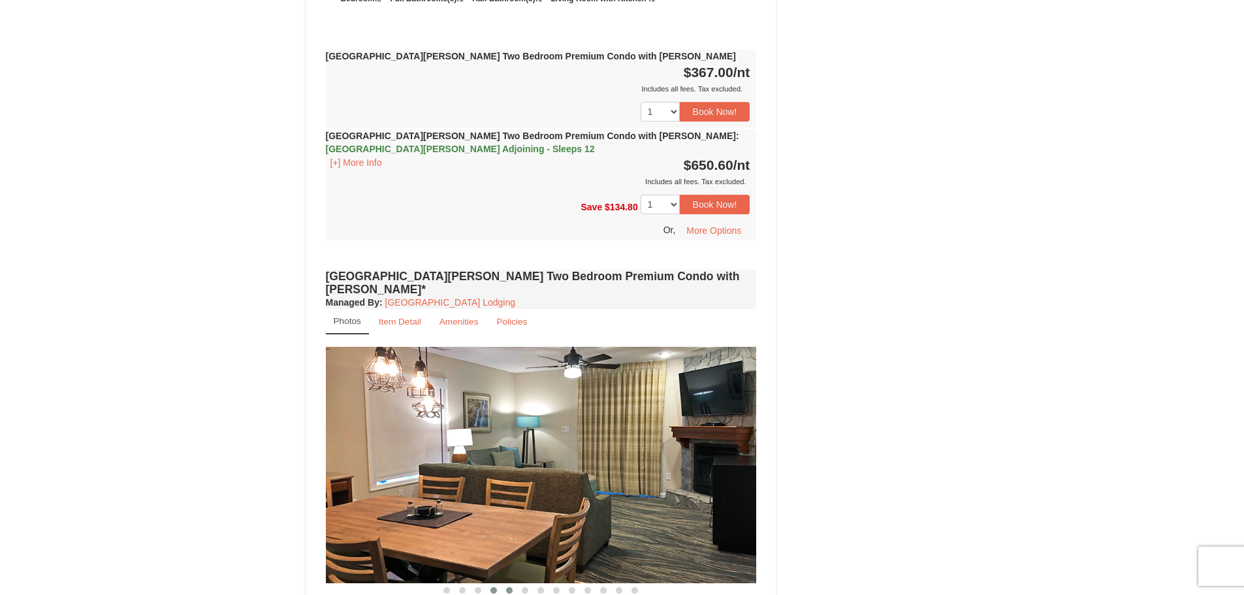
click at [509, 587] on span at bounding box center [509, 590] width 7 height 7
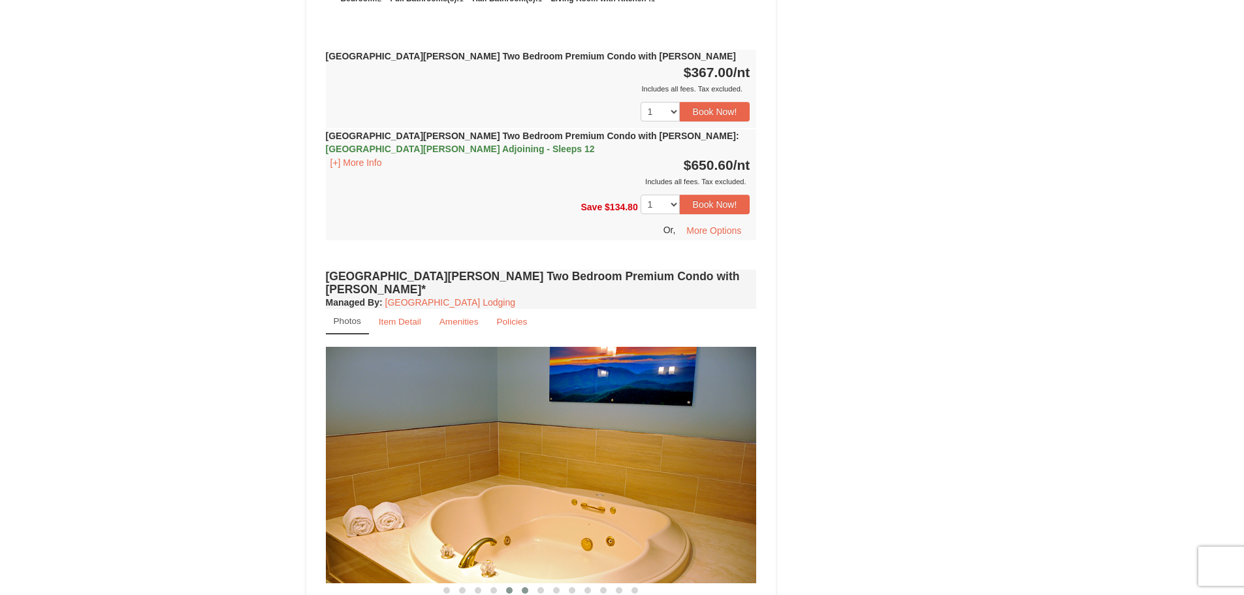
click at [528, 587] on span at bounding box center [525, 590] width 7 height 7
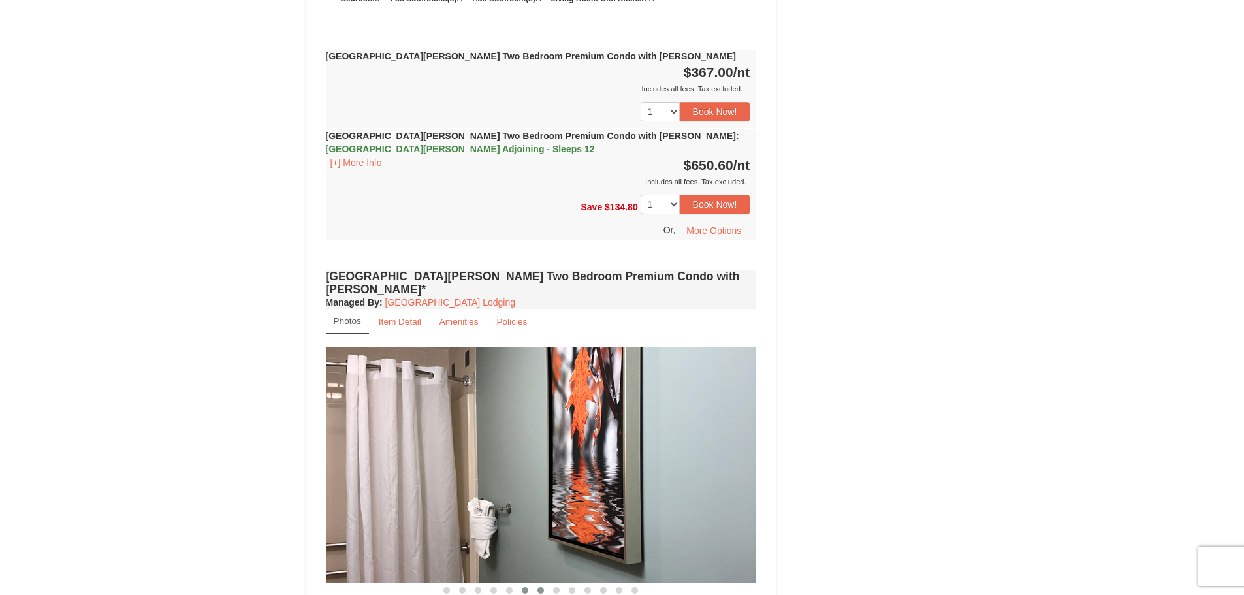
click at [539, 587] on span at bounding box center [540, 590] width 7 height 7
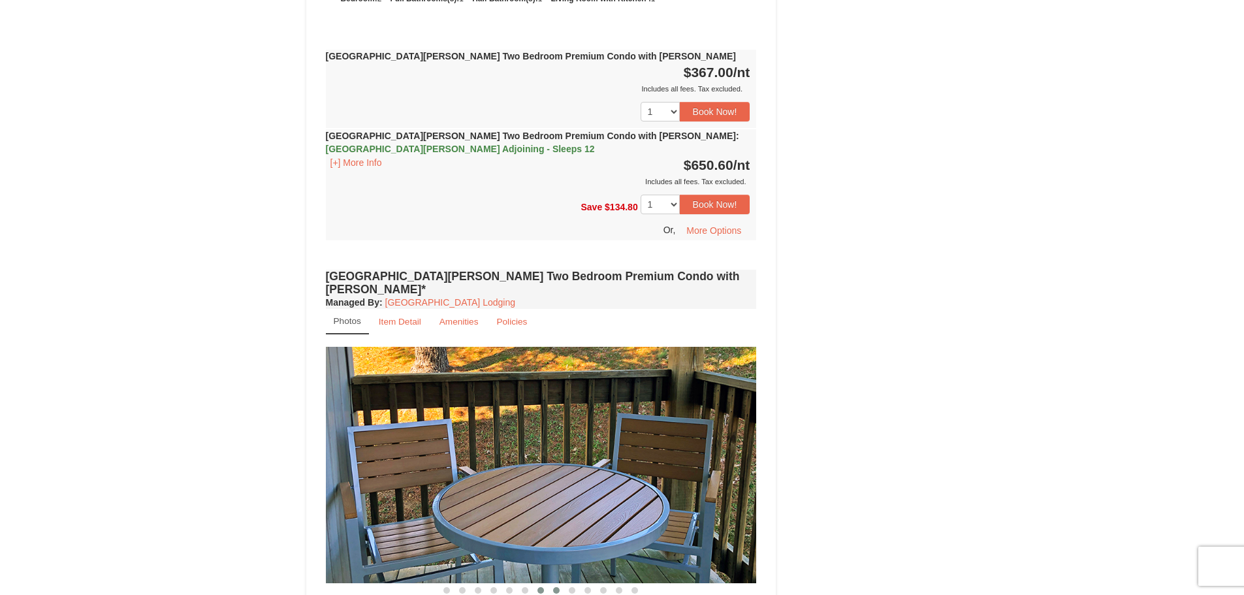
click at [554, 587] on span at bounding box center [556, 590] width 7 height 7
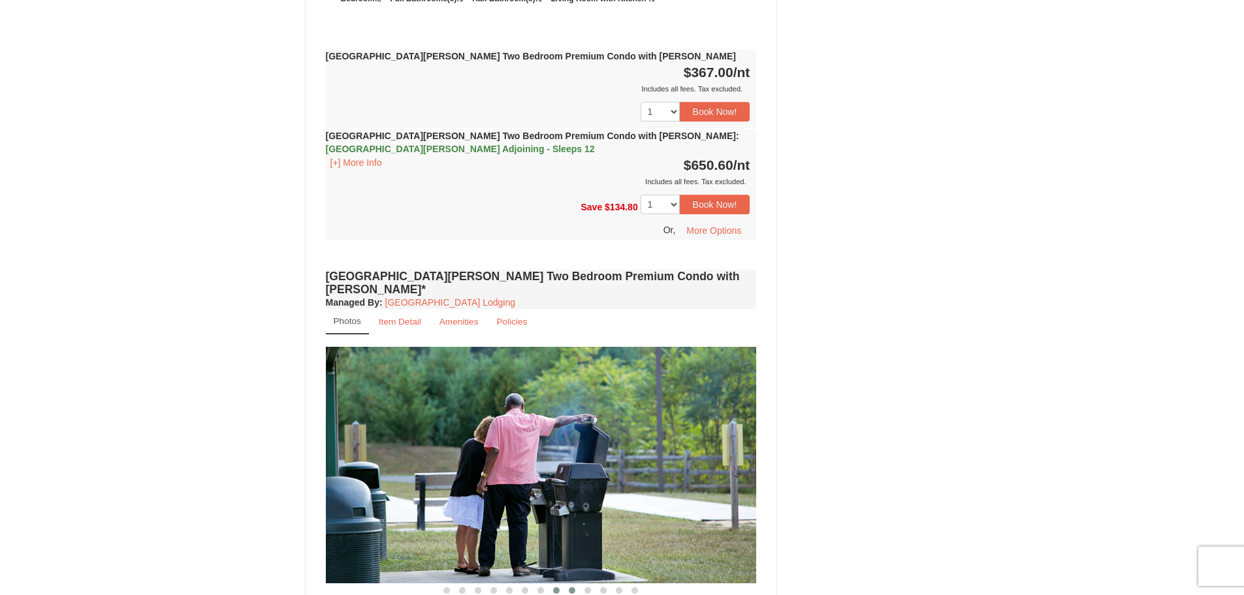
click at [575, 587] on span at bounding box center [572, 590] width 7 height 7
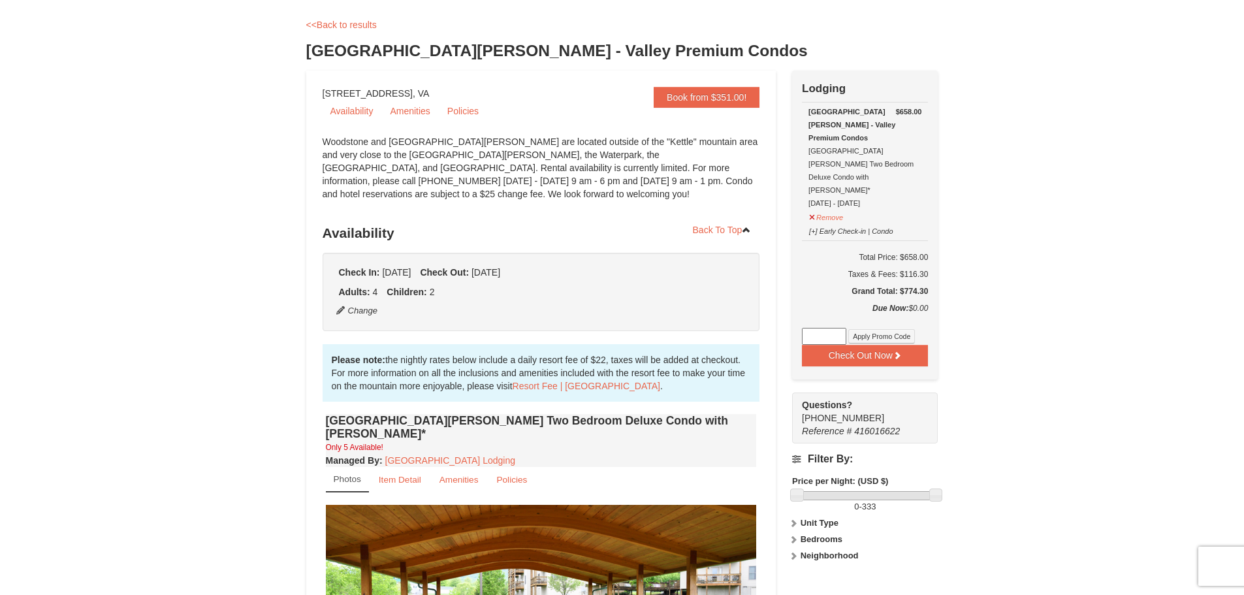
scroll to position [0, 0]
